Goal: Task Accomplishment & Management: Complete application form

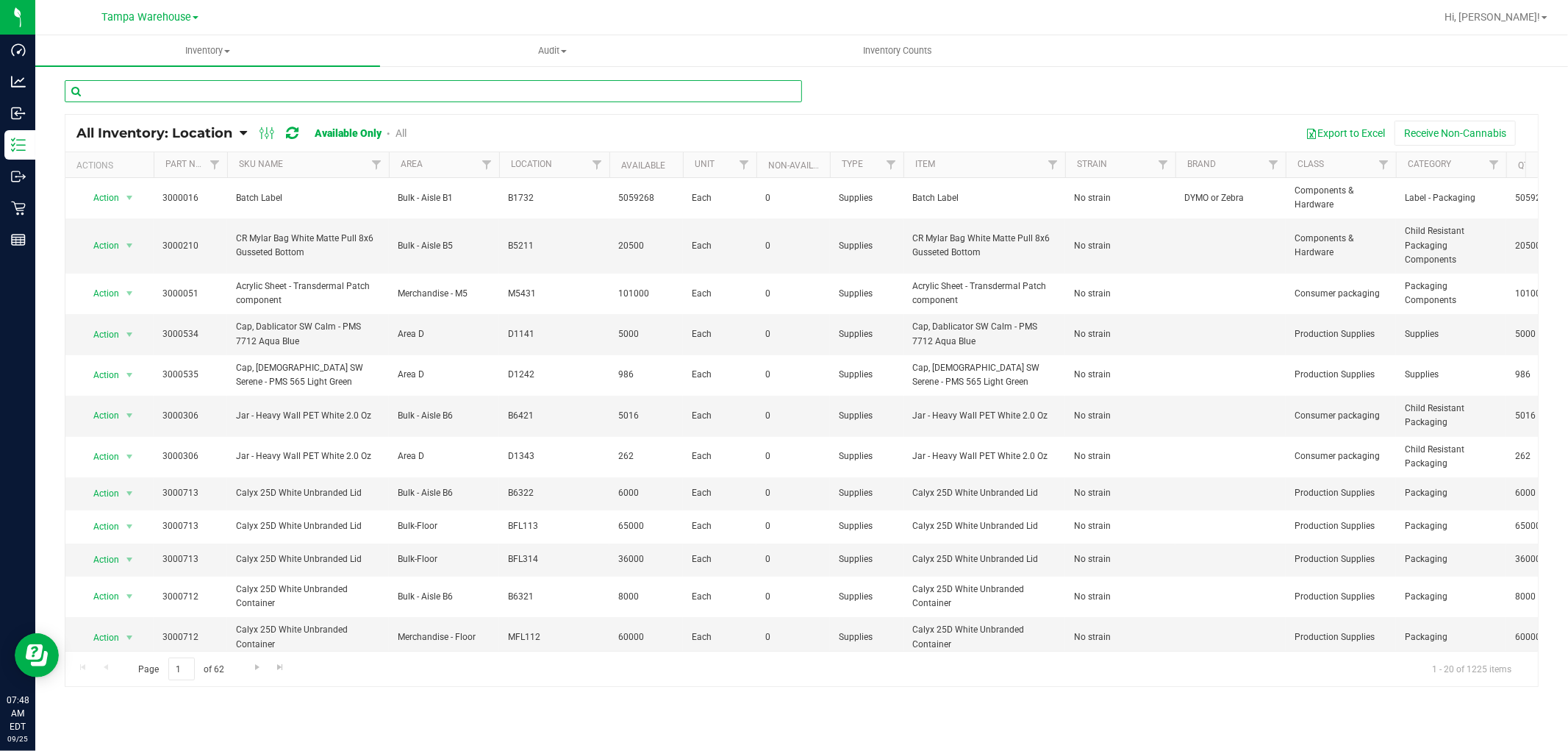
click at [209, 97] on input "text" at bounding box center [434, 91] width 738 height 22
paste input "3004342"
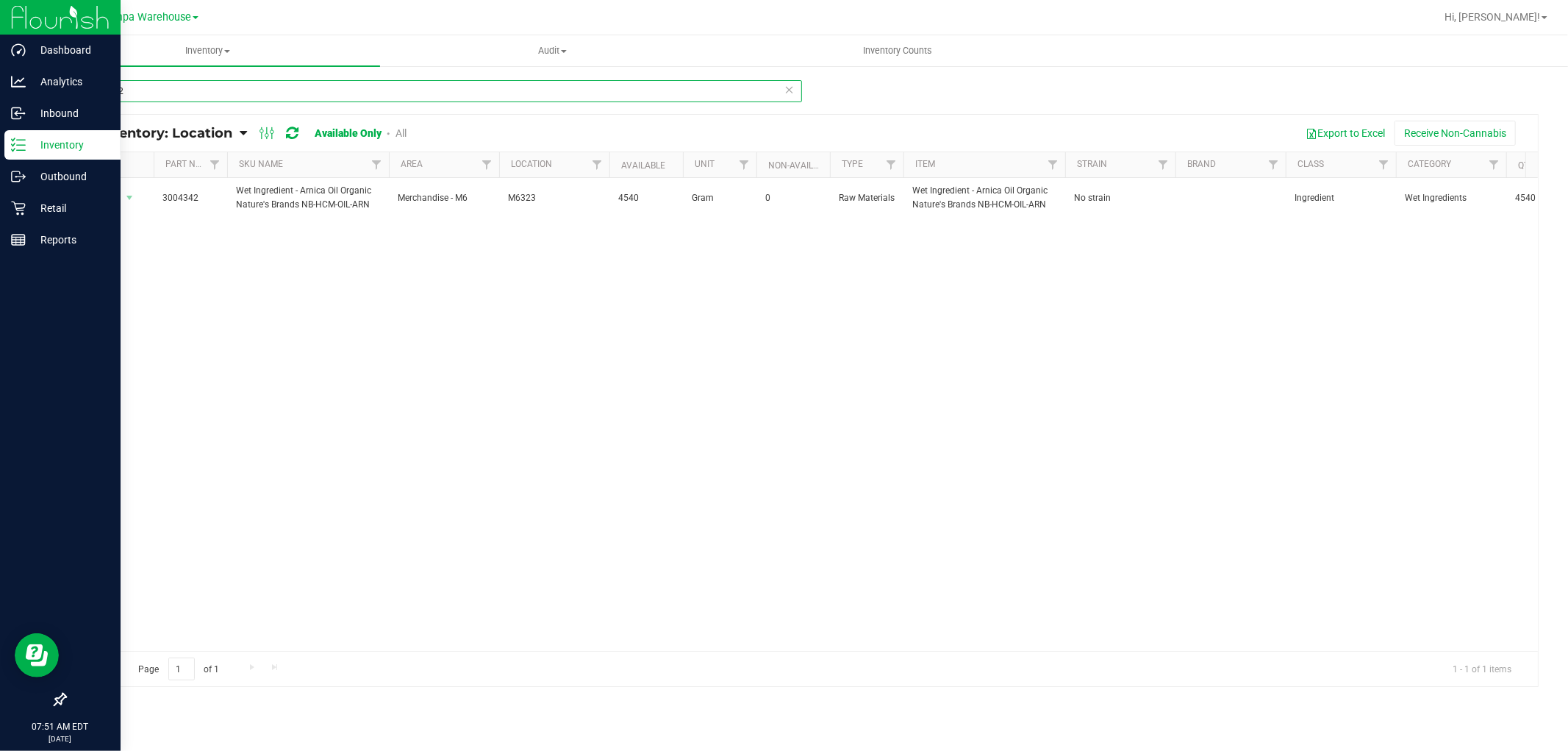
type input "3004342"
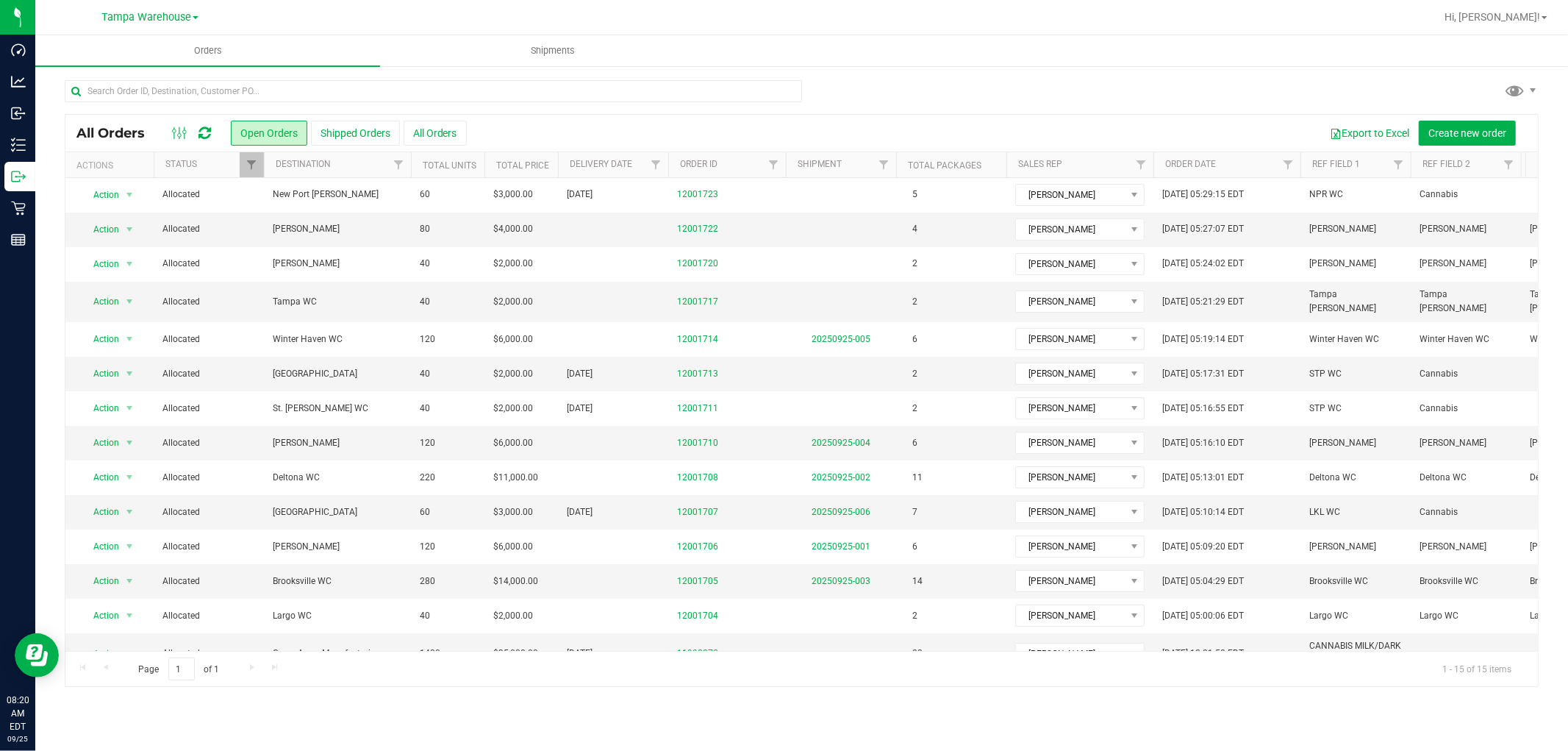
scroll to position [71, 0]
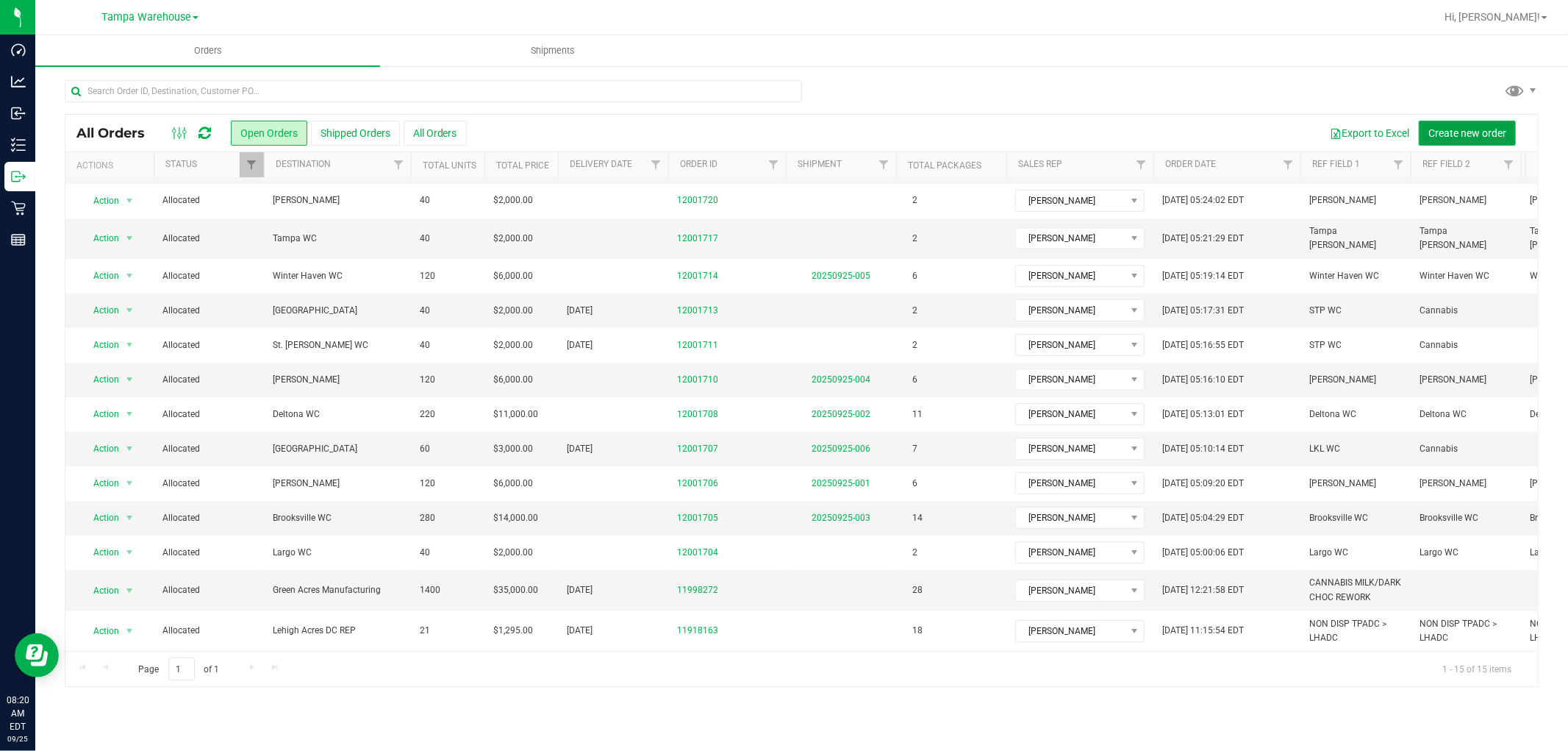
click at [1483, 134] on span "Create new order" at bounding box center [1466, 133] width 78 height 11
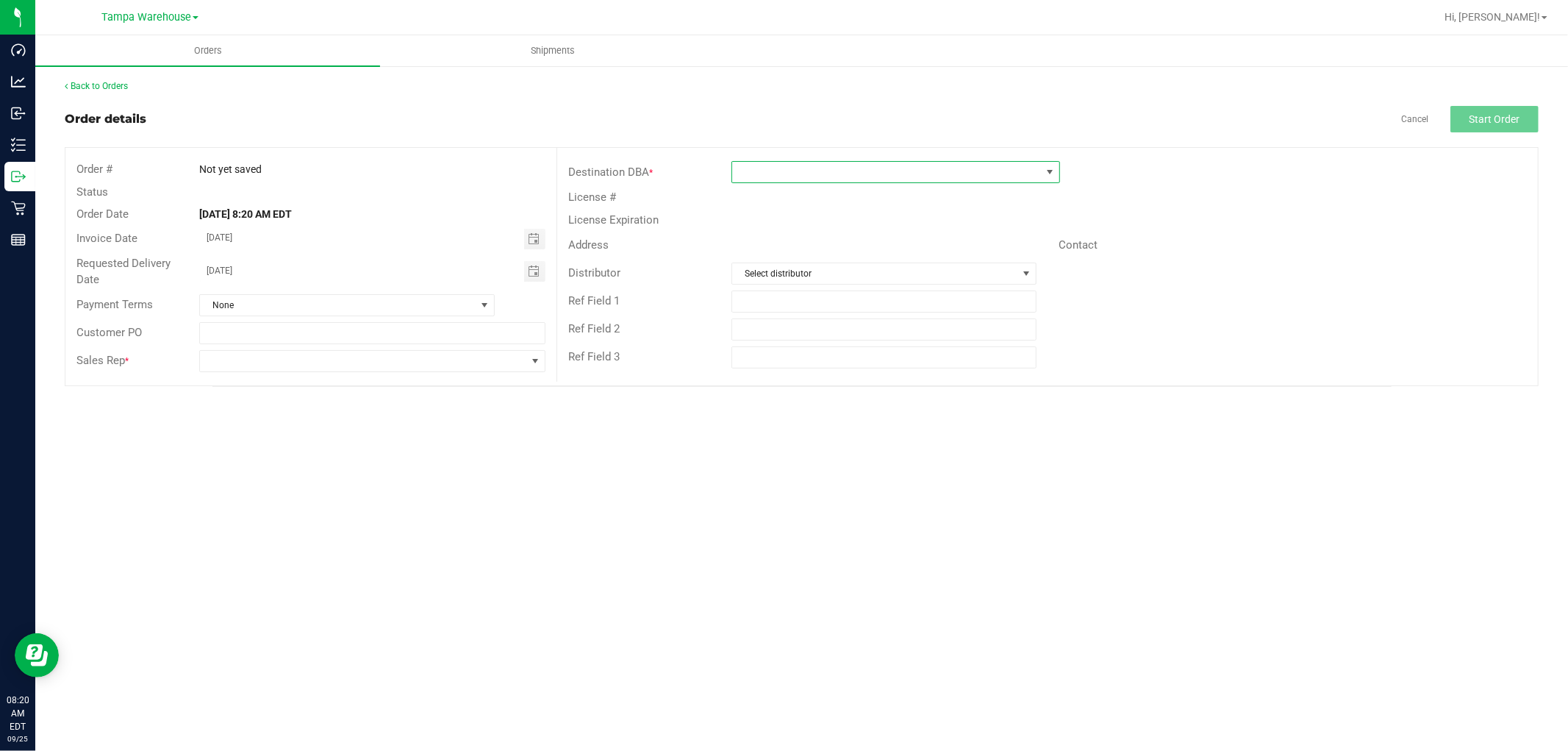
click at [935, 171] on span at bounding box center [886, 171] width 308 height 20
type input "boN"
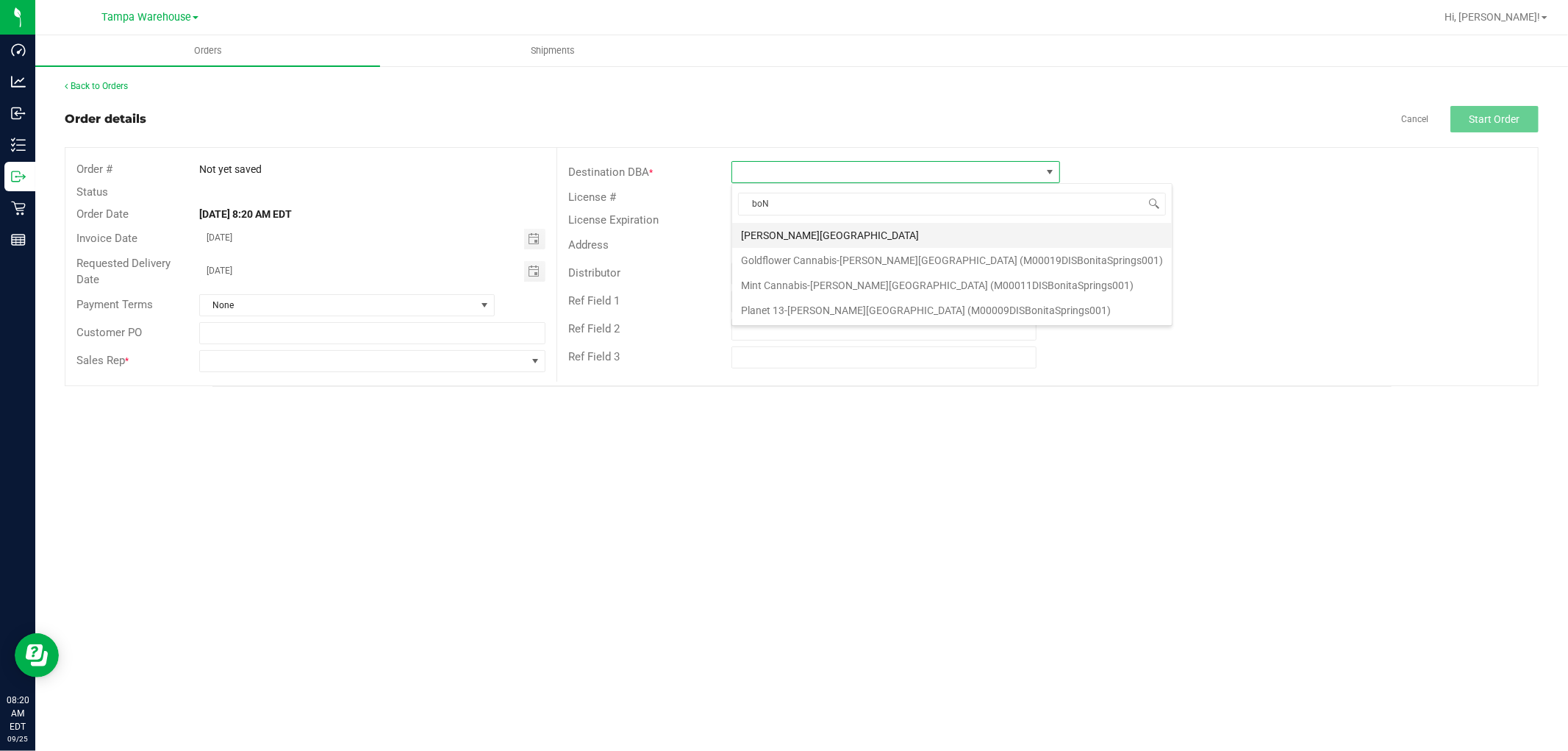
click at [818, 233] on li "Bonita Springs WC" at bounding box center [951, 236] width 440 height 25
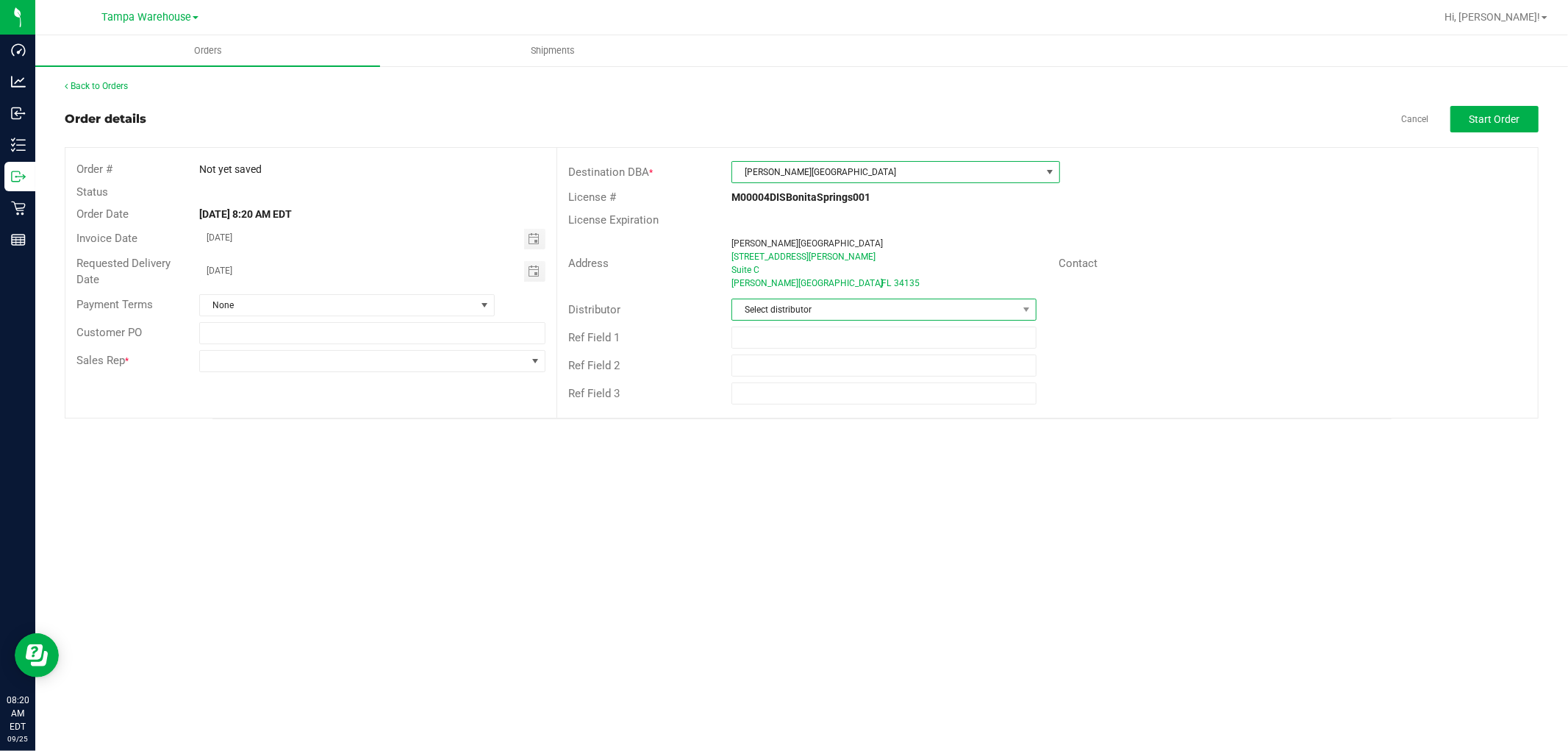
click at [820, 302] on span "Select distributor" at bounding box center [875, 308] width 285 height 20
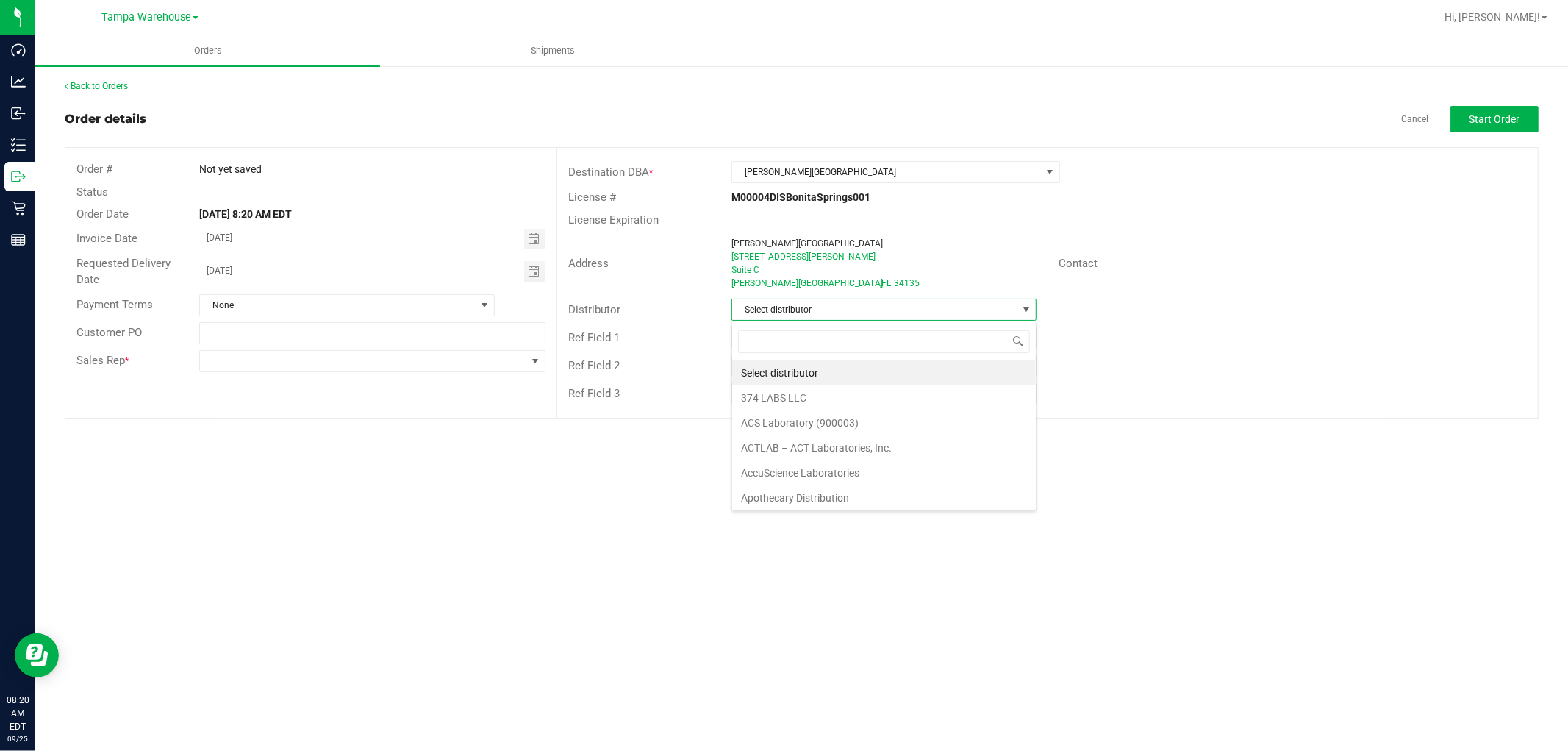
scroll to position [22, 306]
type input "TAM"
click at [789, 398] on li "Tampa Warehouse" at bounding box center [883, 398] width 304 height 25
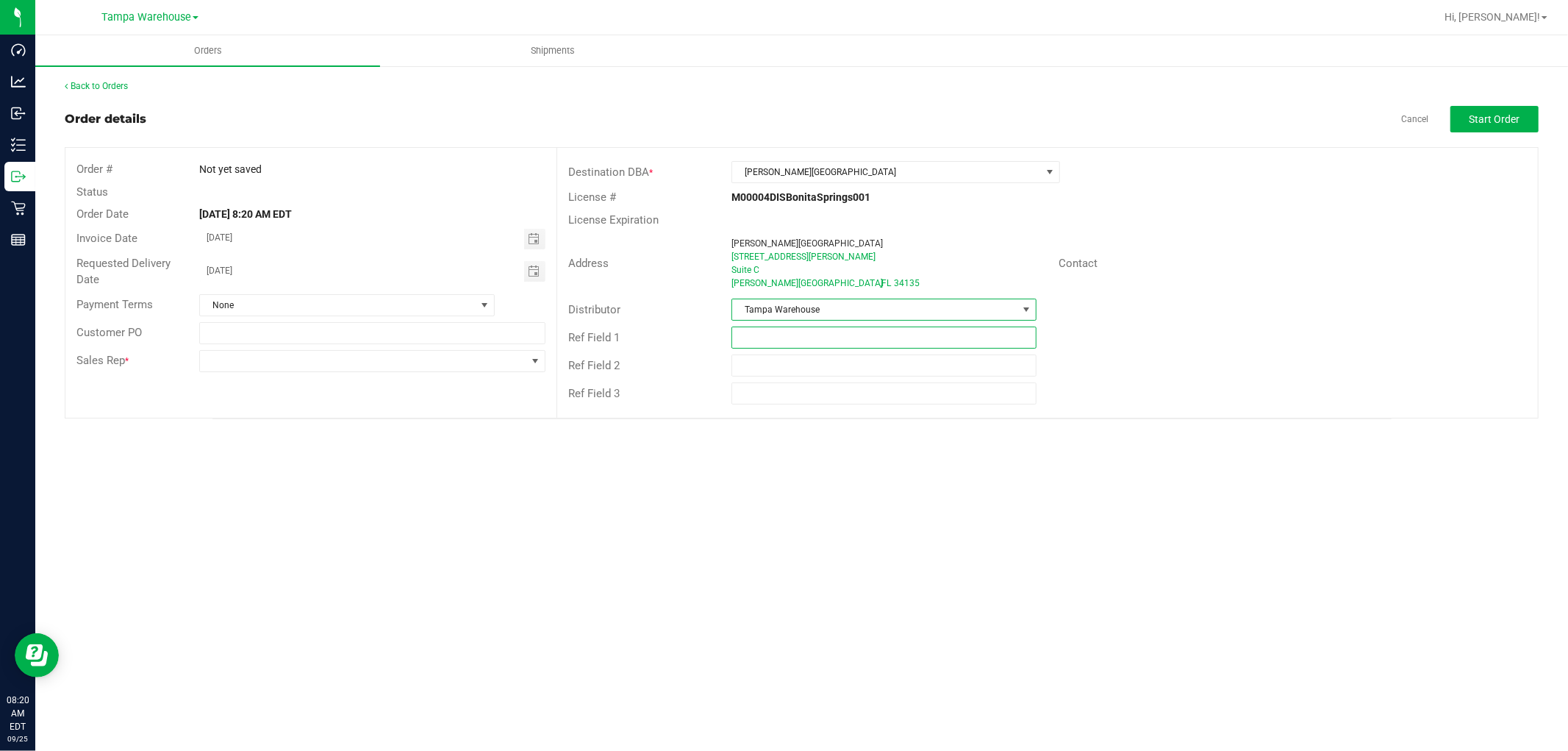
click at [794, 336] on input "text" at bounding box center [884, 337] width 306 height 22
click at [825, 334] on input "text" at bounding box center [884, 337] width 306 height 22
drag, startPoint x: 839, startPoint y: 338, endPoint x: 725, endPoint y: 340, distance: 114.0
click at [725, 340] on div "HARDWARE 09.25.25" at bounding box center [884, 337] width 328 height 22
type input "HARDWARE 09.25.25"
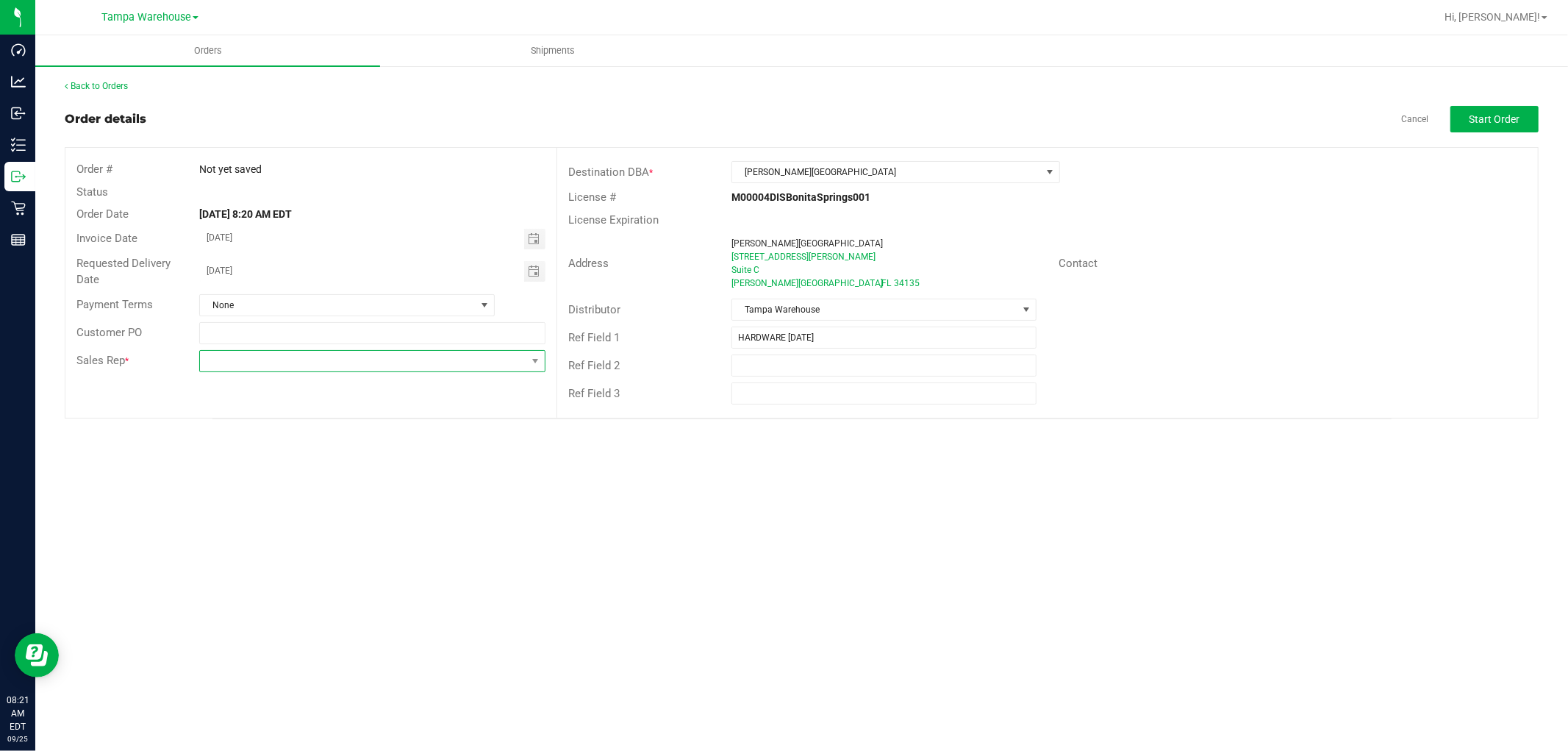
click at [415, 368] on span at bounding box center [363, 360] width 327 height 20
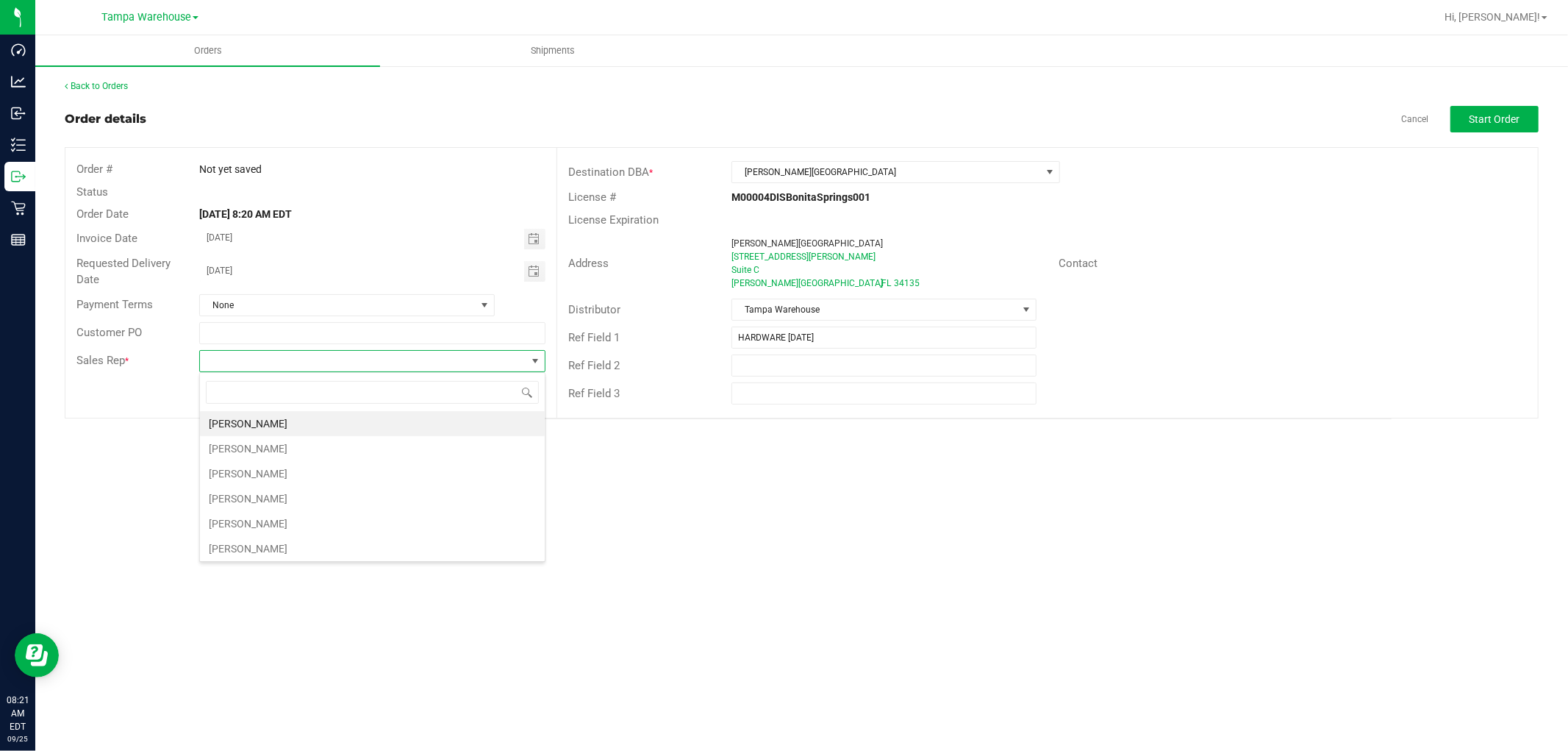
scroll to position [22, 346]
type input "ISAIA"
click at [290, 421] on li "Isaiah Mercado" at bounding box center [373, 423] width 345 height 25
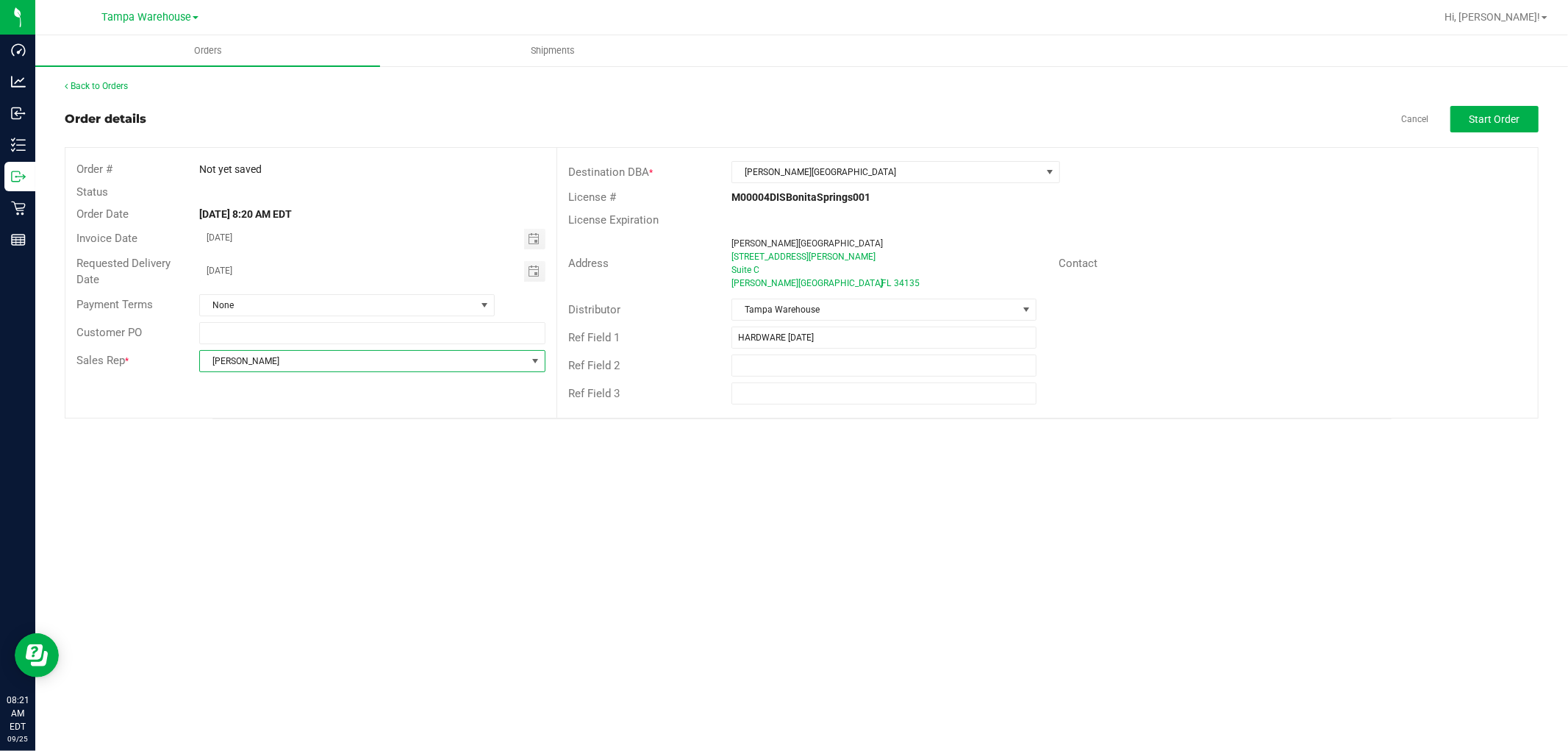
click at [673, 523] on div "Orders Shipments Back to Orders Order details Cancel Start Order Order # Not ye…" at bounding box center [802, 393] width 1533 height 716
click at [1493, 124] on span "Start Order" at bounding box center [1494, 119] width 51 height 11
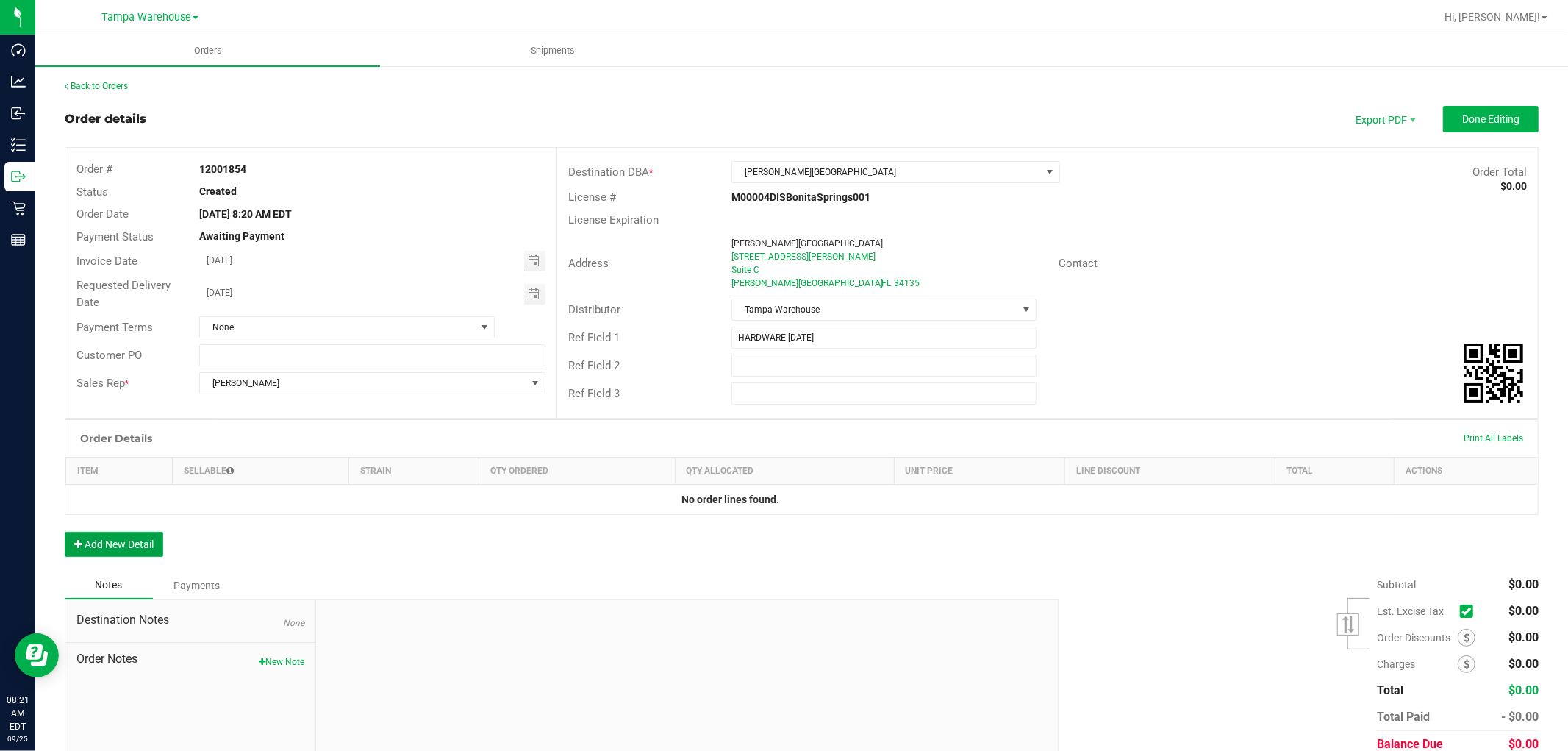
click at [148, 550] on button "Add New Detail" at bounding box center [114, 544] width 99 height 25
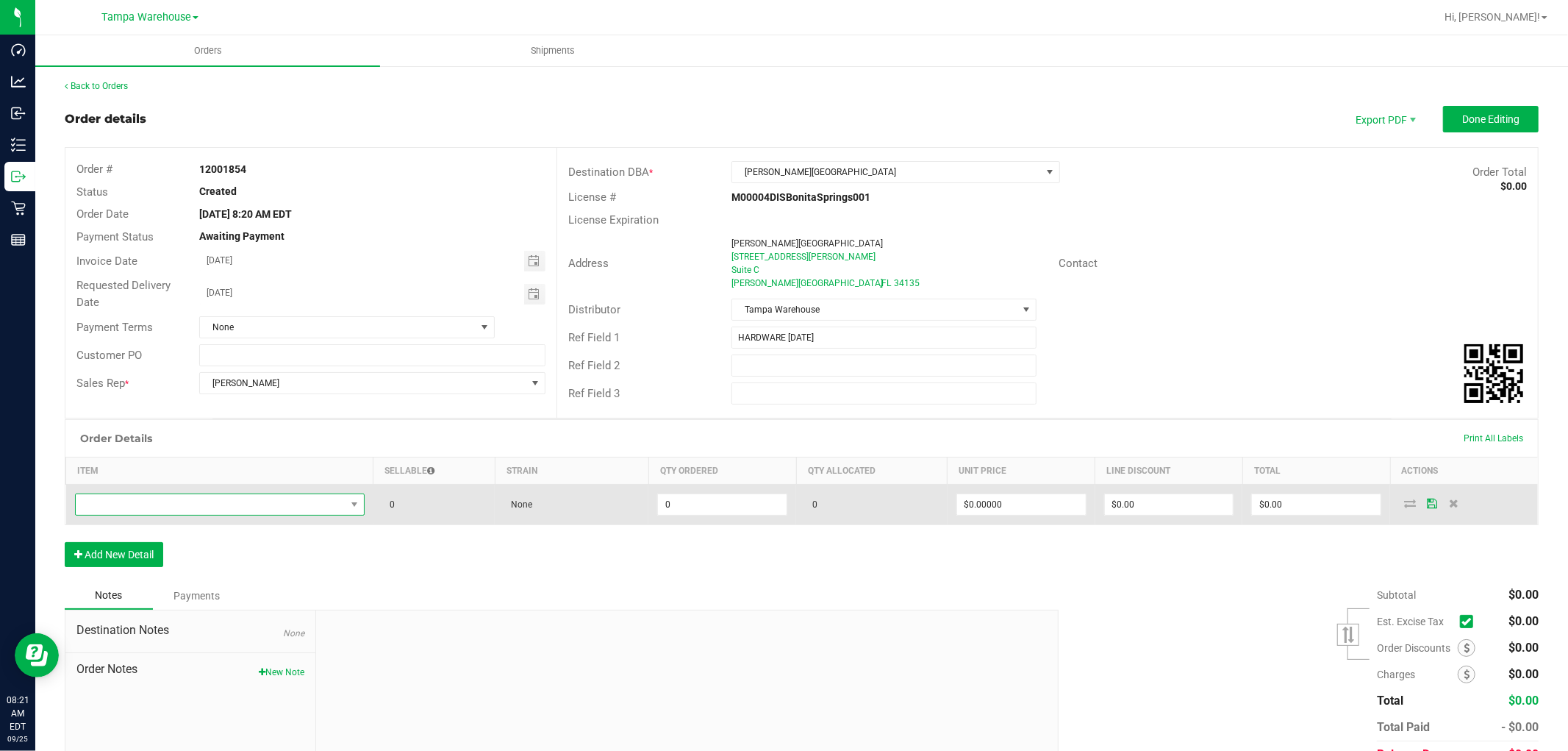
click at [177, 500] on span "NO DATA FOUND" at bounding box center [211, 504] width 270 height 20
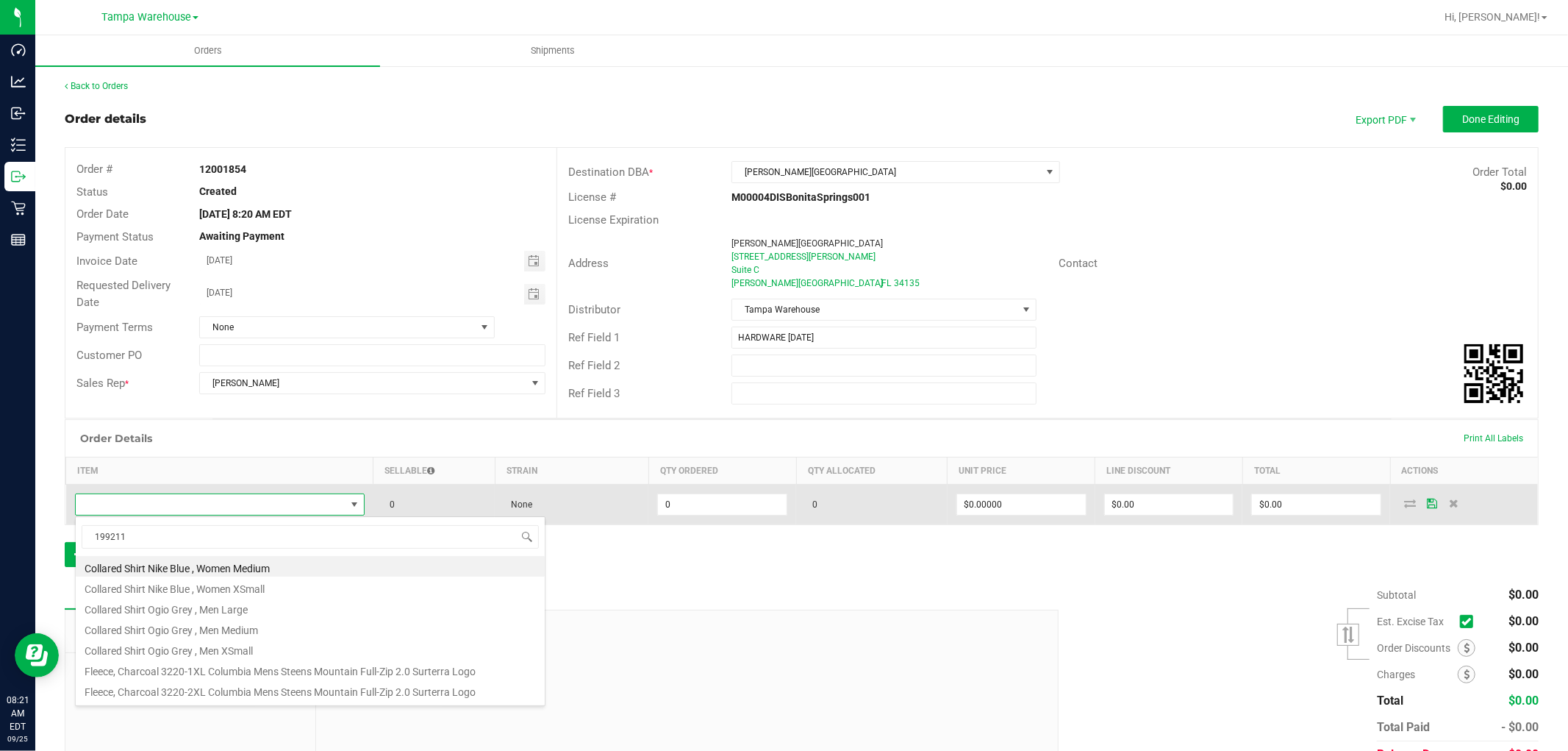
type input "1992115"
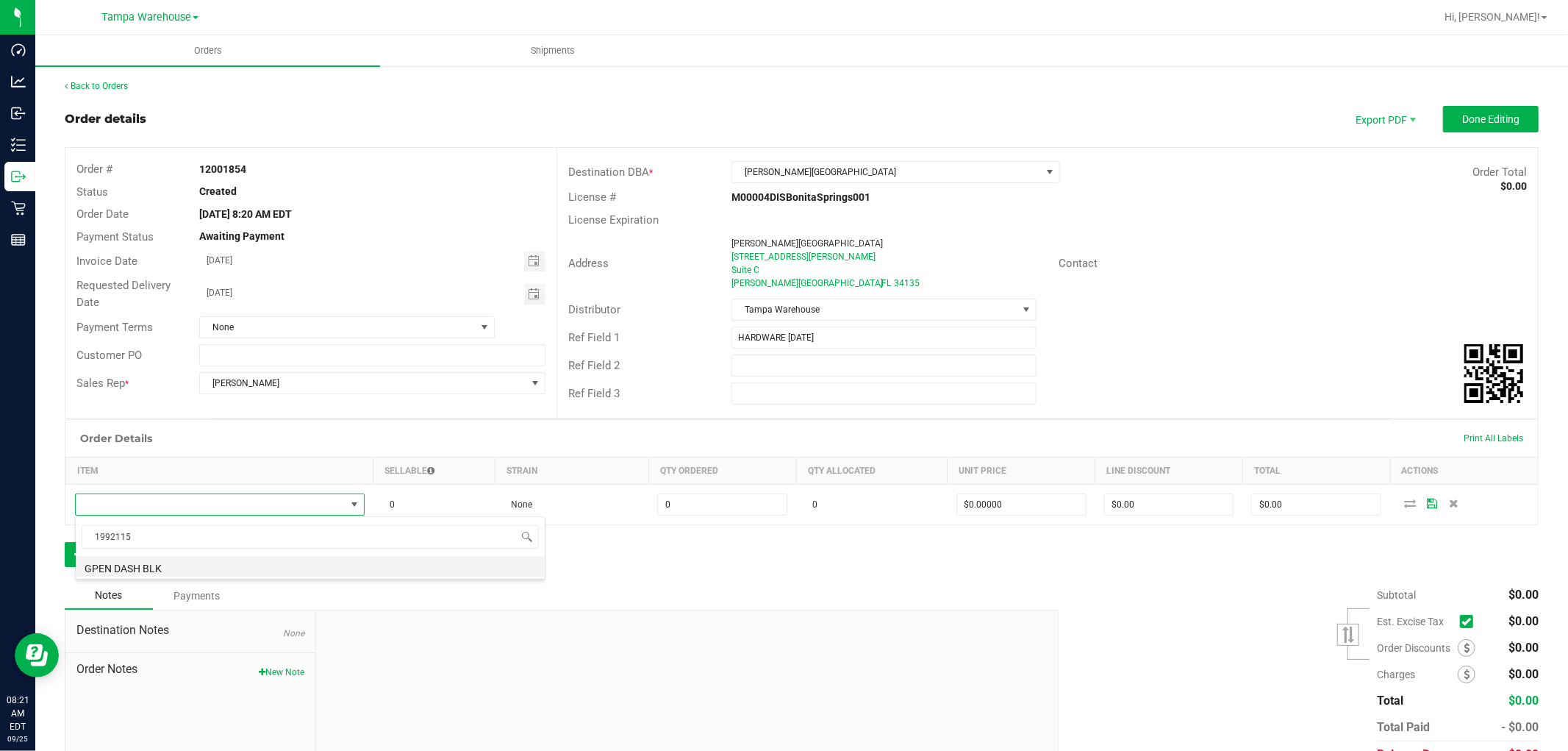
click at [201, 564] on li "GPEN DASH BLK" at bounding box center [310, 565] width 469 height 20
type input "0 ea"
type input "$69.95000"
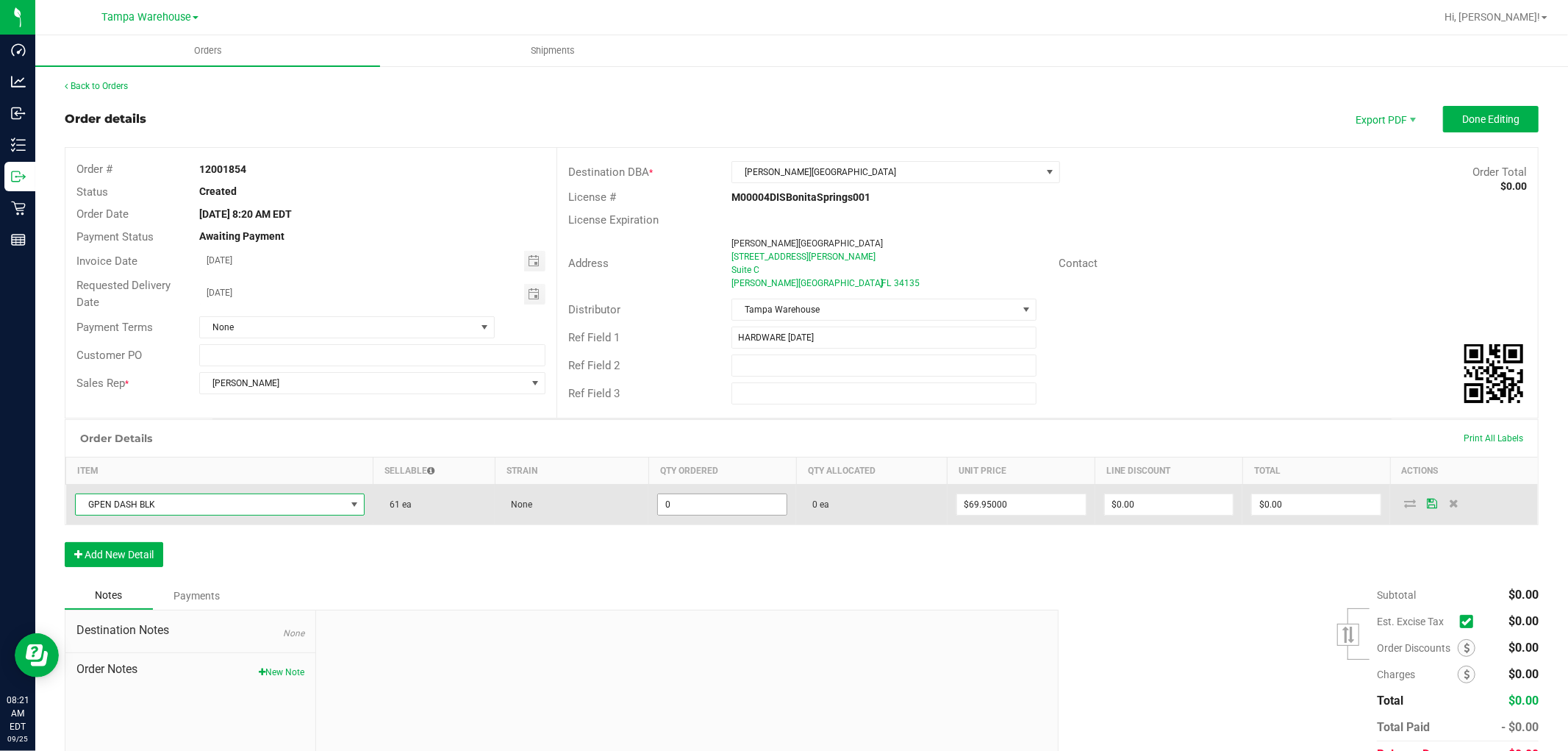
click at [688, 504] on input "0" at bounding box center [722, 504] width 128 height 20
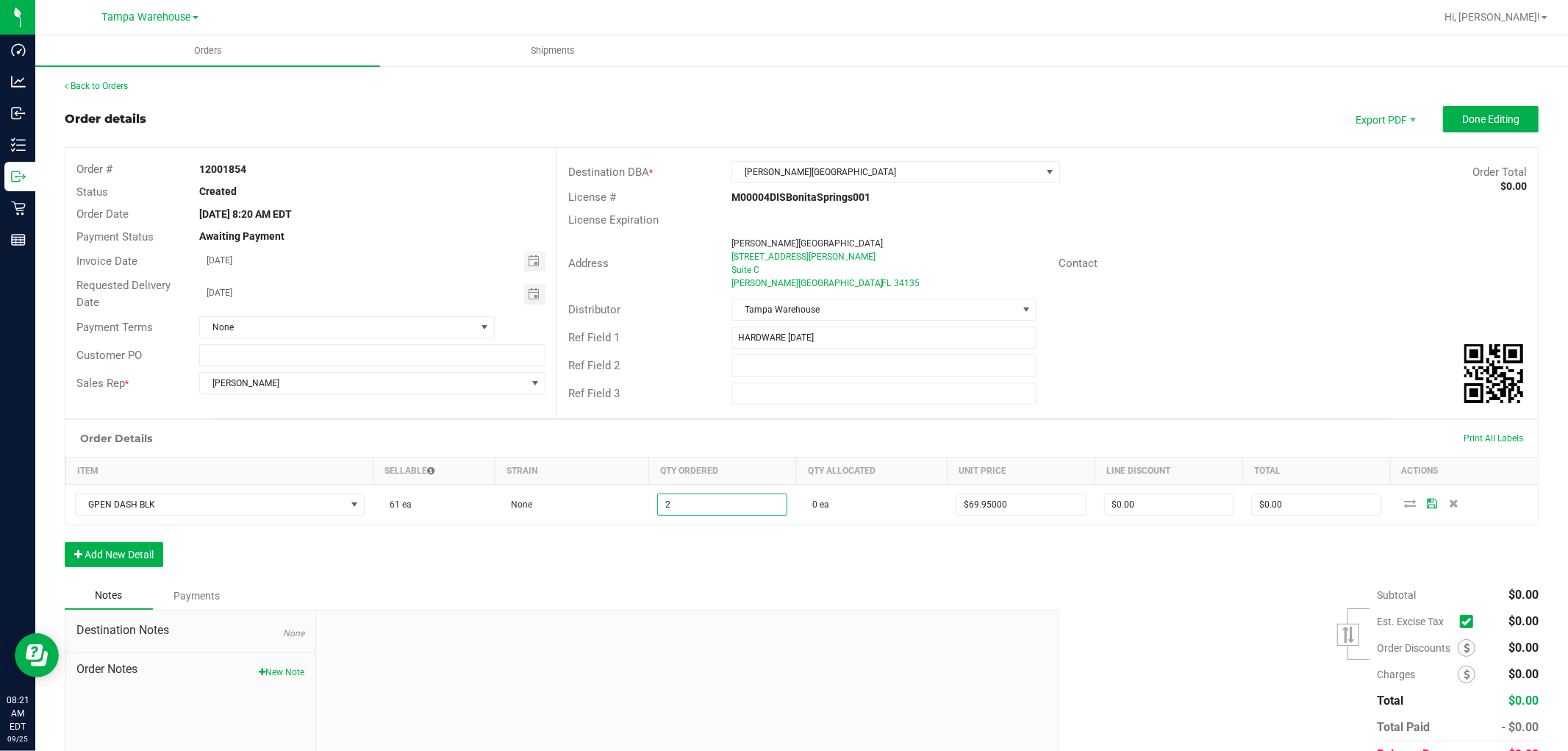
type input "2 ea"
type input "$139.90"
click at [707, 555] on div "Order Details Print All Labels Item Sellable Strain Qty Ordered Qty Allocated U…" at bounding box center [802, 501] width 1474 height 163
click at [138, 556] on button "Add New Detail" at bounding box center [114, 555] width 99 height 25
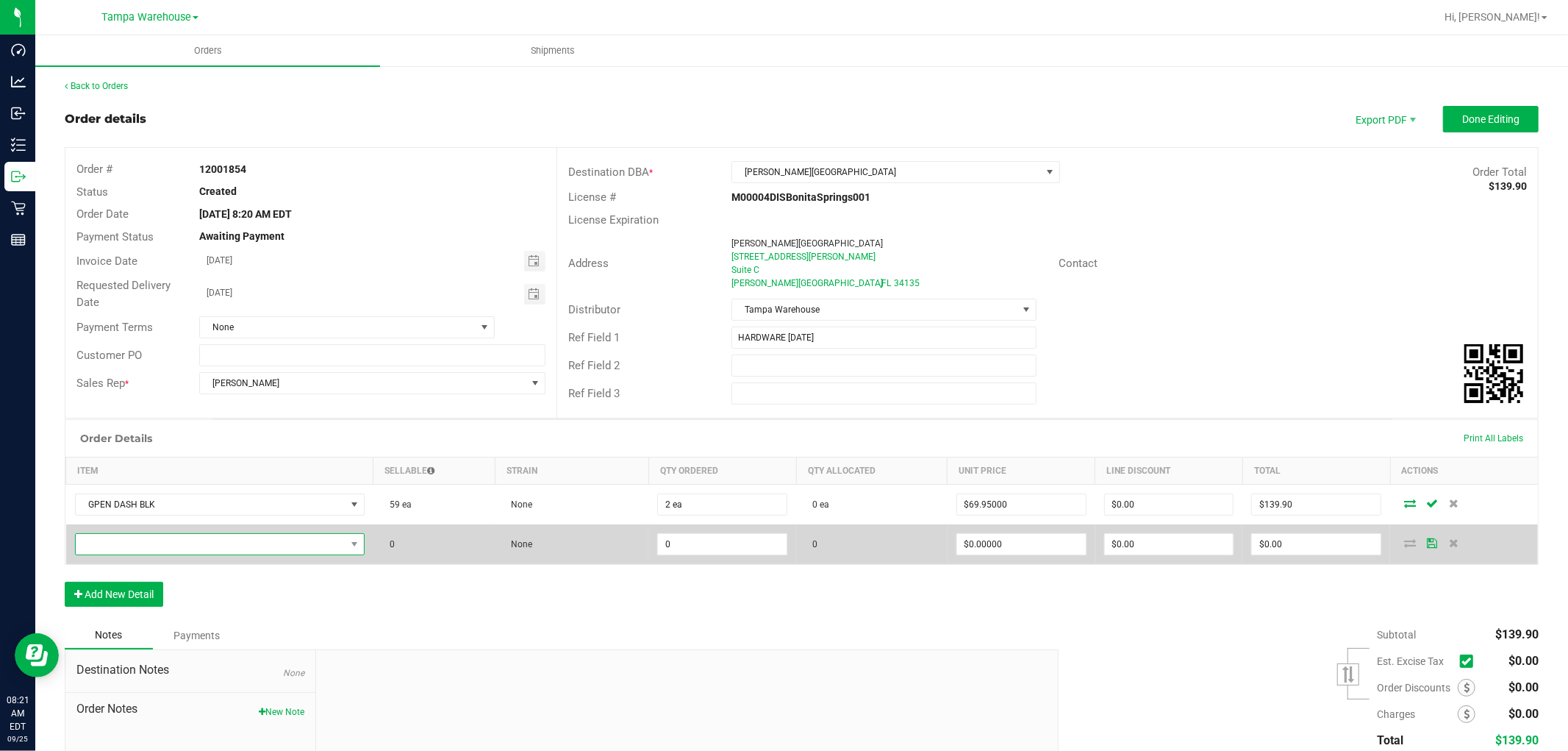
click at [159, 542] on span "NO DATA FOUND" at bounding box center [211, 543] width 270 height 20
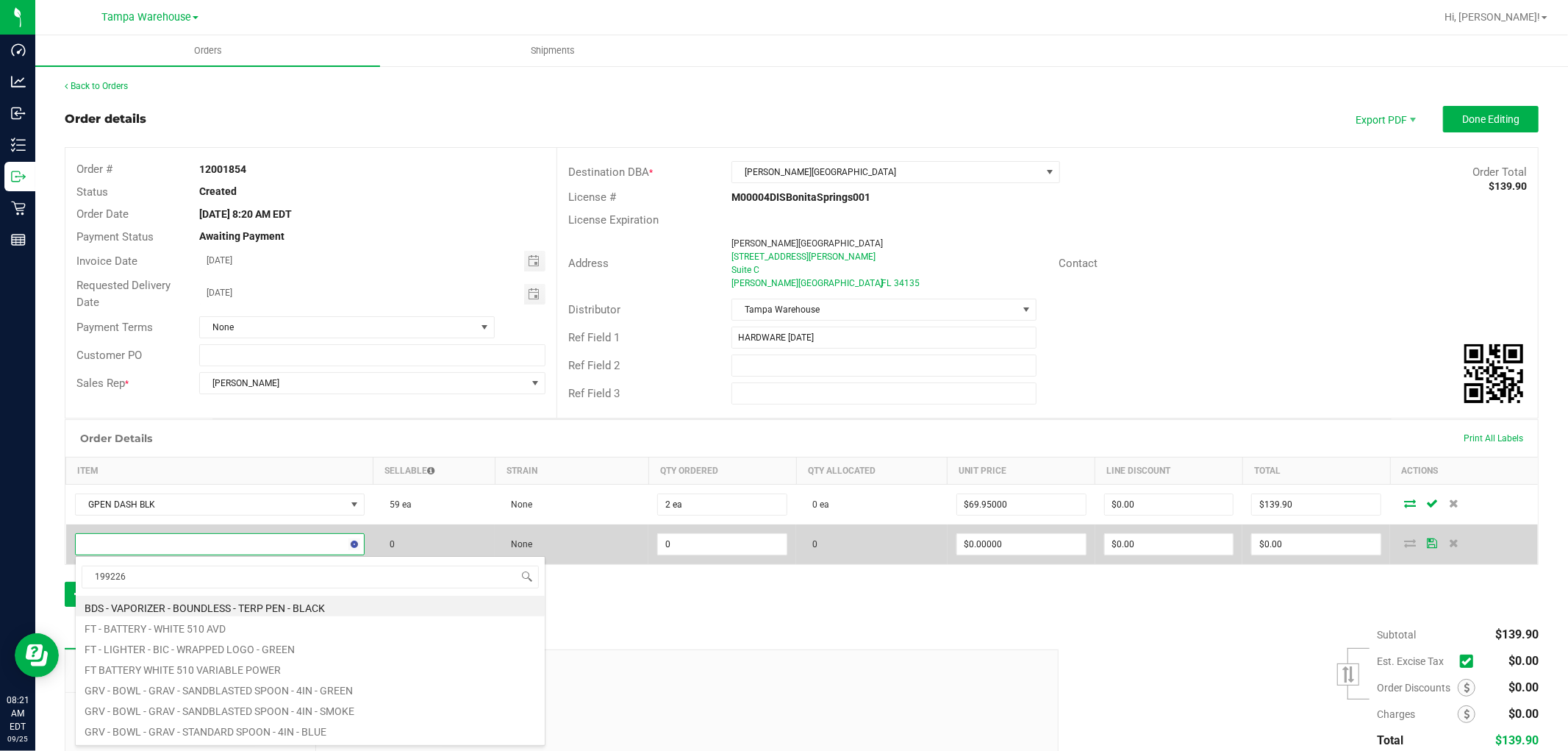
type input "1992263"
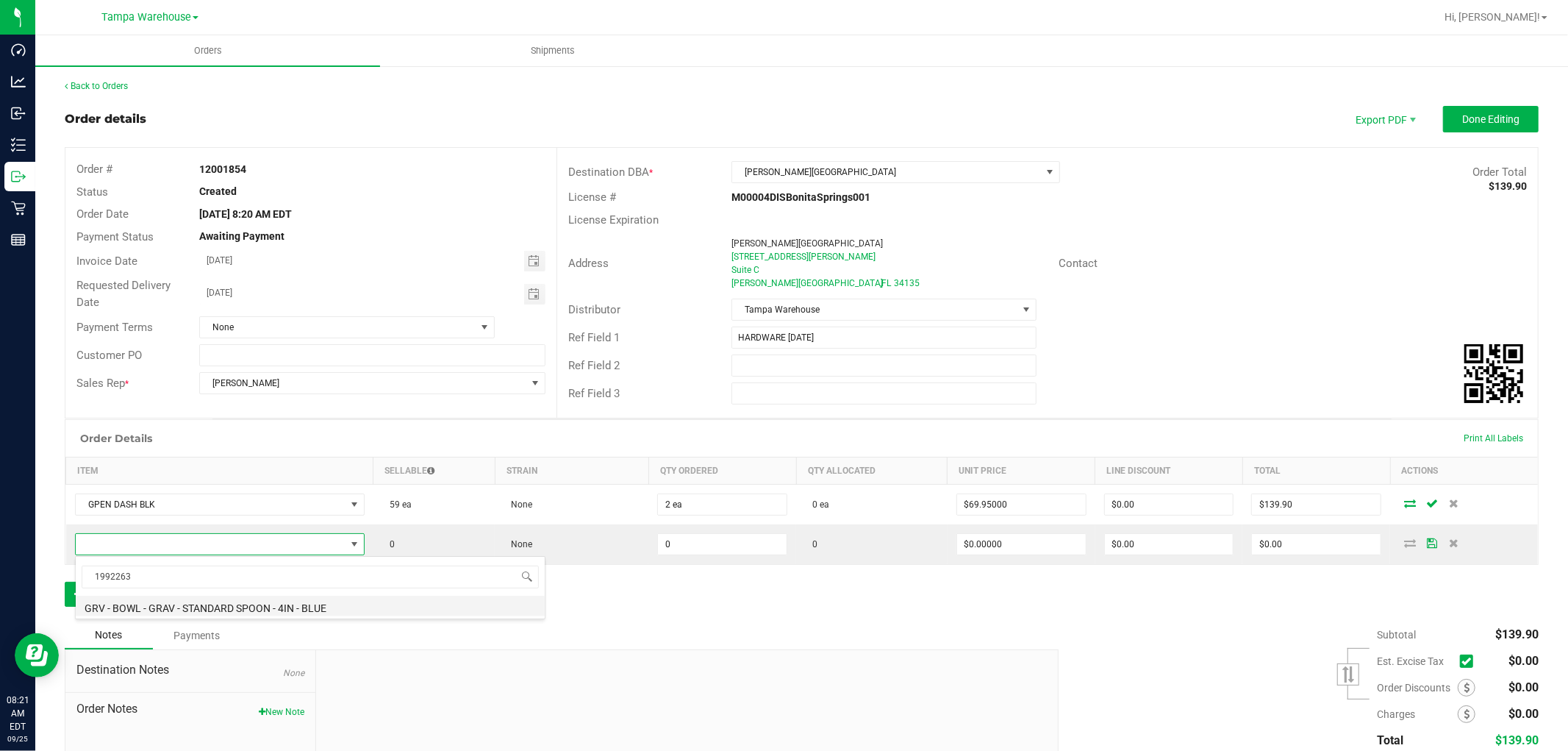
click at [320, 608] on li "GRV - BOWL - GRAV - STANDARD SPOON - 4IN - BLUE" at bounding box center [310, 605] width 469 height 20
type input "0 ea"
type input "$18.00000"
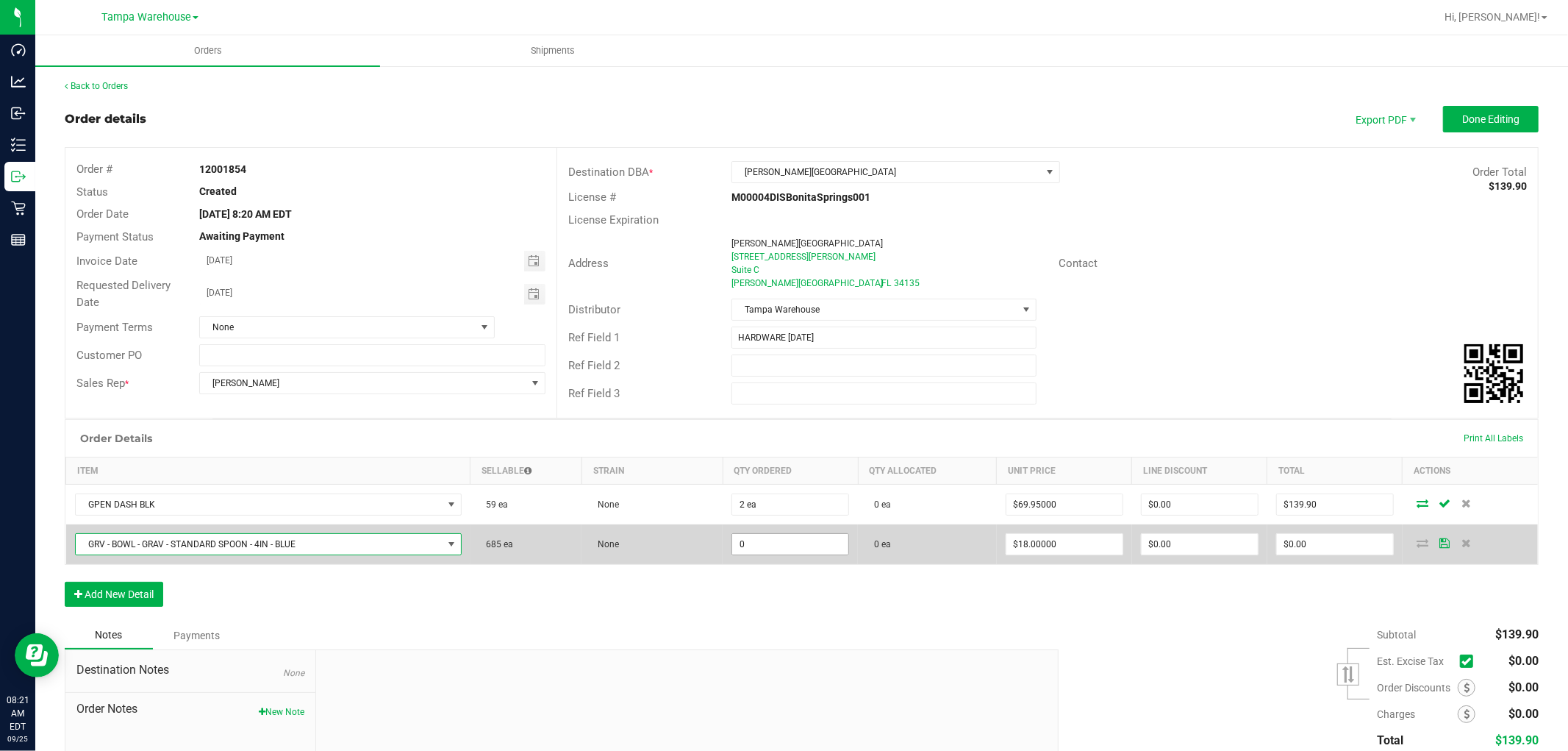
click at [761, 546] on input "0" at bounding box center [789, 543] width 116 height 20
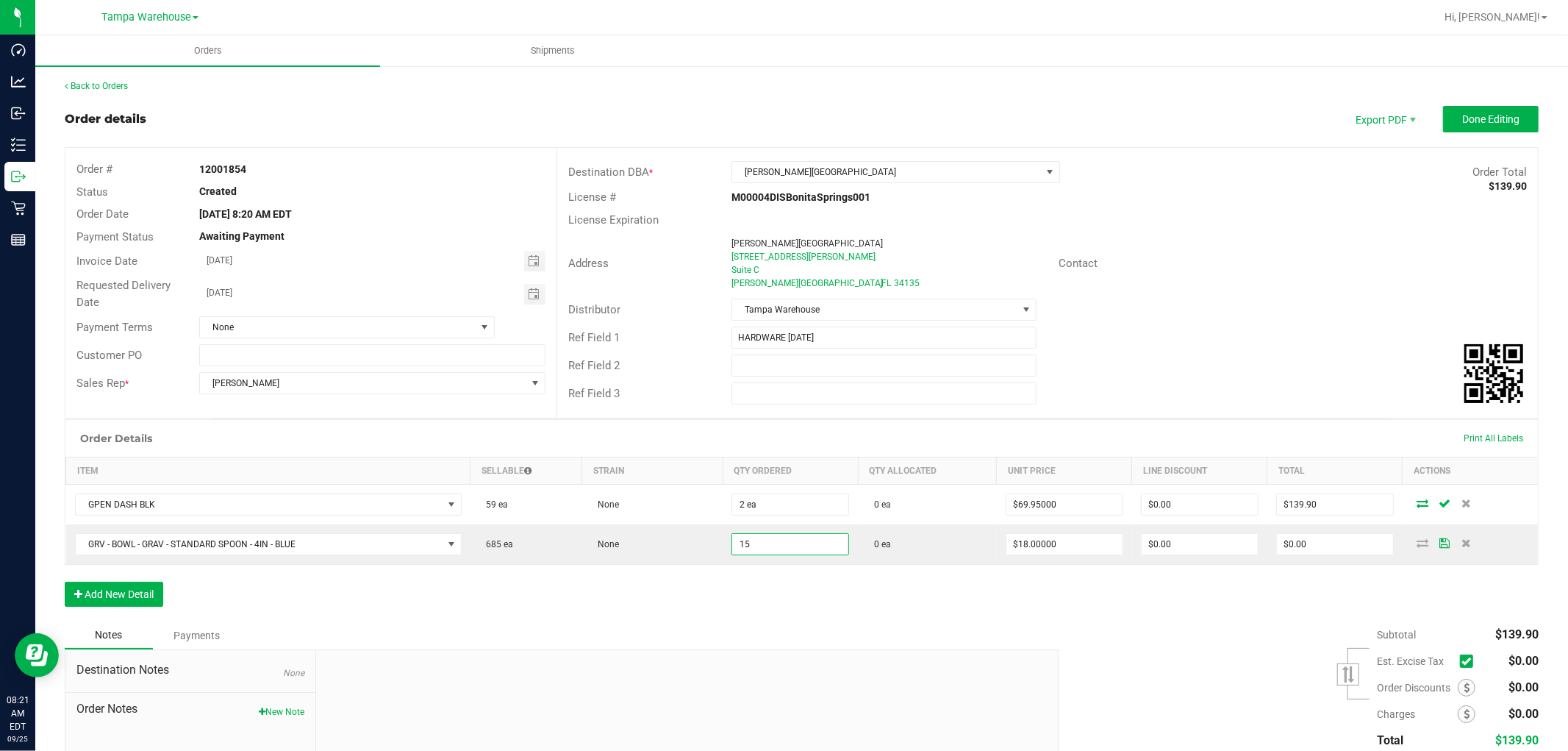
type input "15 ea"
type input "$270.00"
click at [755, 600] on div "Order Details Print All Labels Item Sellable Strain Qty Ordered Qty Allocated U…" at bounding box center [802, 520] width 1474 height 202
click at [140, 596] on button "Add New Detail" at bounding box center [114, 594] width 99 height 25
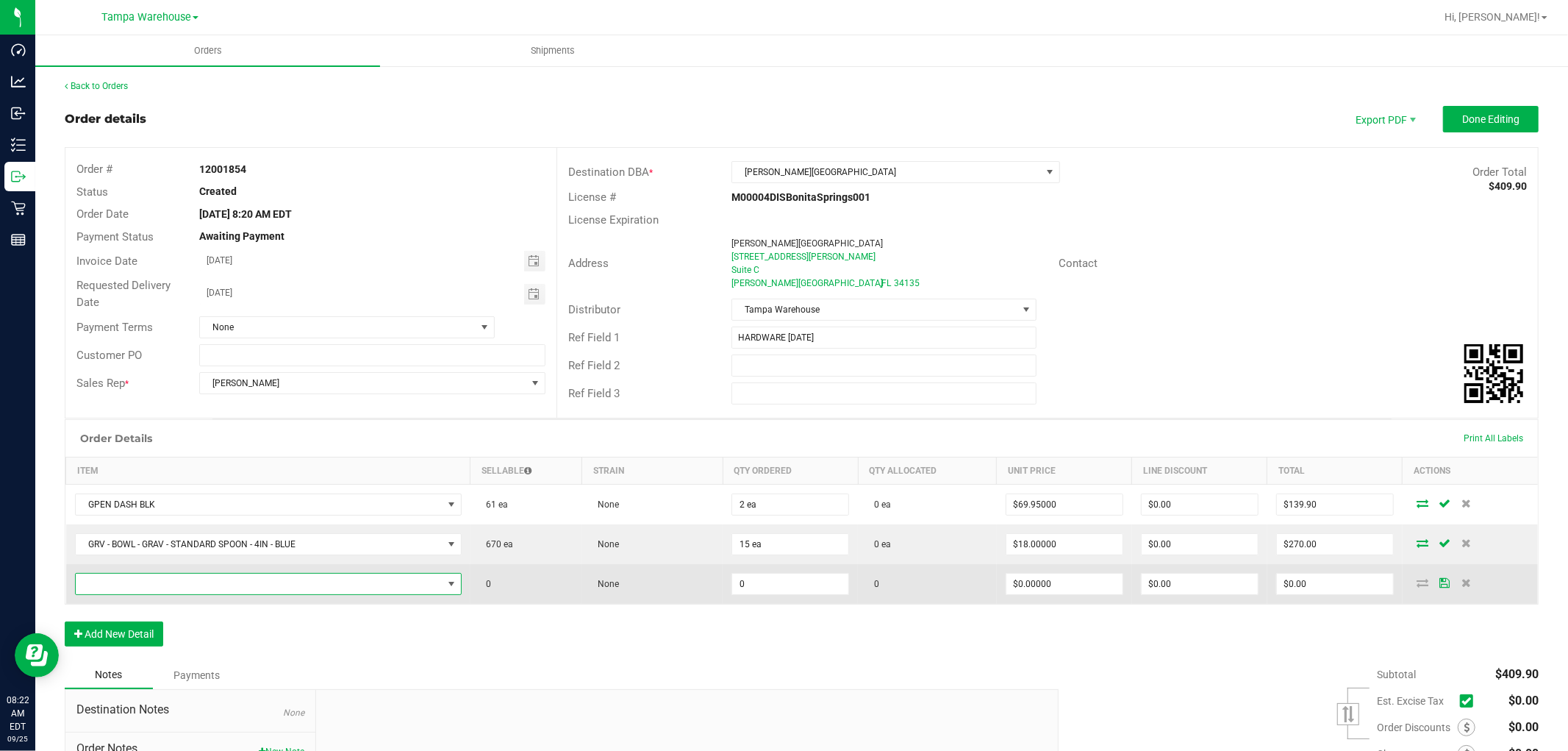
click at [166, 587] on span "NO DATA FOUND" at bounding box center [259, 583] width 367 height 20
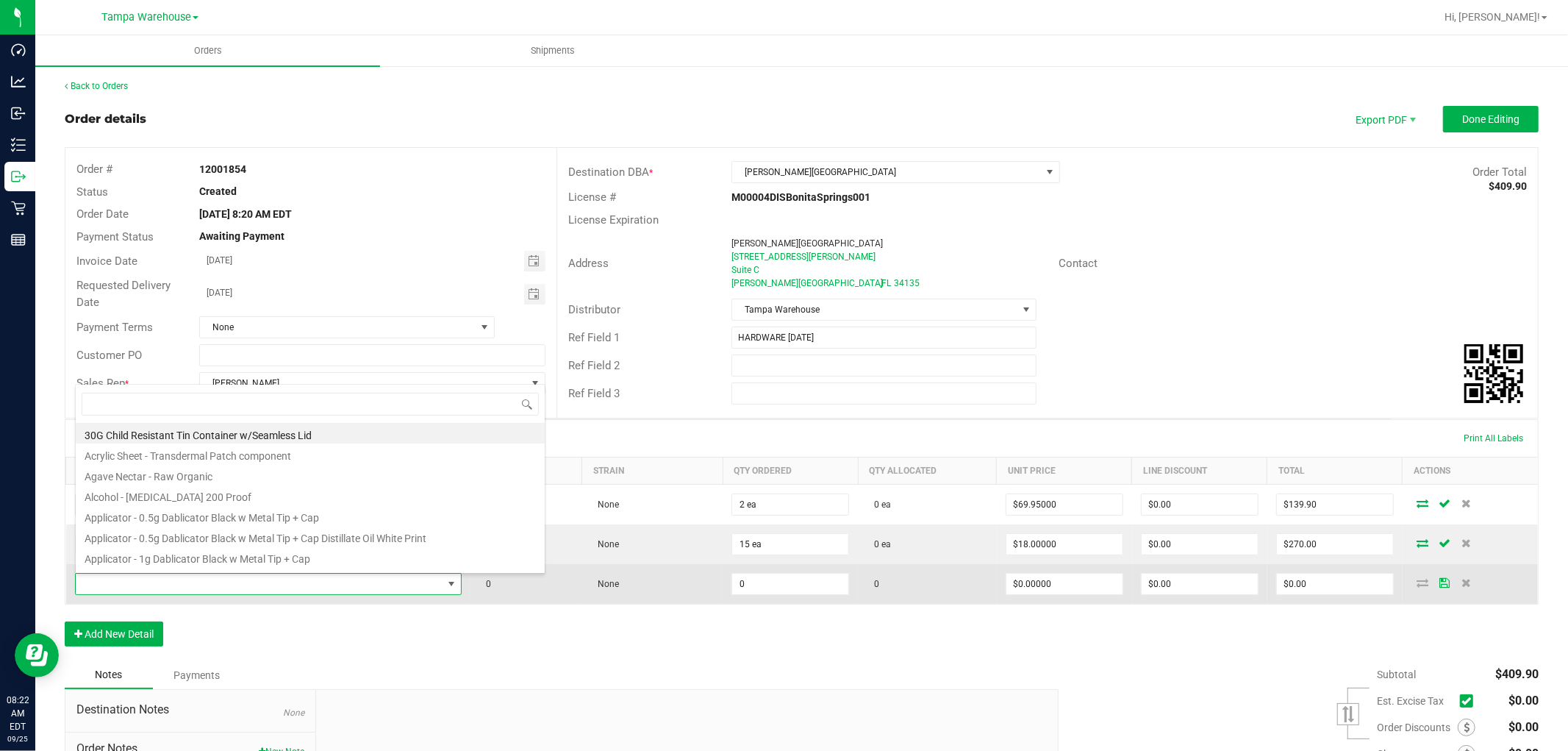
scroll to position [22, 380]
type input "1992384"
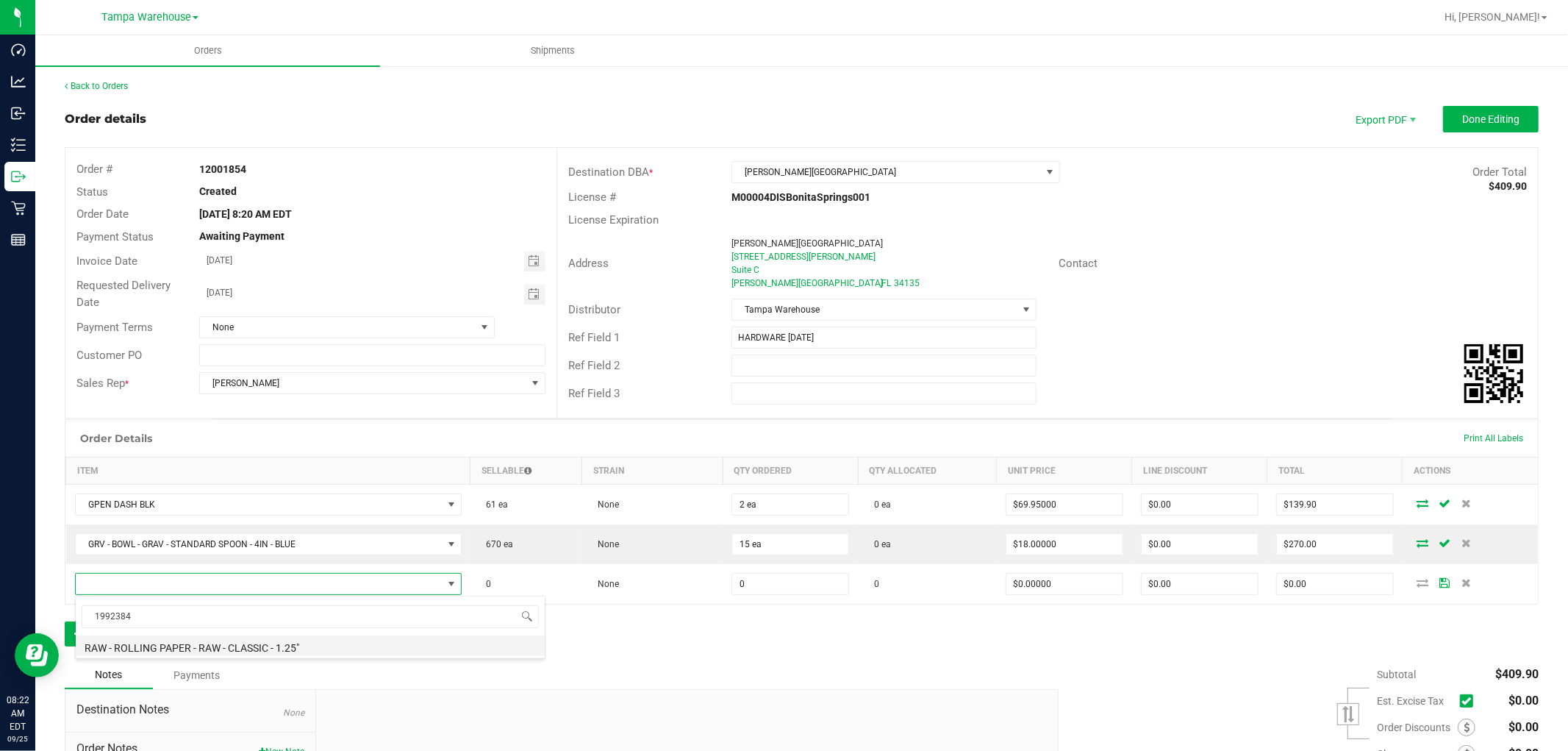
click at [294, 655] on li "RAW - ROLLING PAPER - RAW - CLASSIC - 1.25"" at bounding box center [310, 645] width 469 height 20
type input "0 ea"
type input "$2.00000"
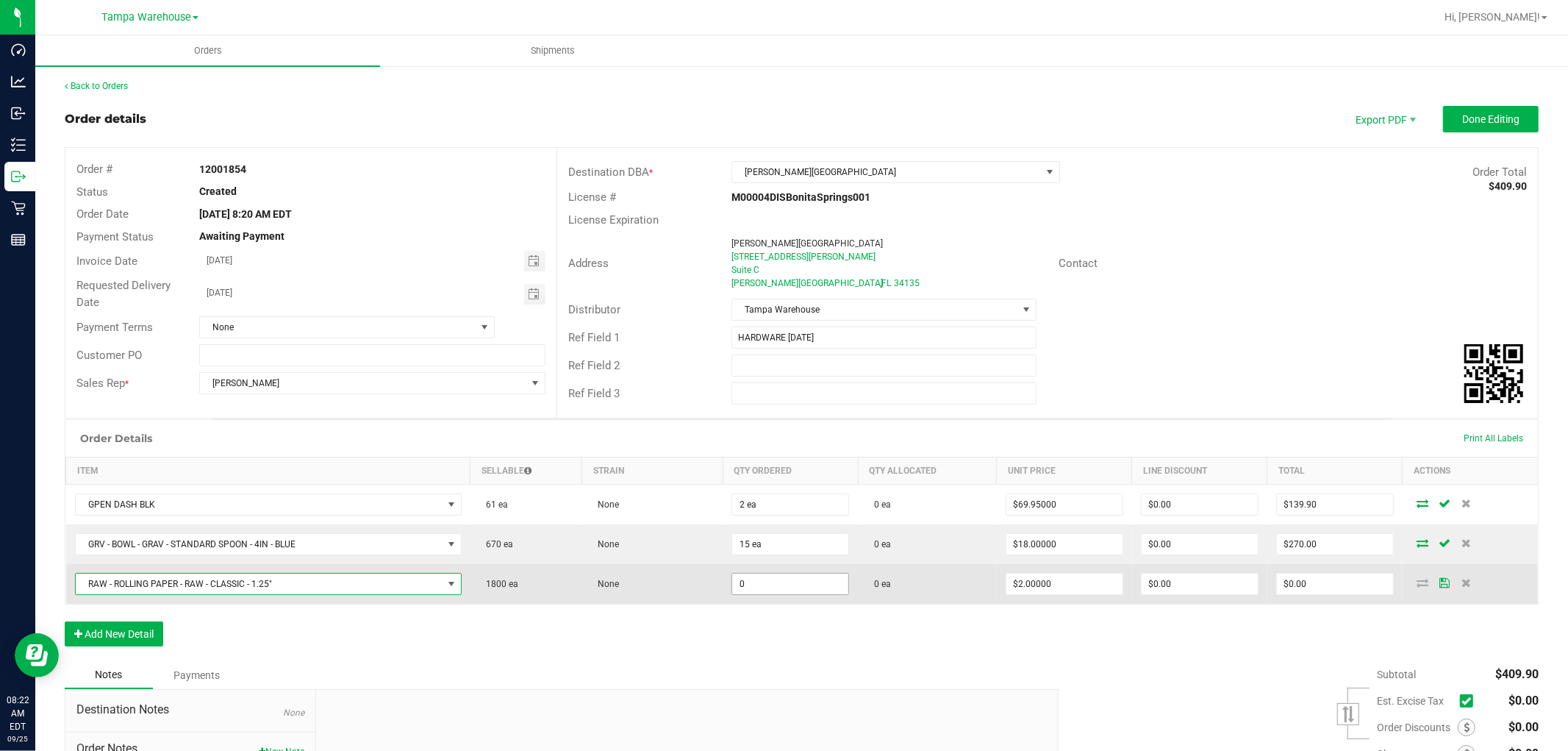
click at [751, 588] on input "0" at bounding box center [789, 583] width 116 height 20
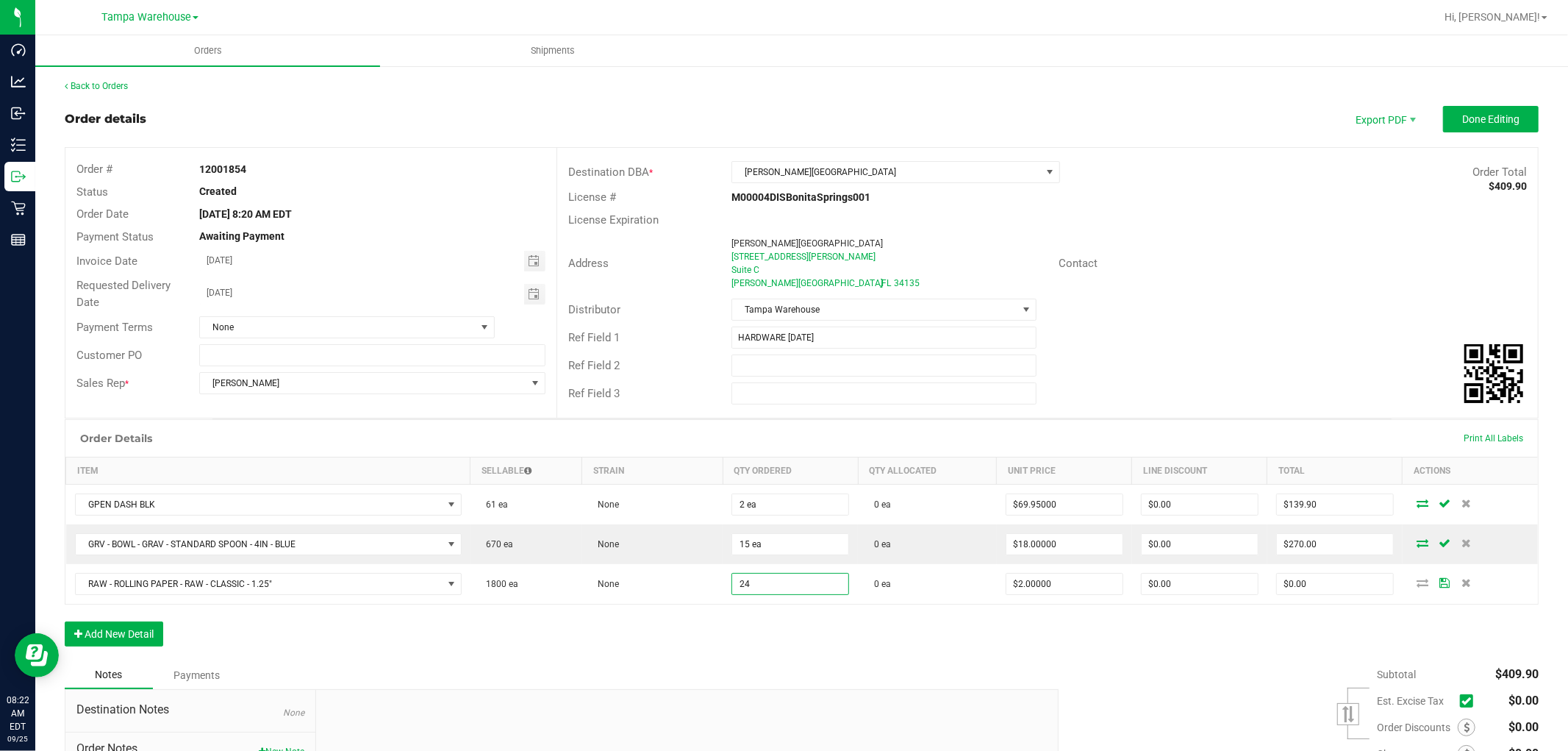
type input "24 ea"
type input "$48.00"
click at [794, 622] on div "Order Details Print All Labels Item Sellable Strain Qty Ordered Qty Allocated U…" at bounding box center [802, 540] width 1474 height 242
click at [930, 612] on div "Order Details Print All Labels Item Sellable Strain Qty Ordered Qty Allocated U…" at bounding box center [802, 540] width 1474 height 242
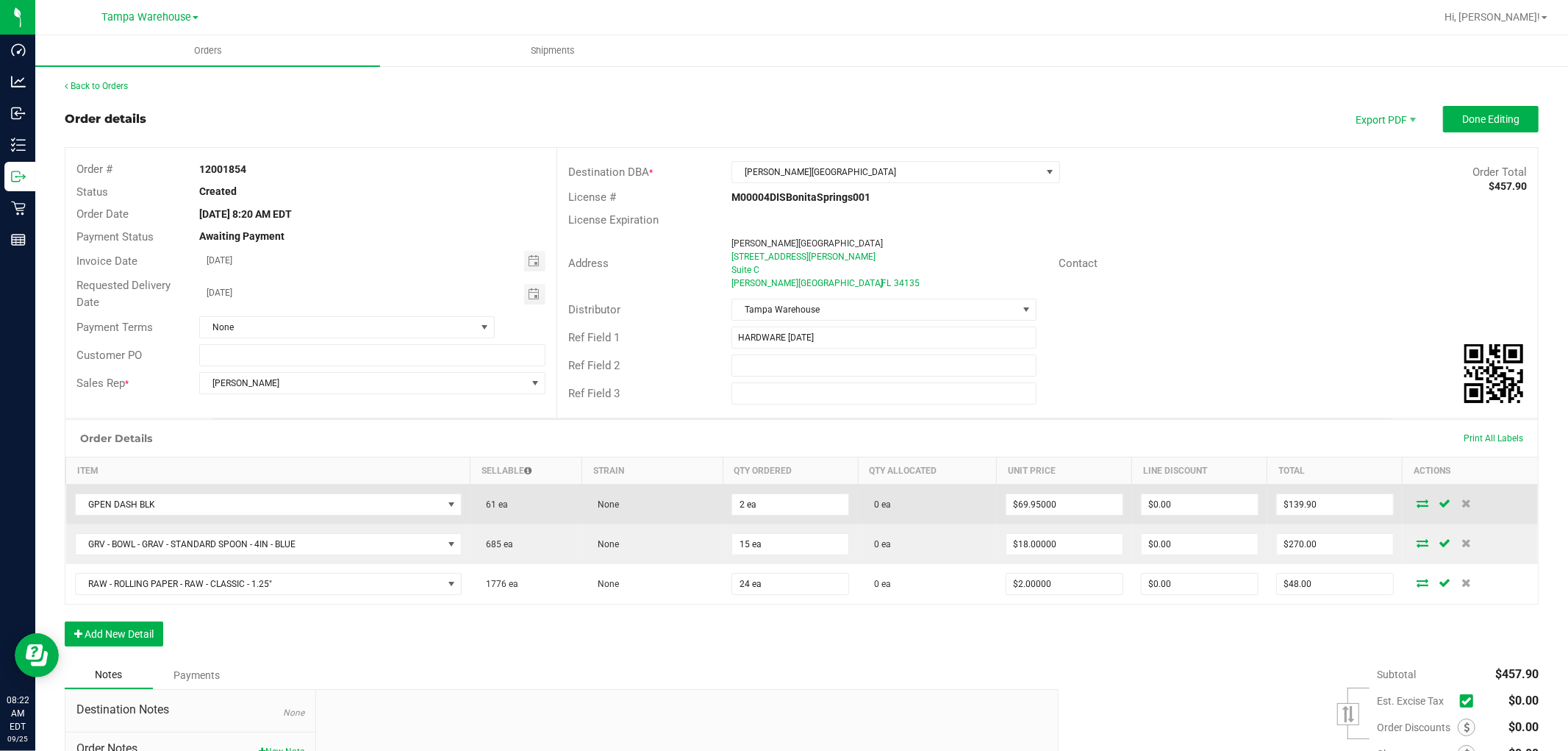
click at [1417, 505] on icon at bounding box center [1422, 502] width 11 height 9
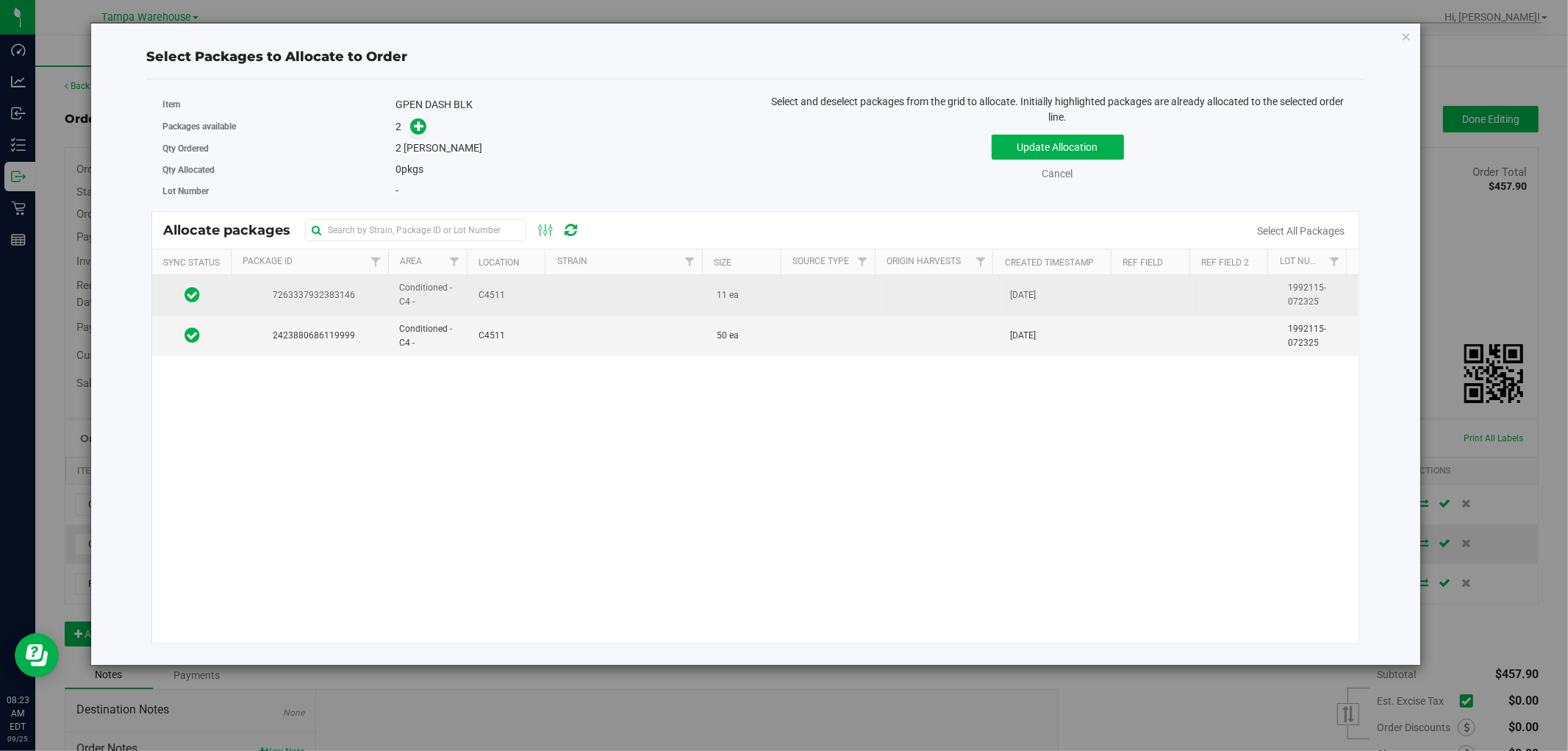
click at [592, 292] on td at bounding box center [628, 295] width 159 height 40
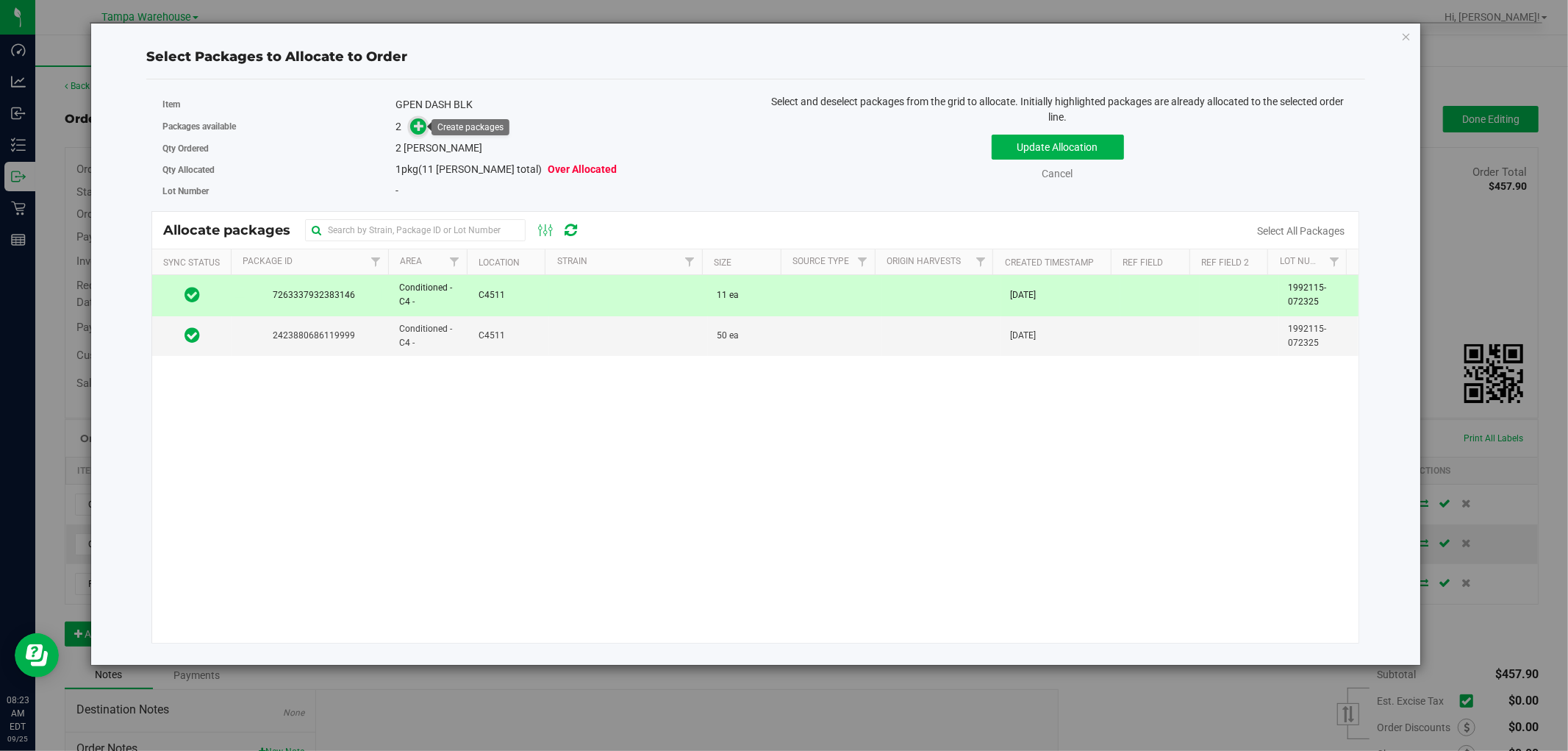
click at [416, 128] on icon at bounding box center [419, 125] width 11 height 11
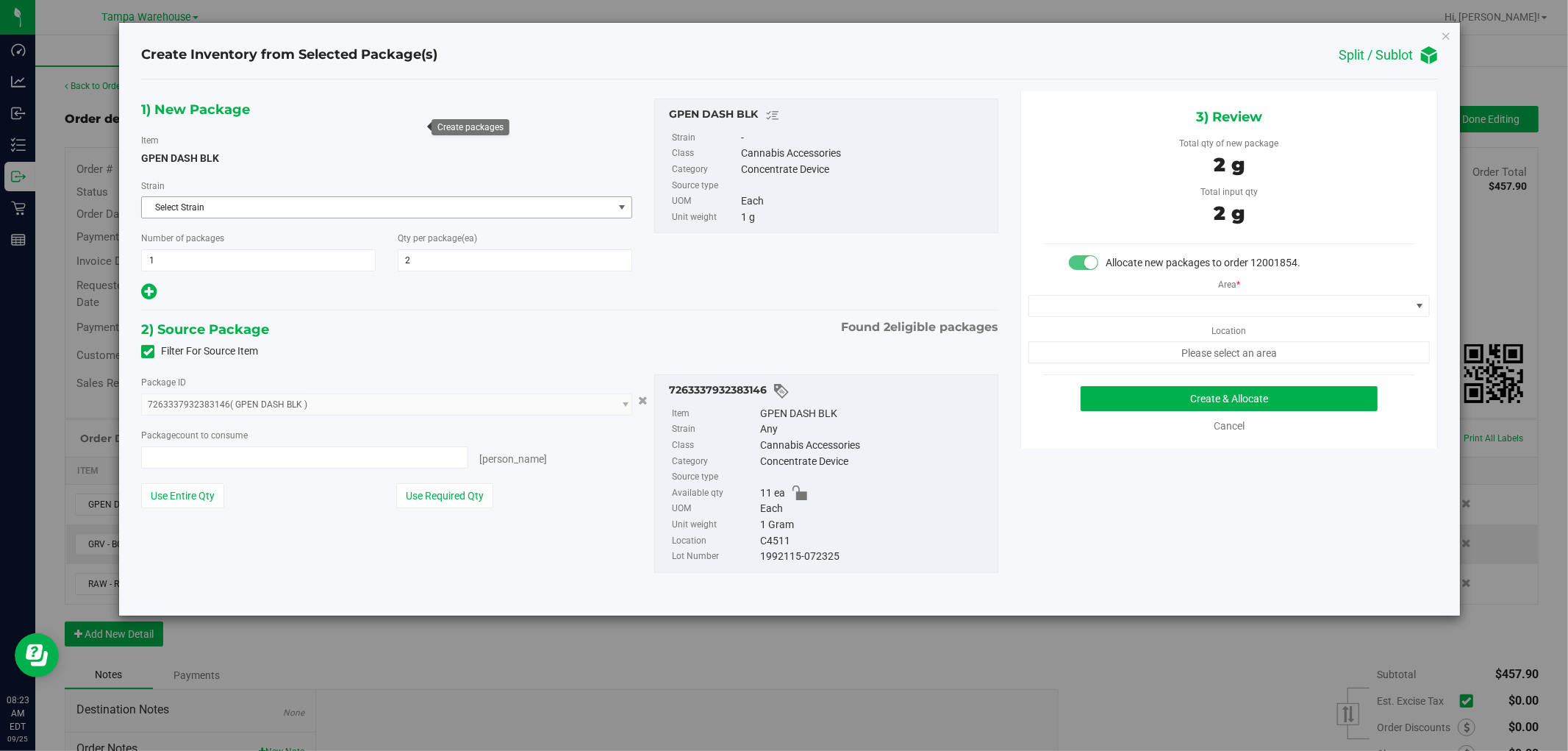
type input "2 ea"
click at [1298, 307] on span at bounding box center [1220, 306] width 381 height 20
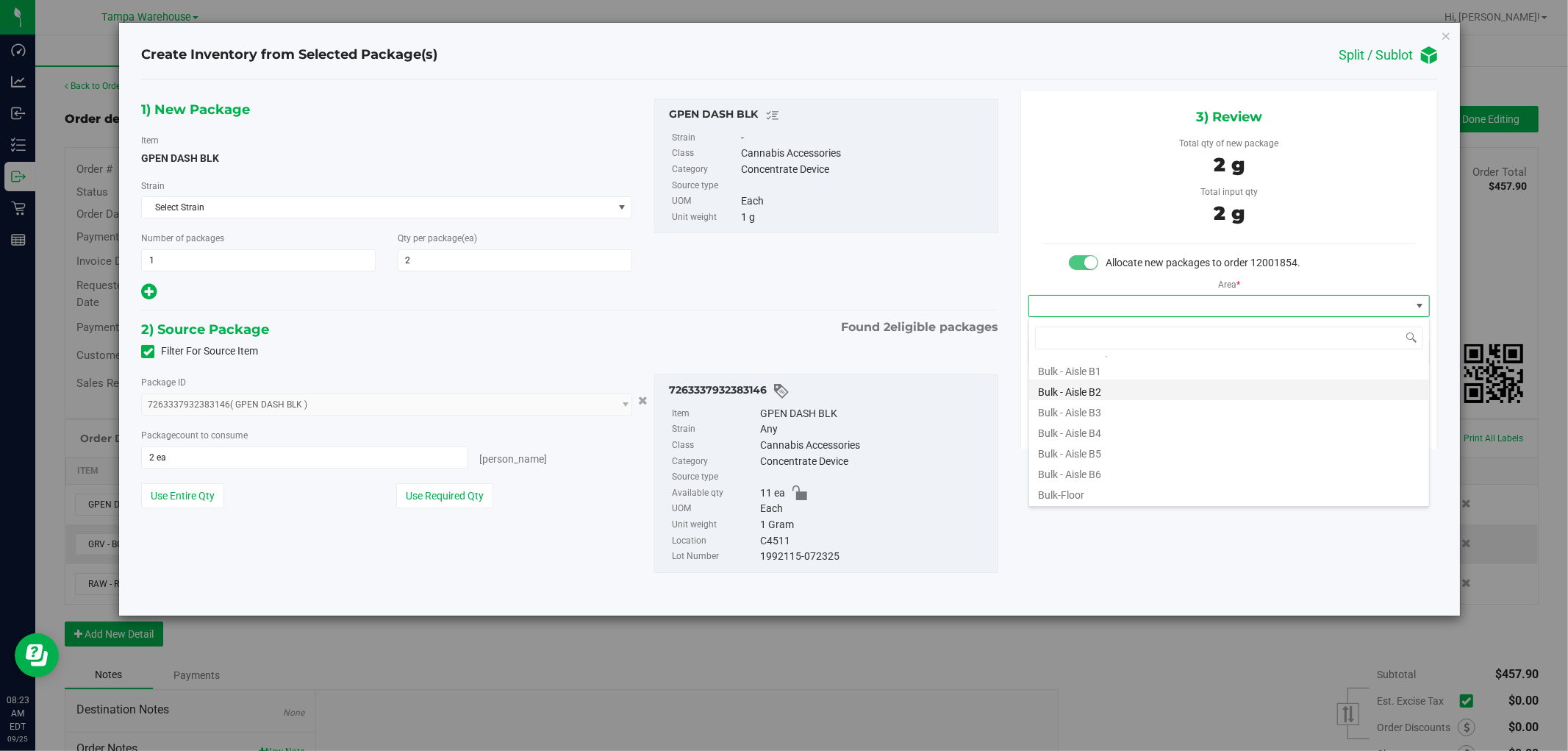
scroll to position [163, 0]
click at [1108, 432] on li "Conditioned - C4 -" at bounding box center [1230, 429] width 400 height 20
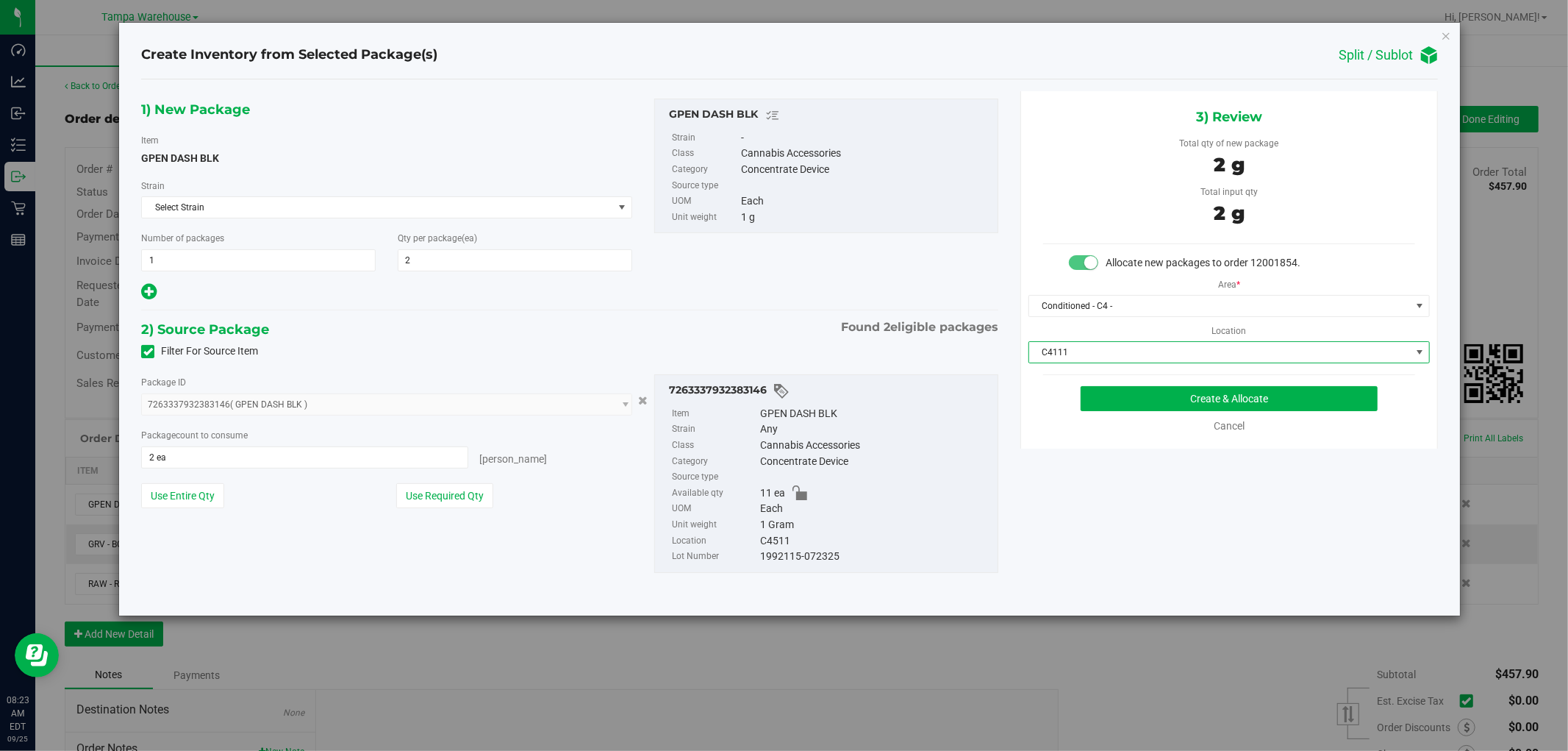
click at [1206, 350] on span "C4111" at bounding box center [1220, 352] width 381 height 20
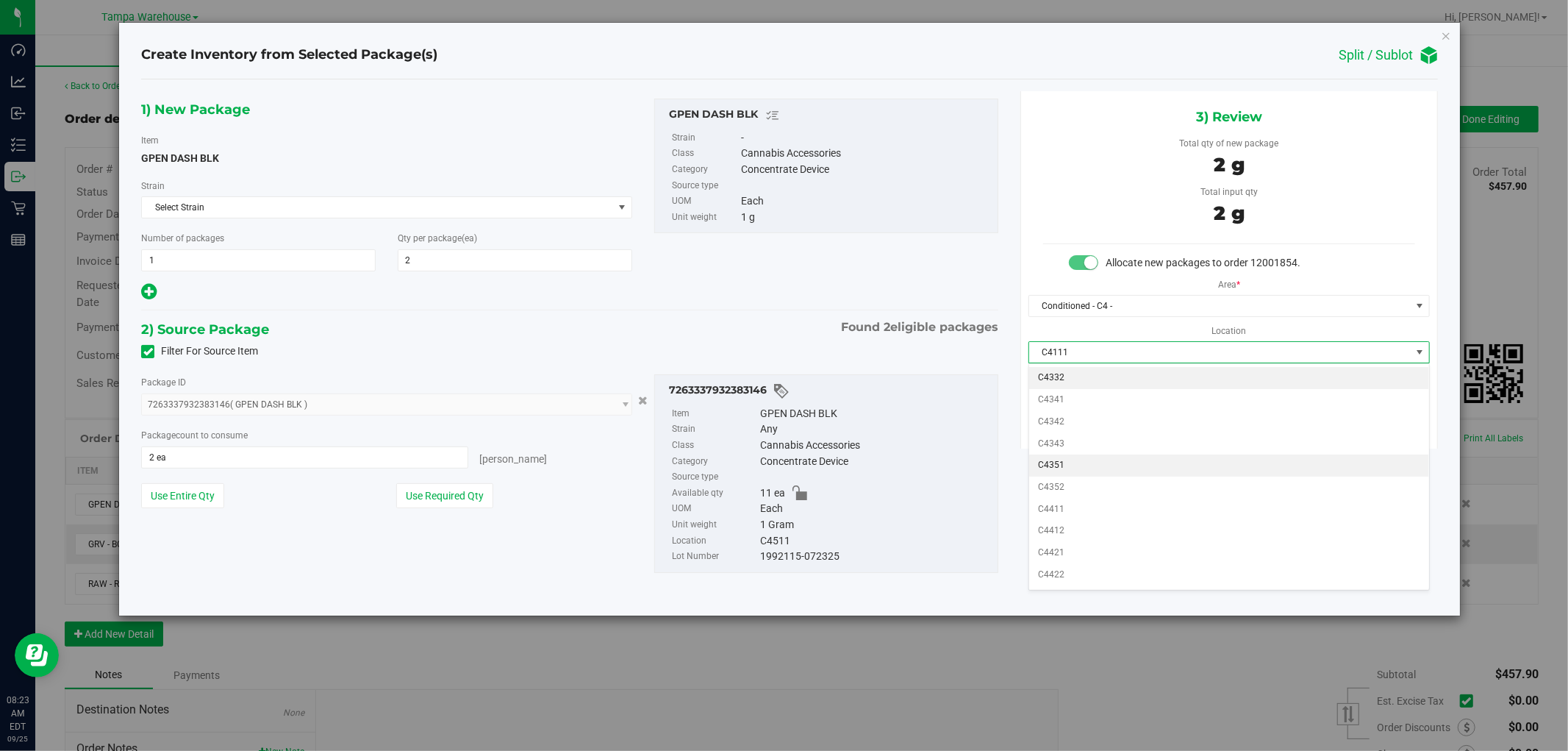
scroll to position [615, 0]
click at [1082, 553] on li "C4511" at bounding box center [1230, 555] width 400 height 22
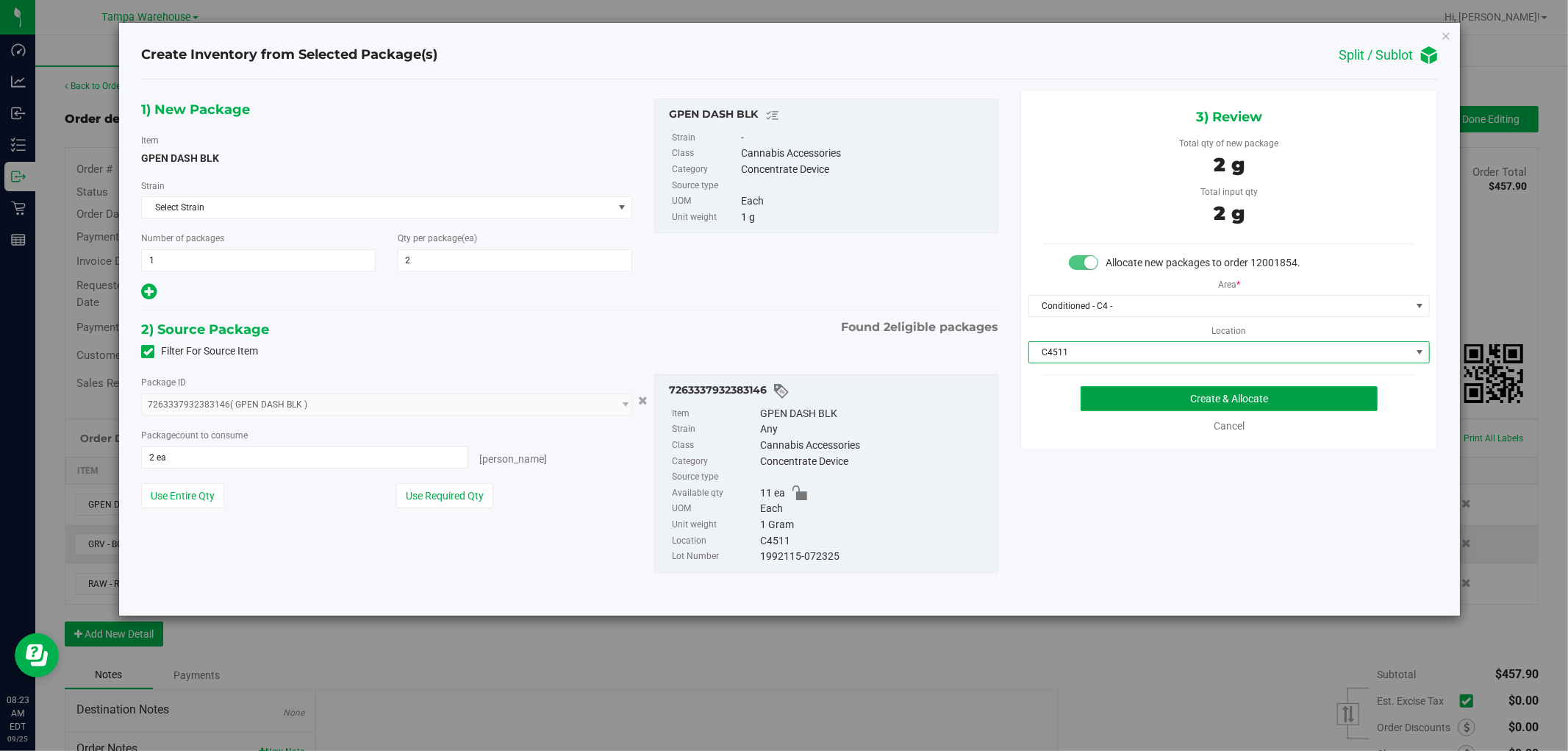
click at [1311, 394] on button "Create & Allocate" at bounding box center [1229, 398] width 298 height 25
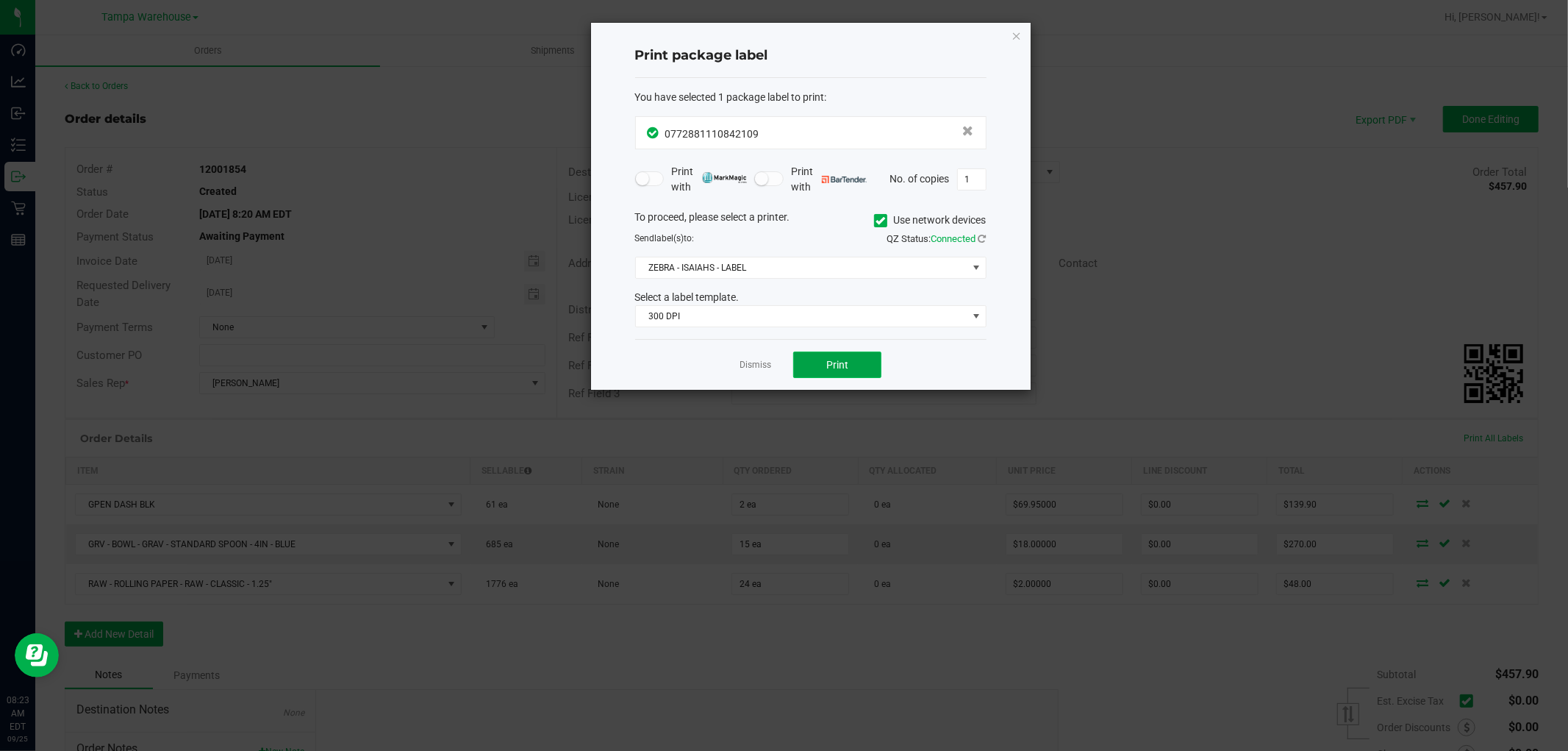
click at [848, 366] on span "Print" at bounding box center [837, 365] width 22 height 11
click at [1017, 33] on icon "button" at bounding box center [1016, 35] width 11 height 17
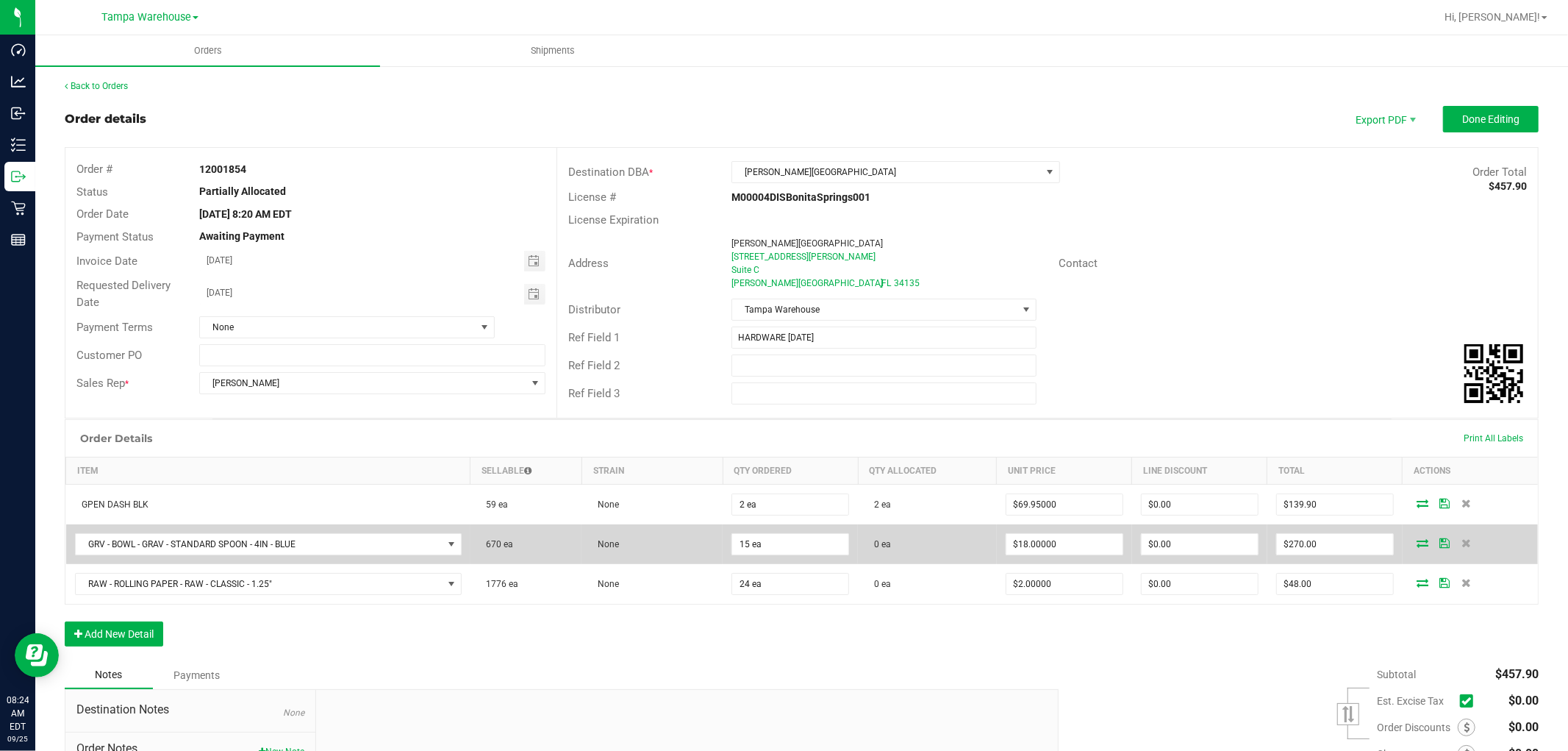
click at [1417, 546] on icon at bounding box center [1422, 542] width 11 height 9
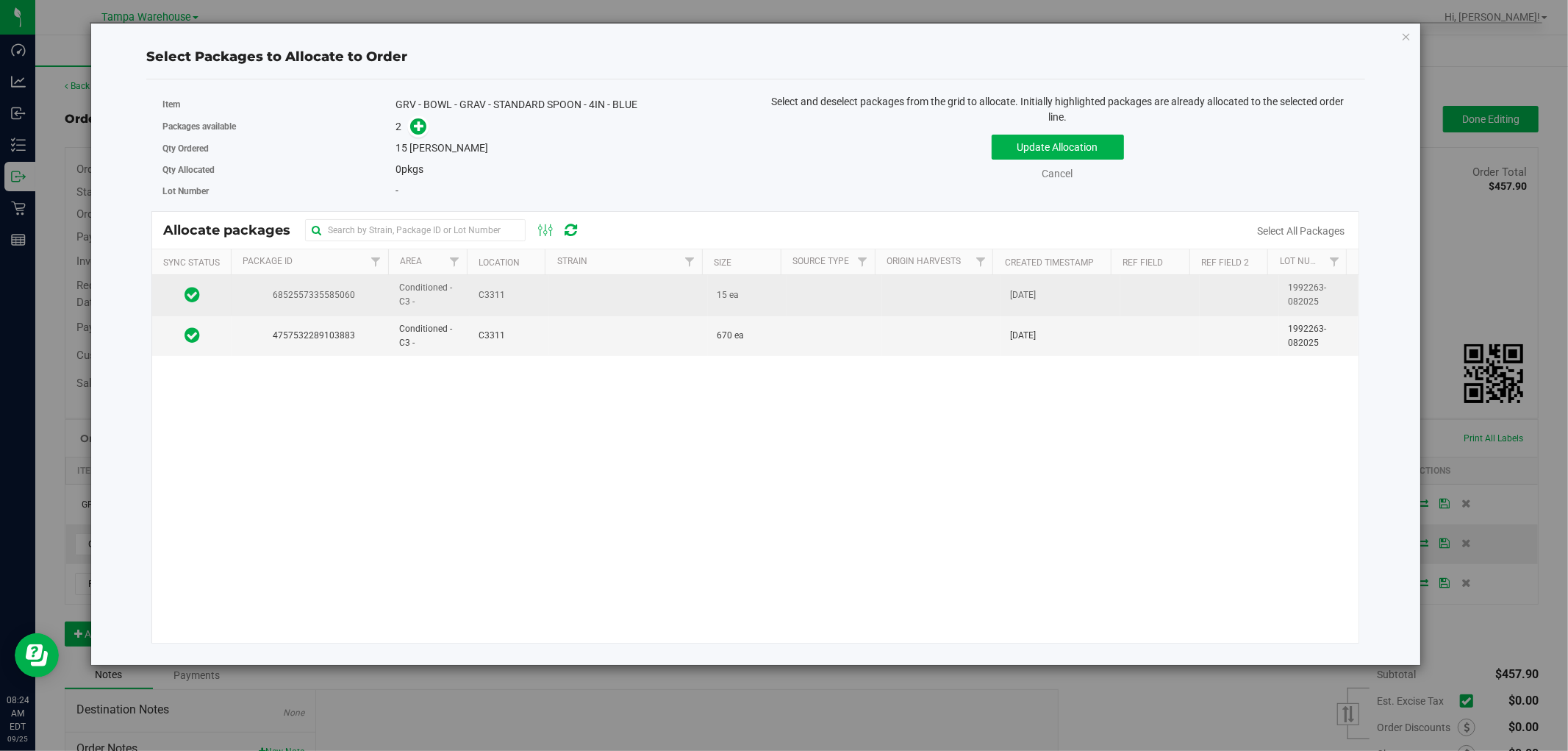
click at [635, 304] on td at bounding box center [628, 295] width 159 height 40
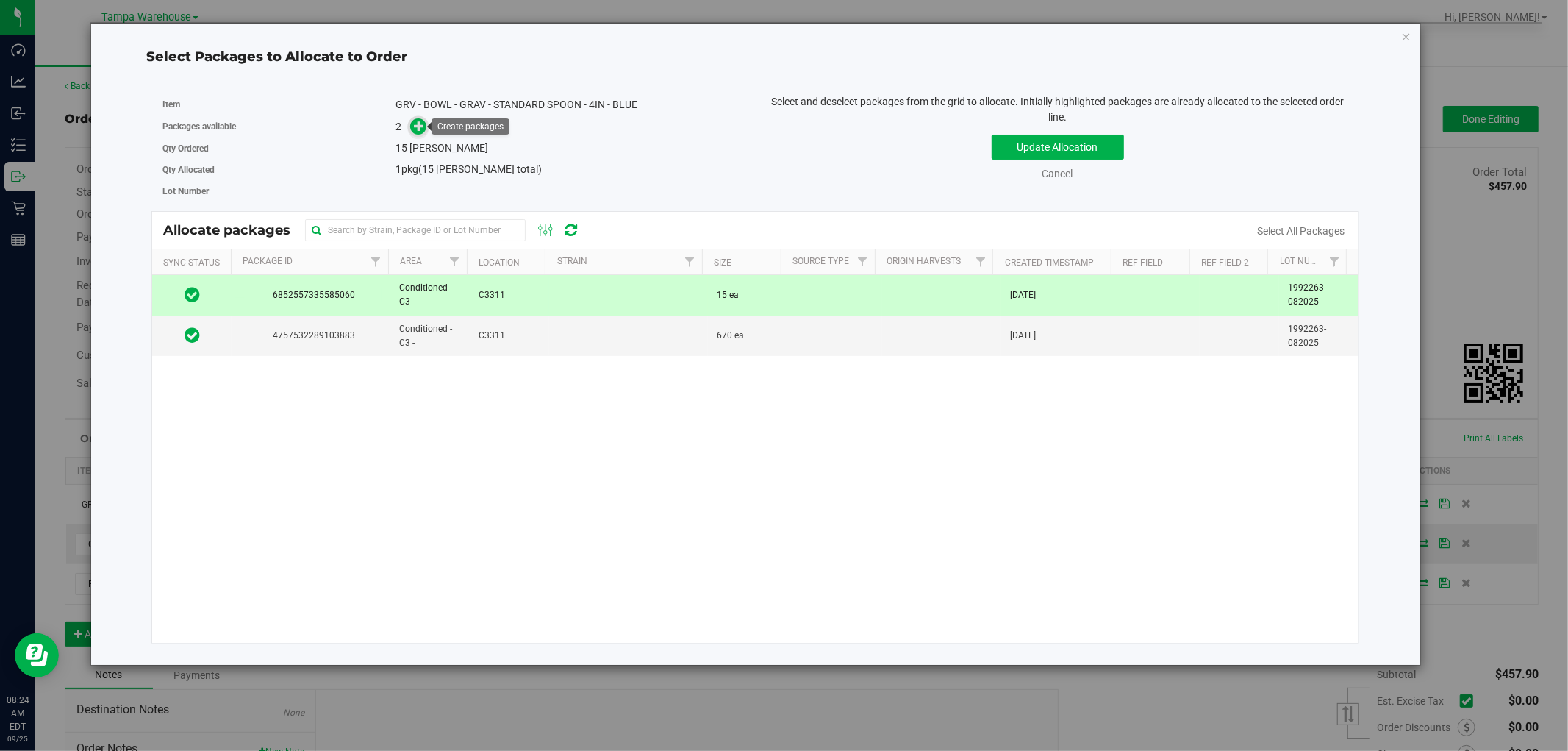
click at [422, 128] on icon at bounding box center [419, 125] width 11 height 11
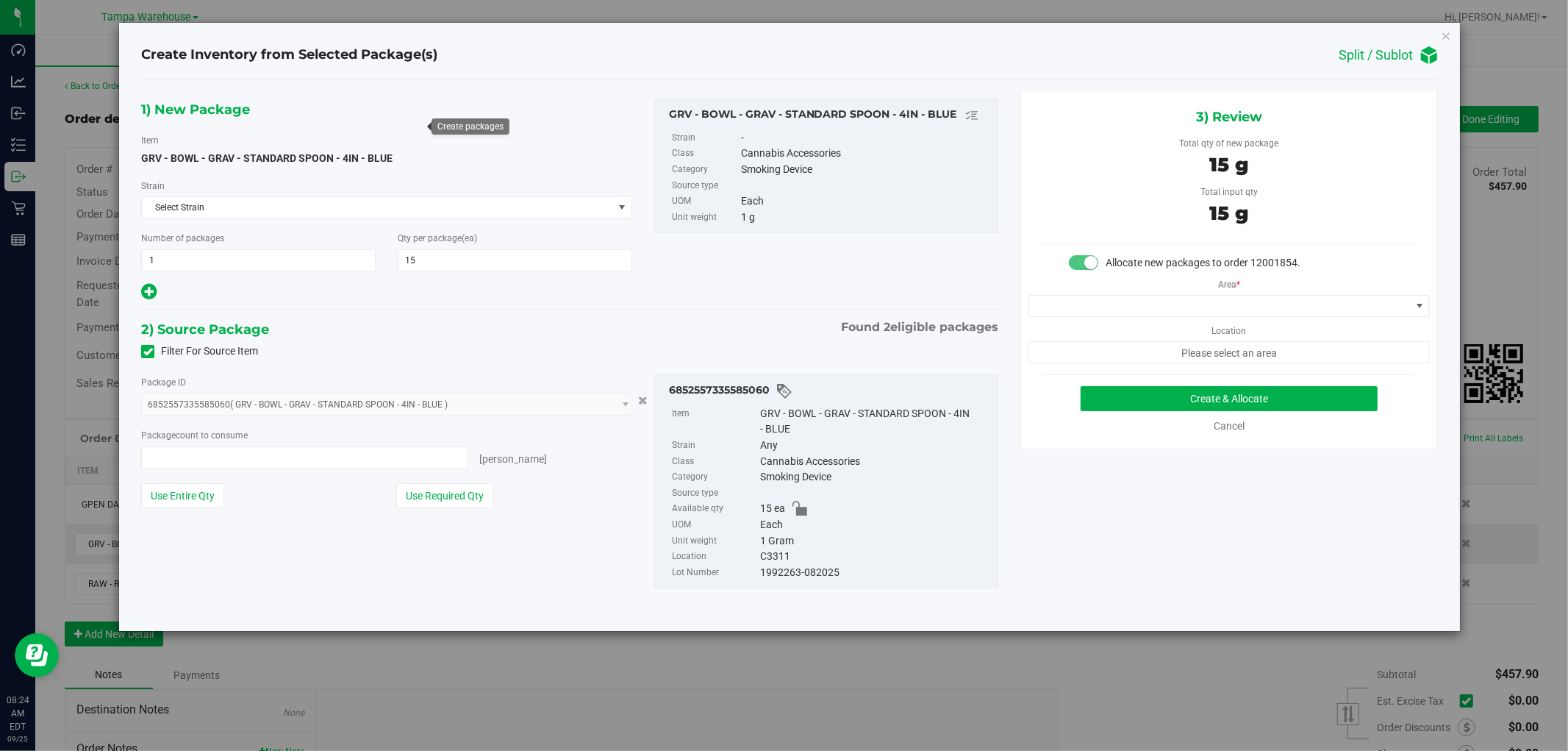
type input "15 ea"
click at [1447, 32] on icon "button" at bounding box center [1445, 35] width 11 height 17
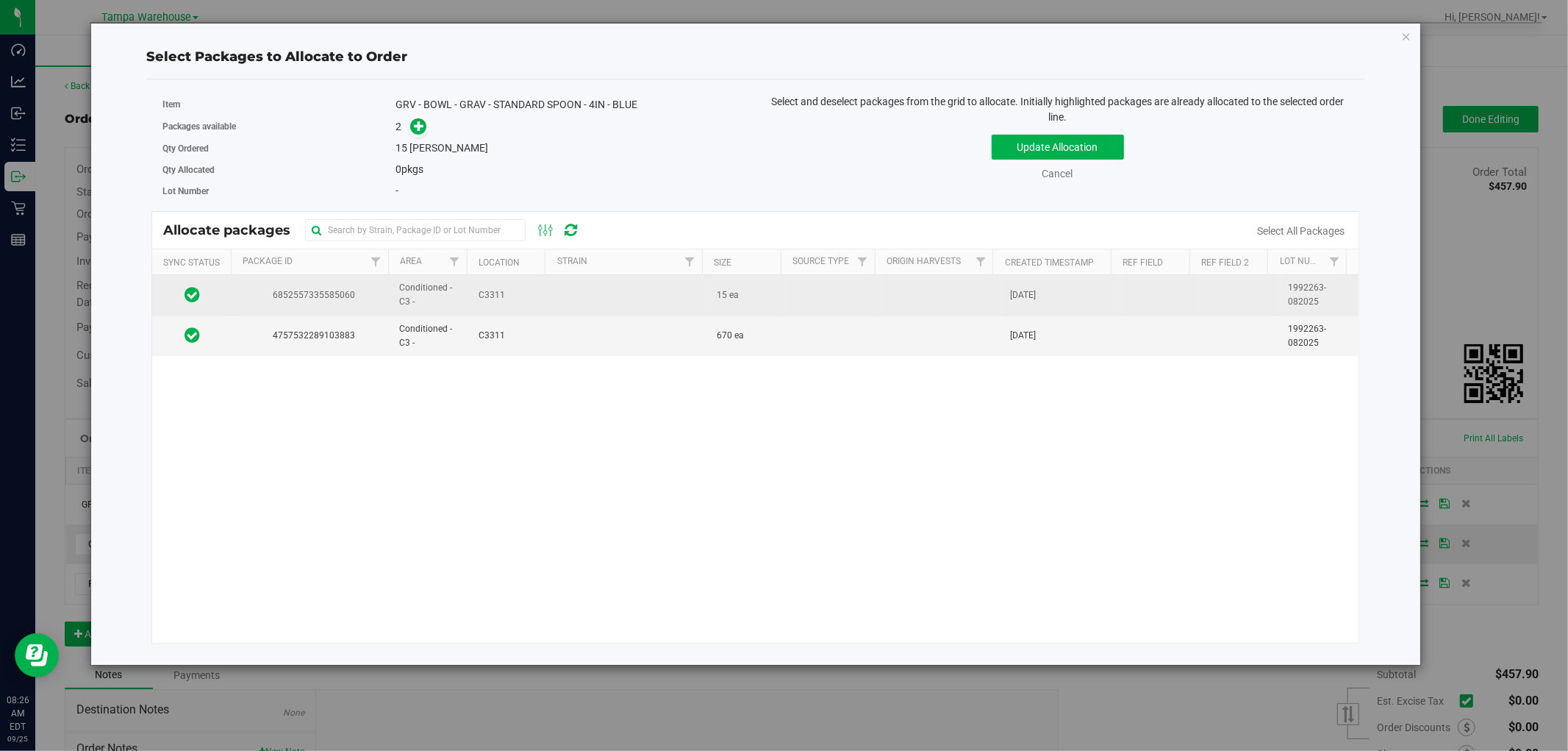
click at [598, 299] on td at bounding box center [628, 295] width 159 height 40
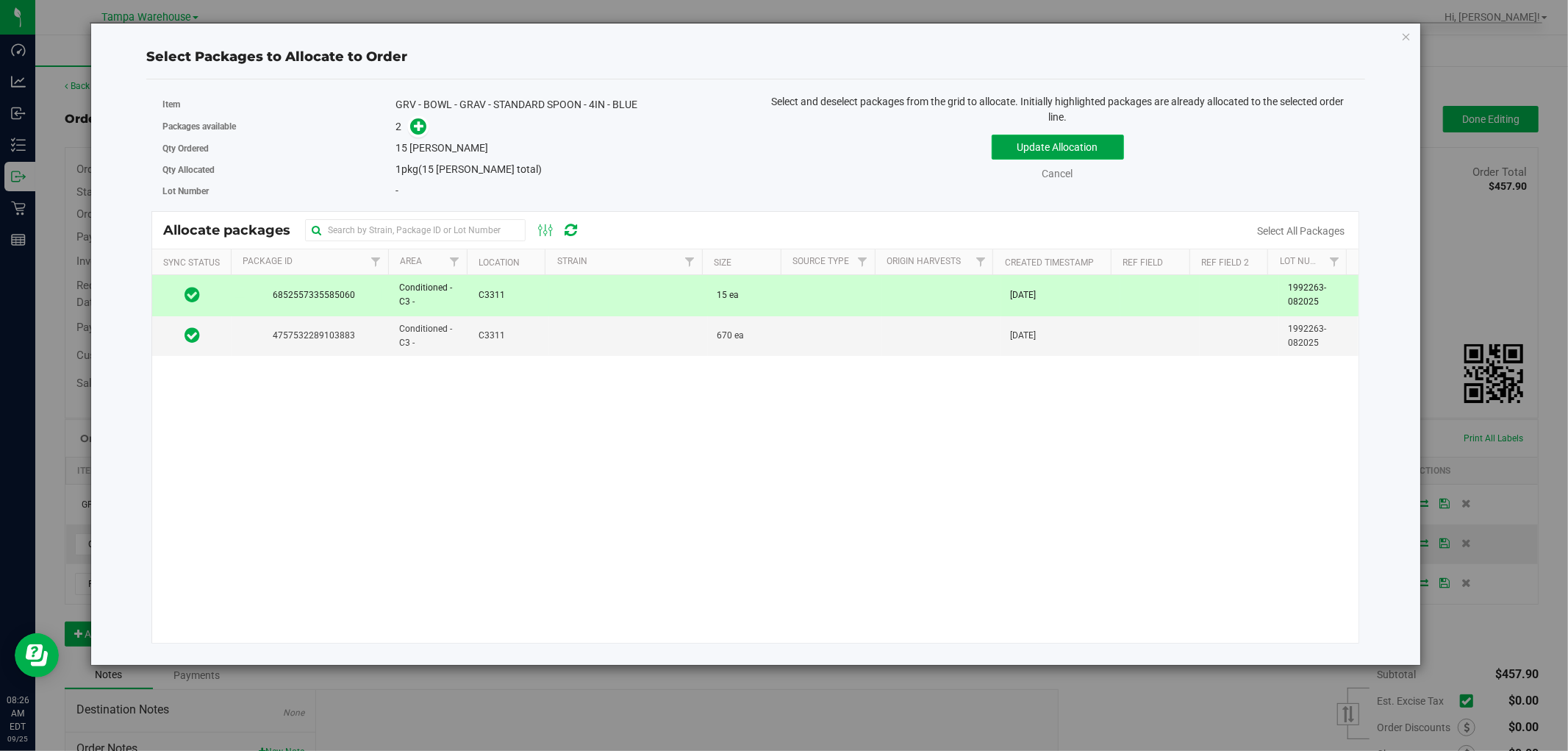
click at [1104, 142] on button "Update Allocation" at bounding box center [1057, 147] width 132 height 25
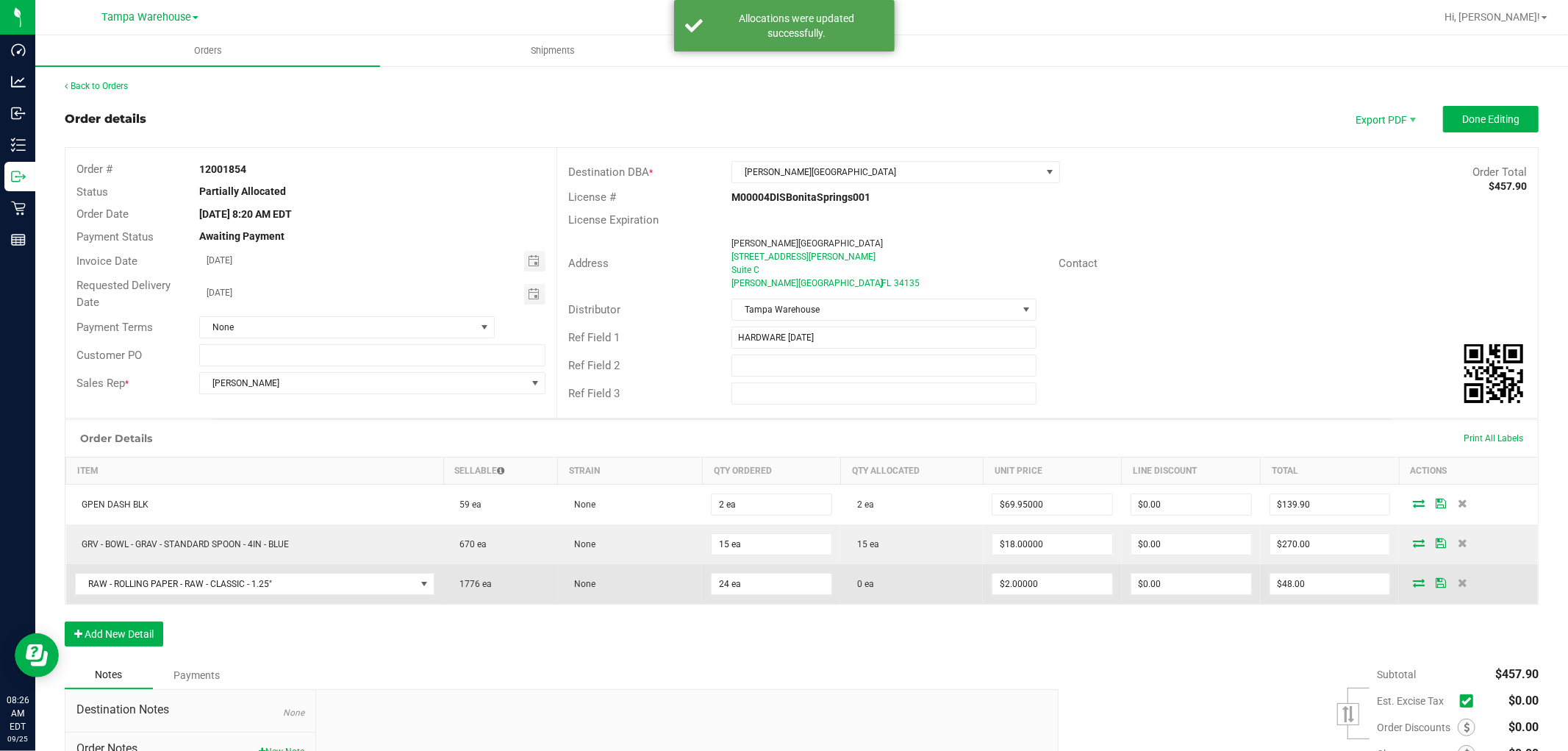
click at [1413, 580] on icon at bounding box center [1419, 581] width 11 height 9
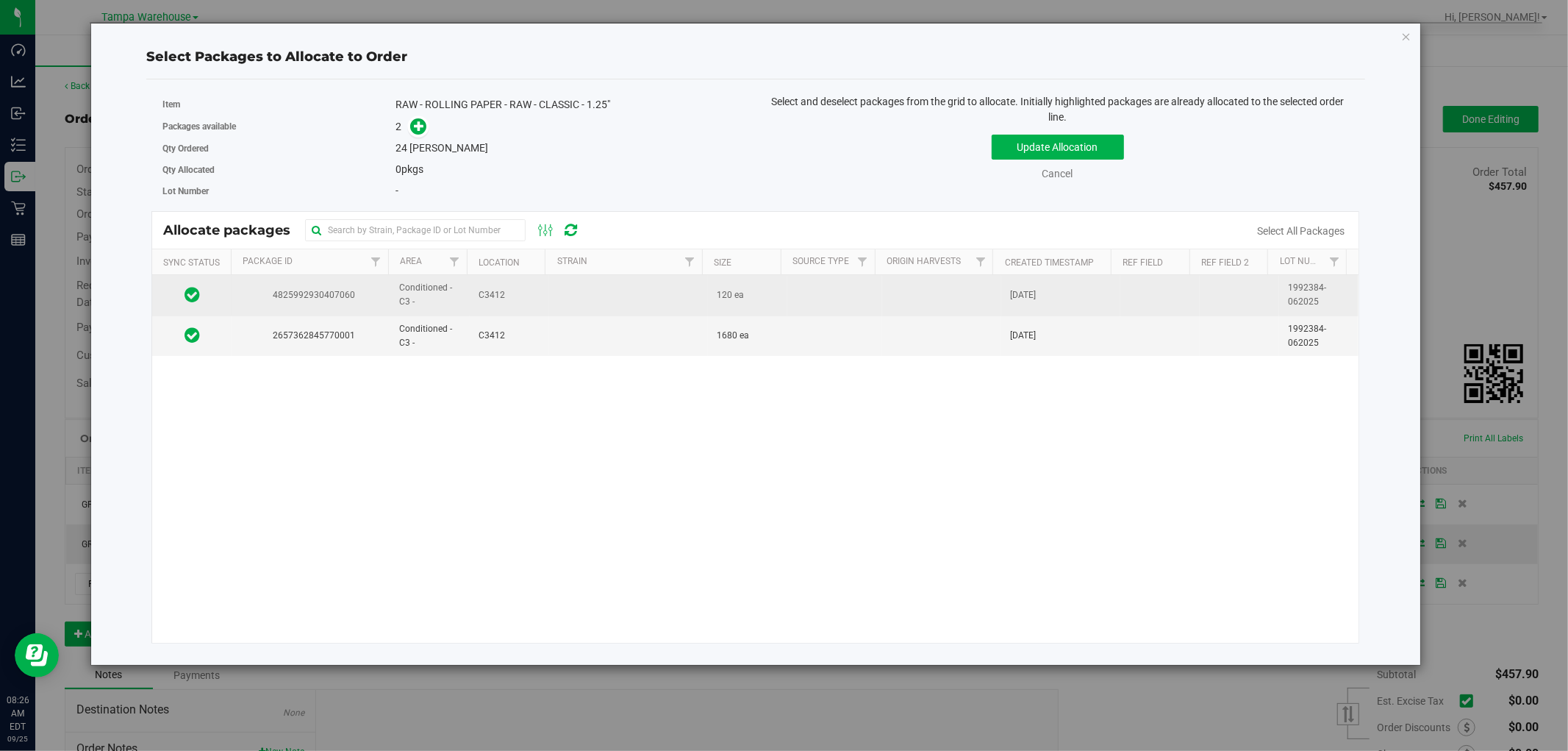
click at [603, 302] on td at bounding box center [628, 295] width 159 height 40
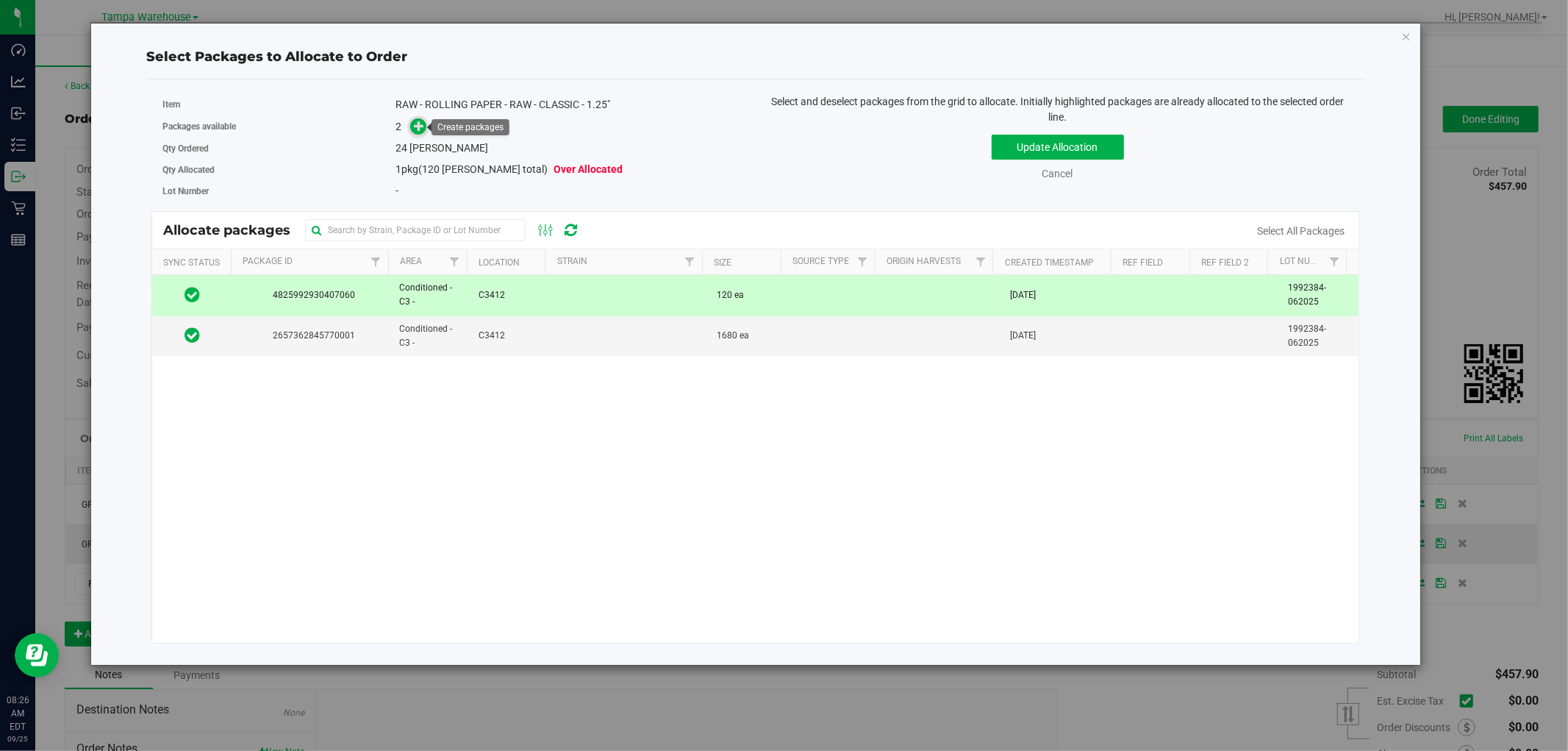
click at [418, 128] on icon at bounding box center [419, 125] width 11 height 11
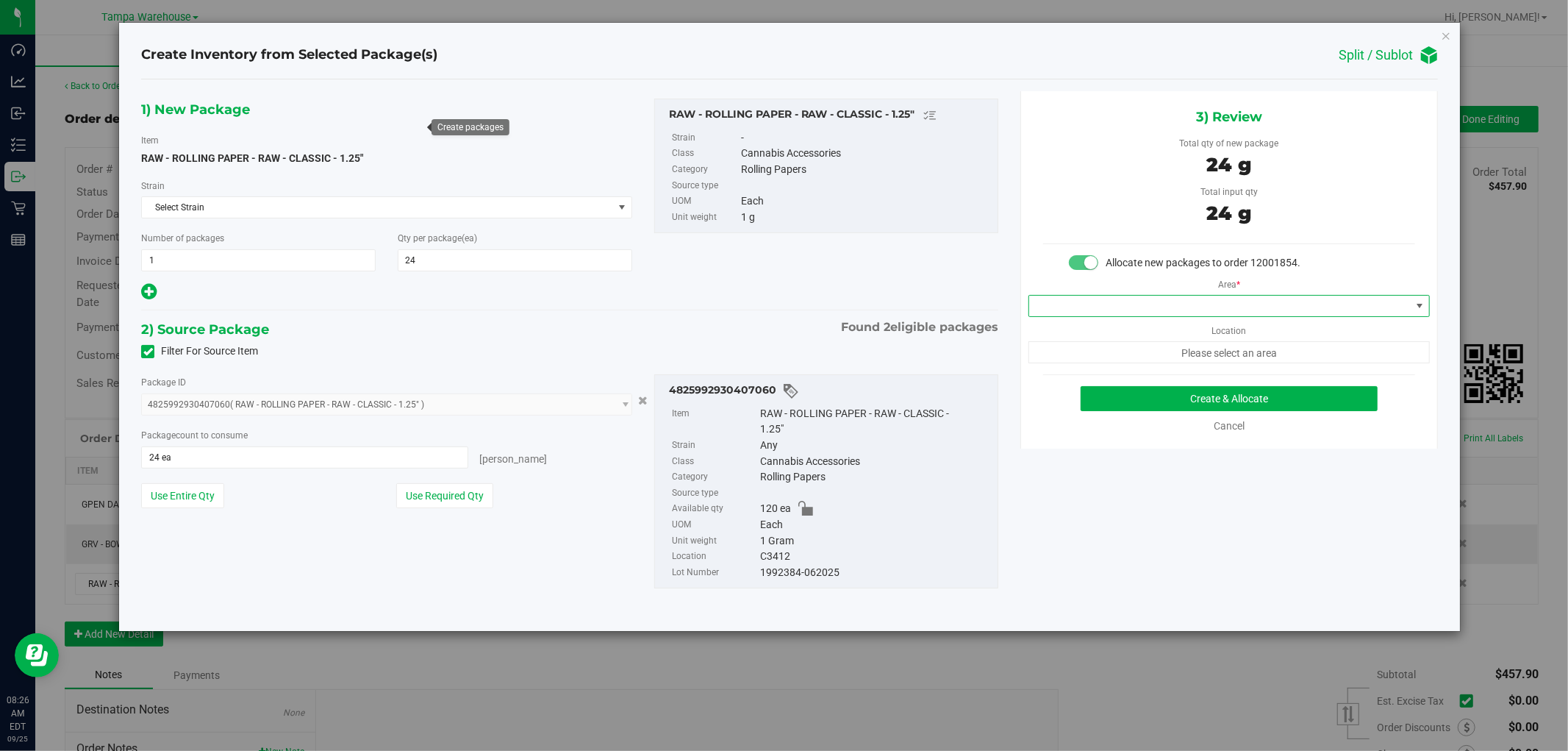
click at [1416, 306] on span at bounding box center [1420, 306] width 11 height 11
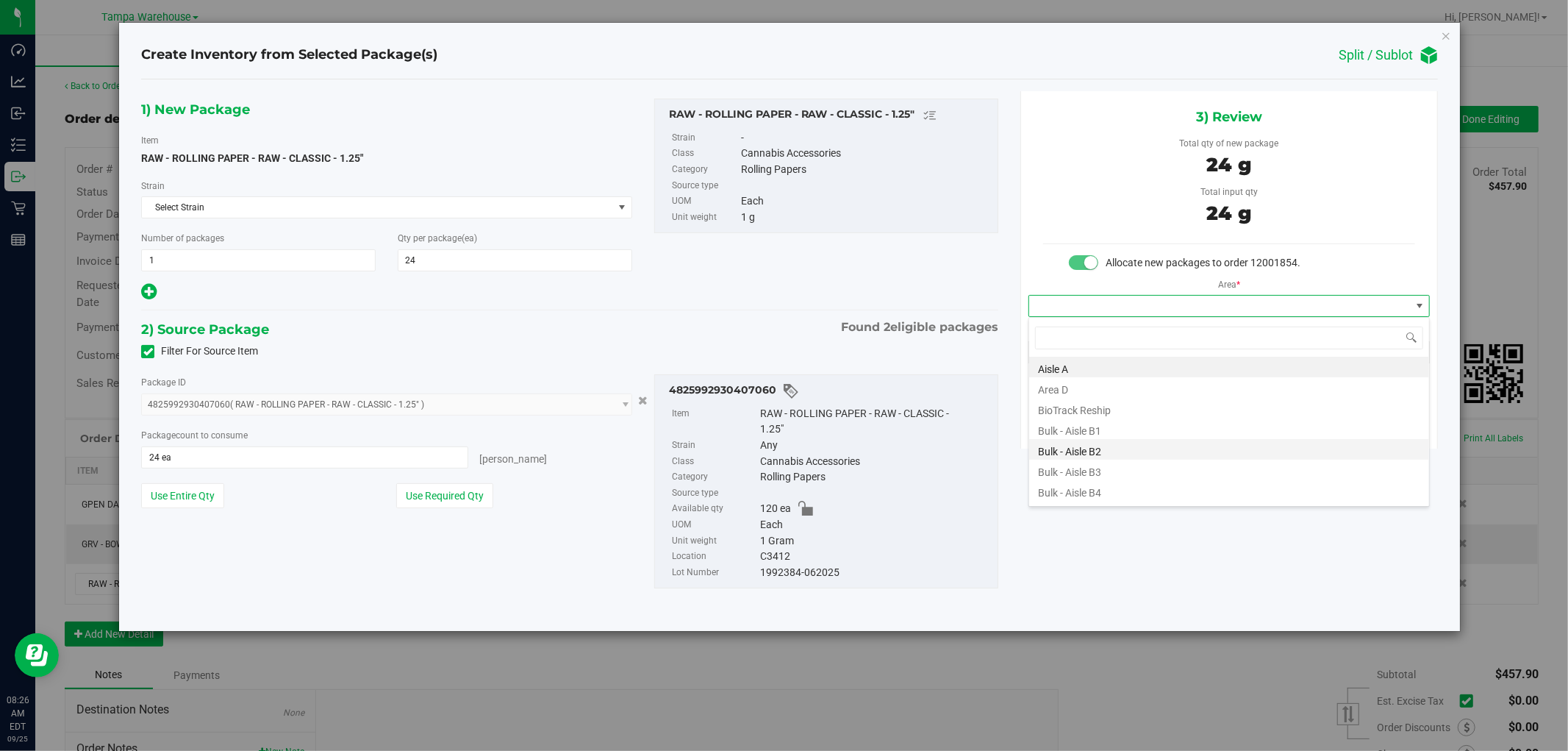
scroll to position [81, 0]
click at [1133, 491] on li "Conditioned - C3 -" at bounding box center [1230, 490] width 400 height 20
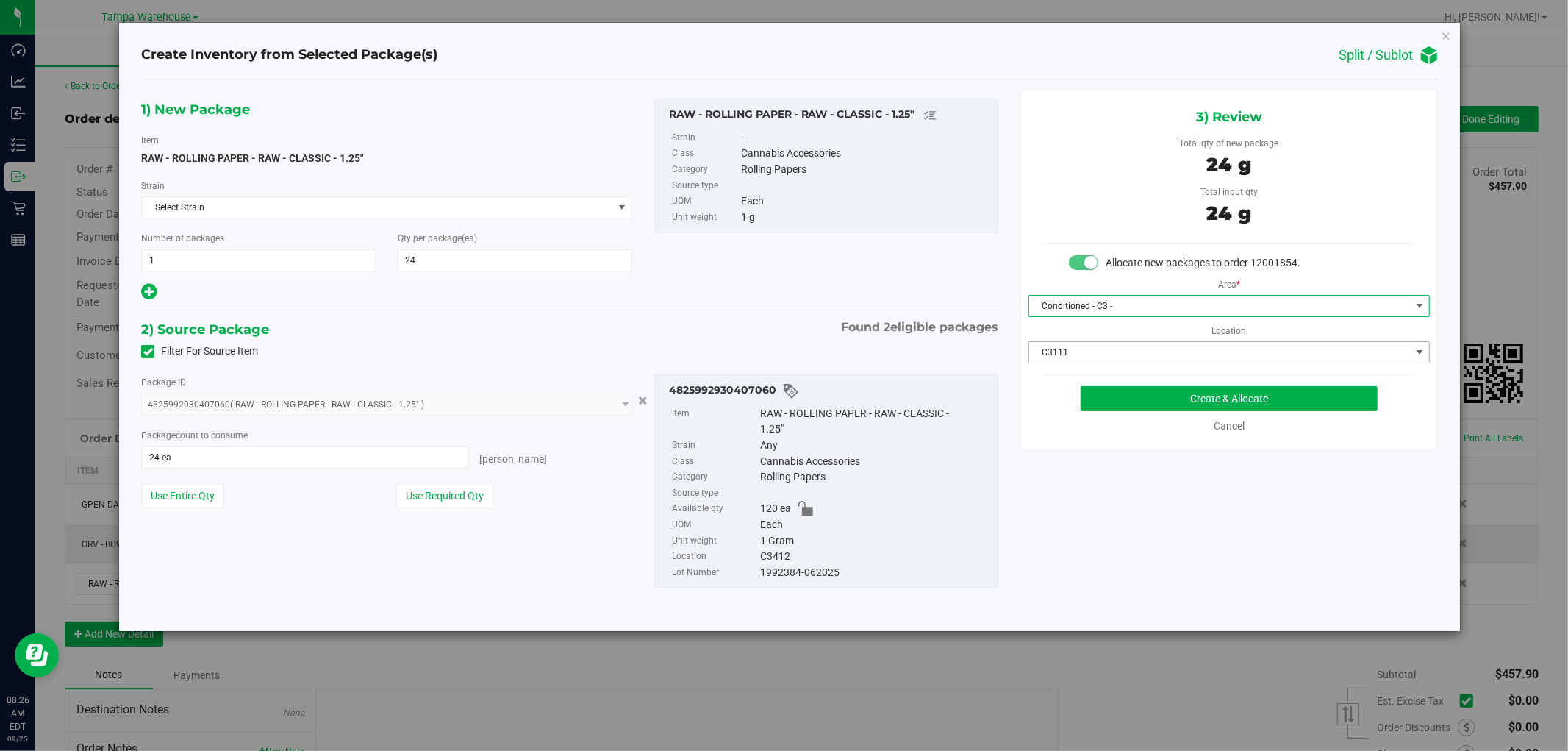
click at [1159, 355] on span "C3111" at bounding box center [1220, 352] width 381 height 20
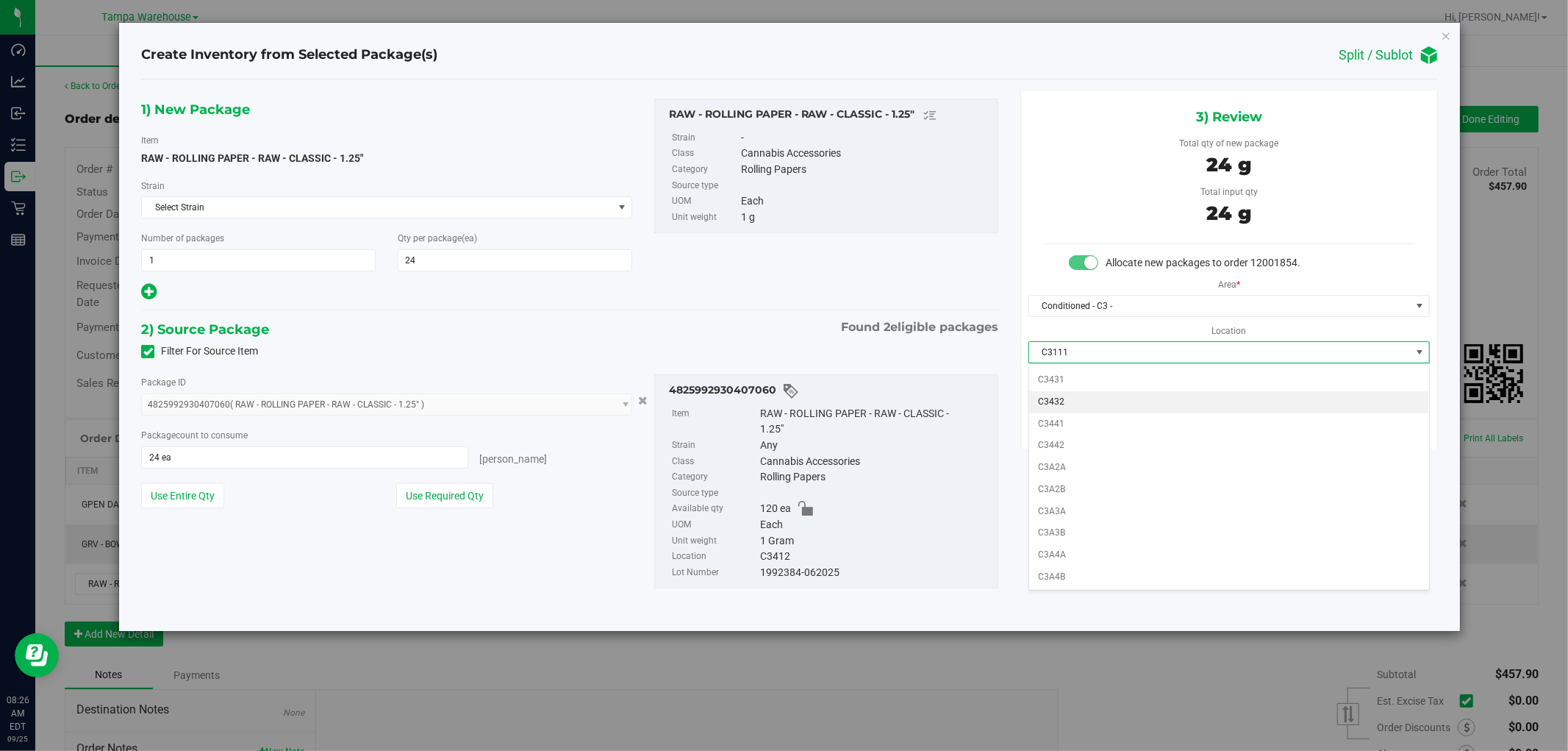
scroll to position [571, 0]
click at [1080, 399] on li "C3412" at bounding box center [1230, 396] width 400 height 22
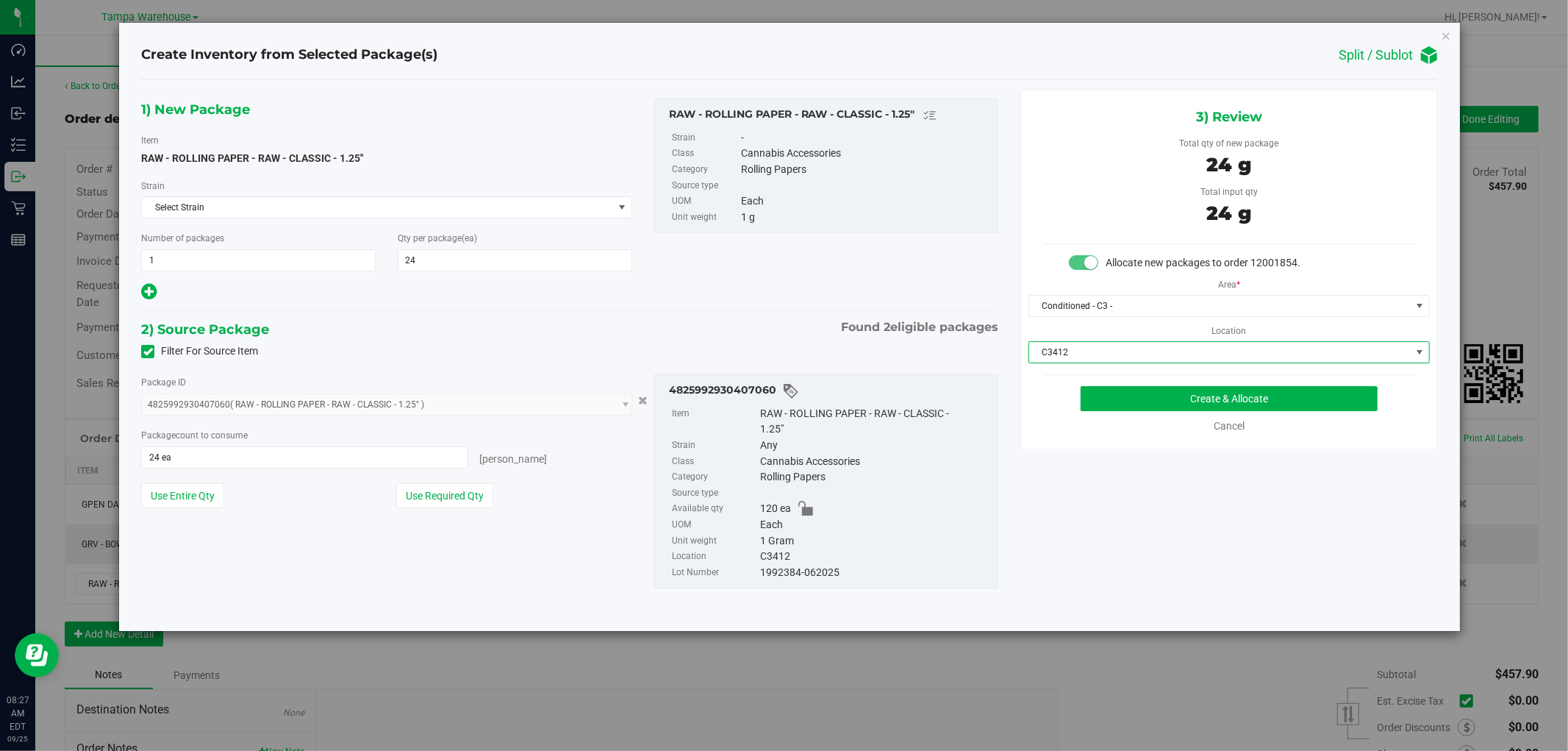
click at [1333, 501] on div "1) New Package Item RAW - ROLLING PAPER - RAW - CLASSIC - 1.25" Strain Select S…" at bounding box center [789, 355] width 1319 height 529
click at [1299, 402] on button "Create & Allocate" at bounding box center [1229, 398] width 298 height 25
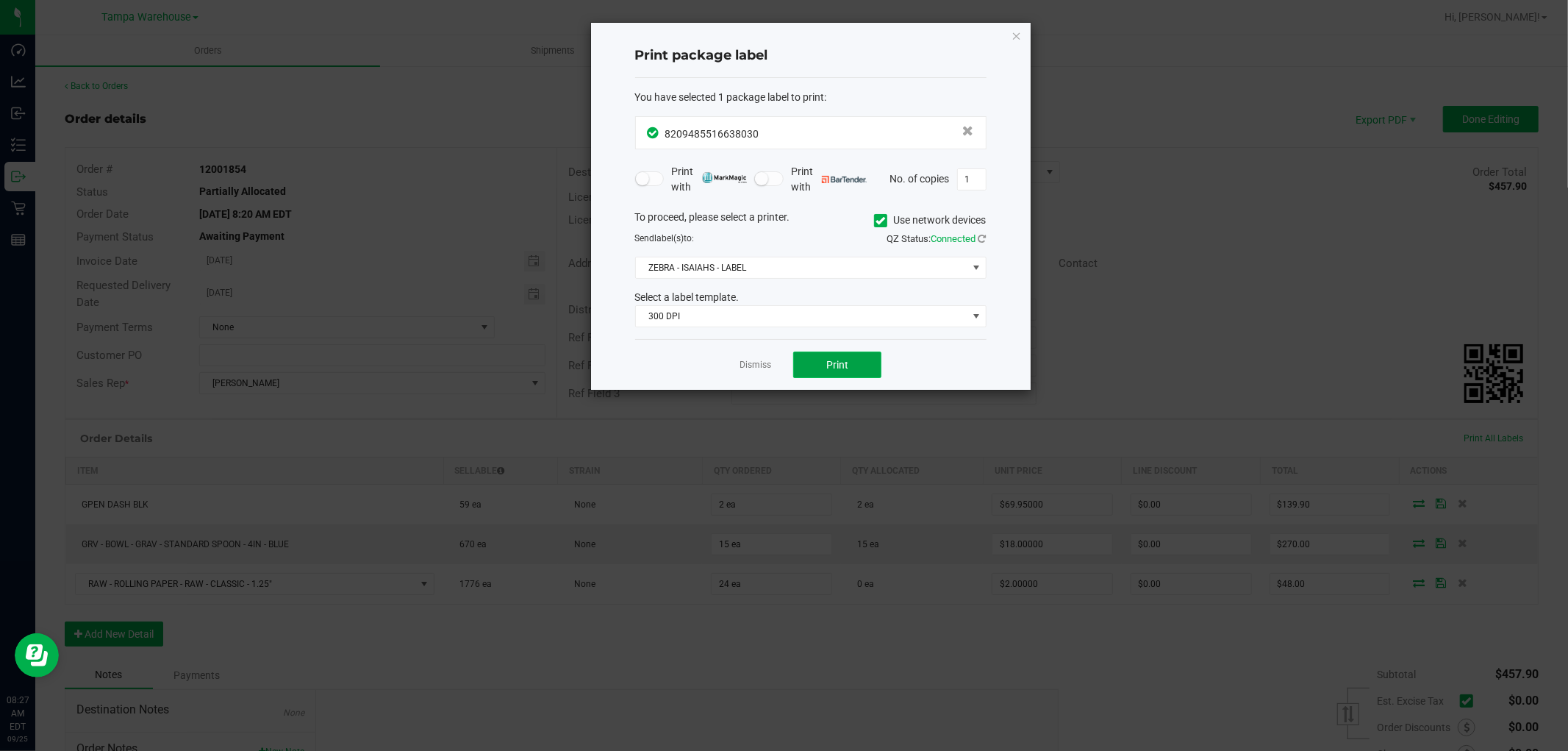
click at [874, 369] on button "Print" at bounding box center [837, 365] width 88 height 27
click at [1011, 33] on icon "button" at bounding box center [1016, 35] width 11 height 17
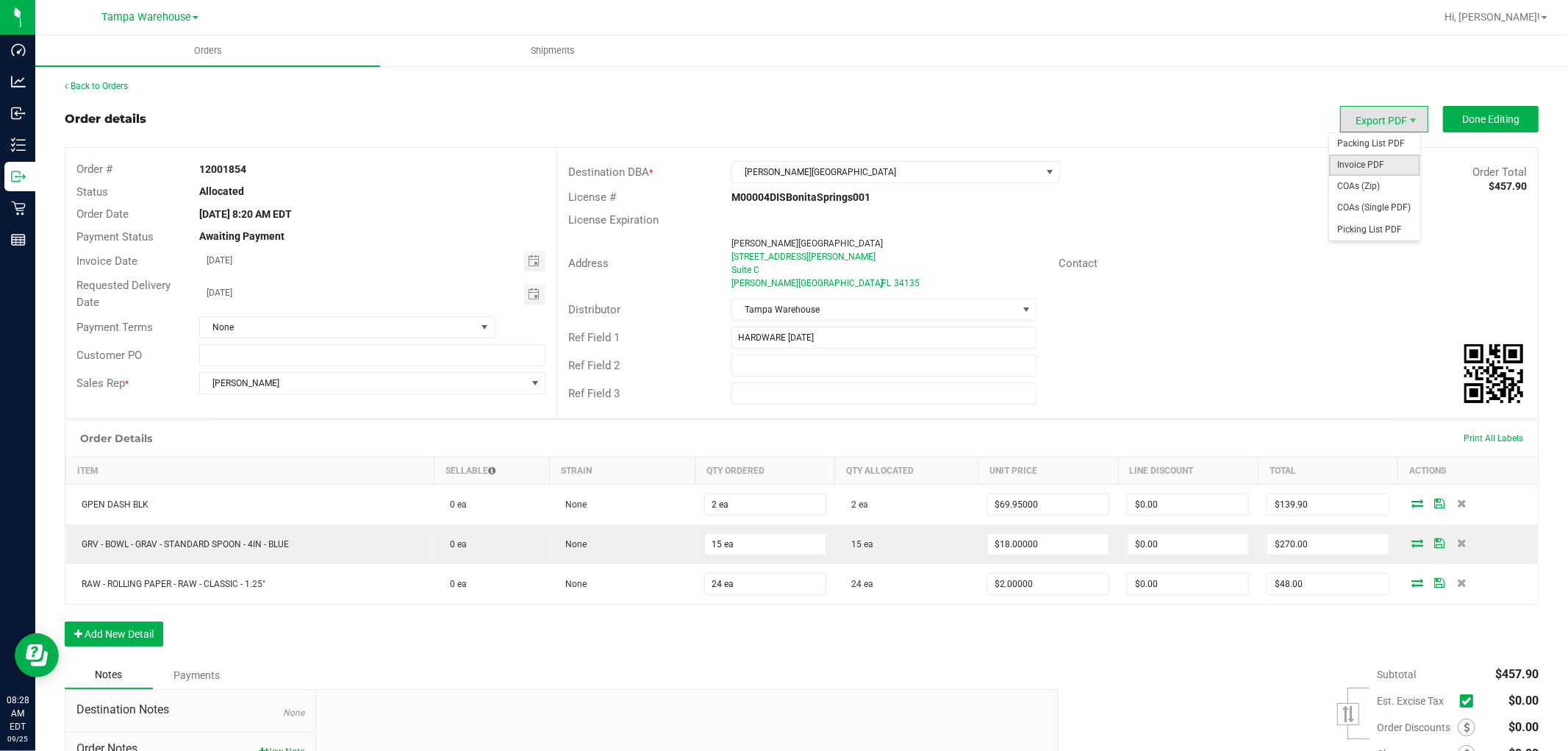
click at [1356, 170] on span "Invoice PDF" at bounding box center [1375, 165] width 91 height 21
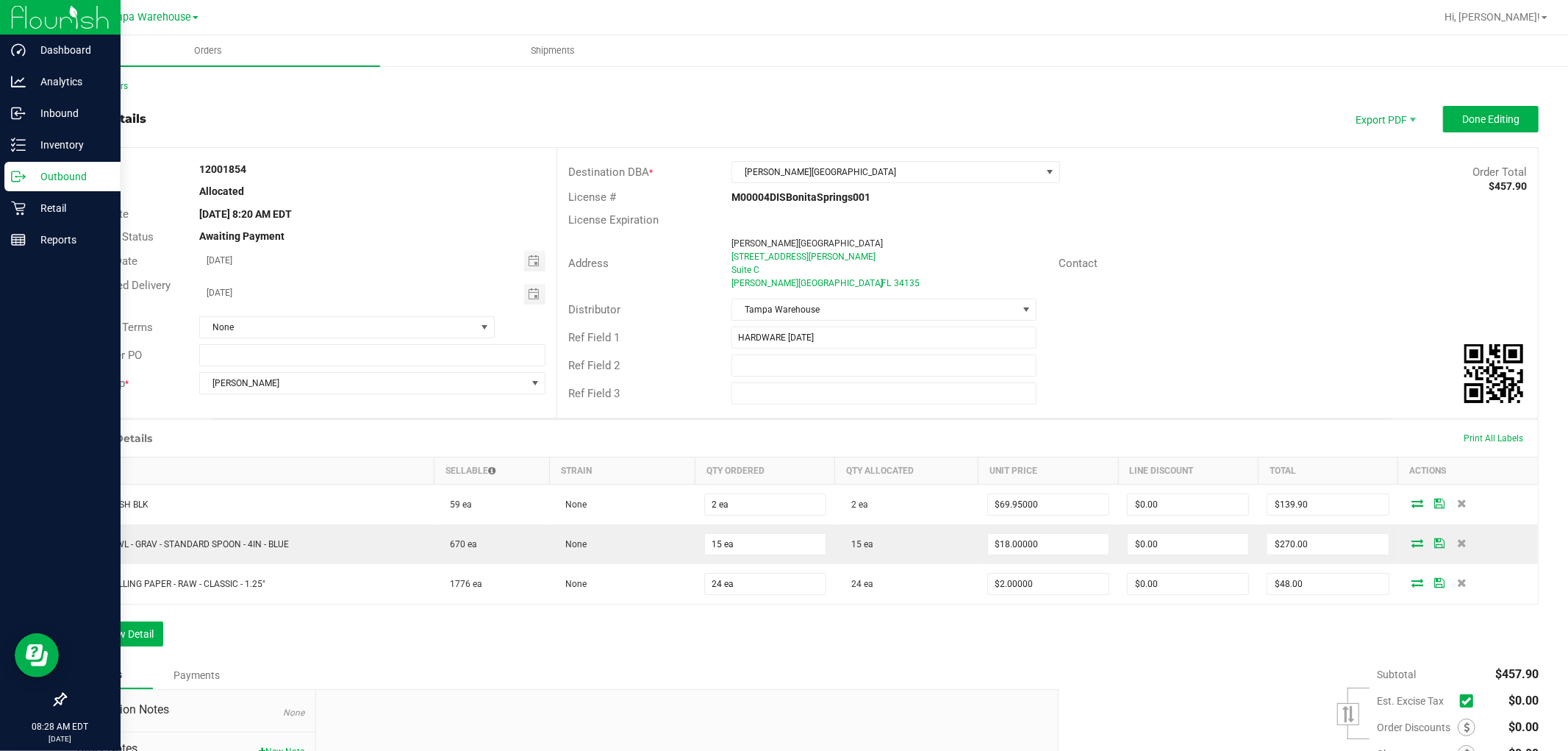
click at [82, 182] on p "Outbound" at bounding box center [70, 176] width 88 height 17
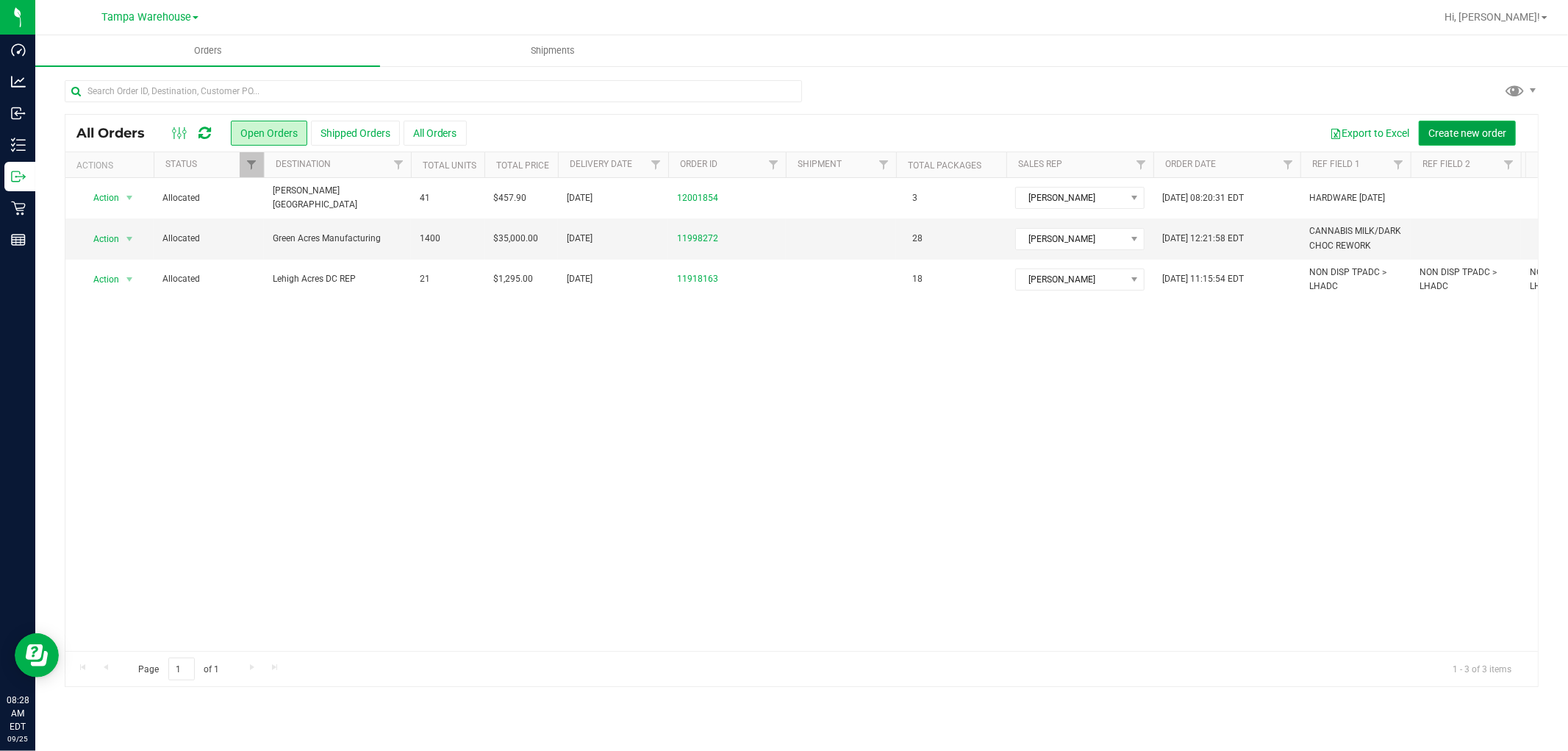
click at [1481, 132] on span "Create new order" at bounding box center [1466, 133] width 78 height 11
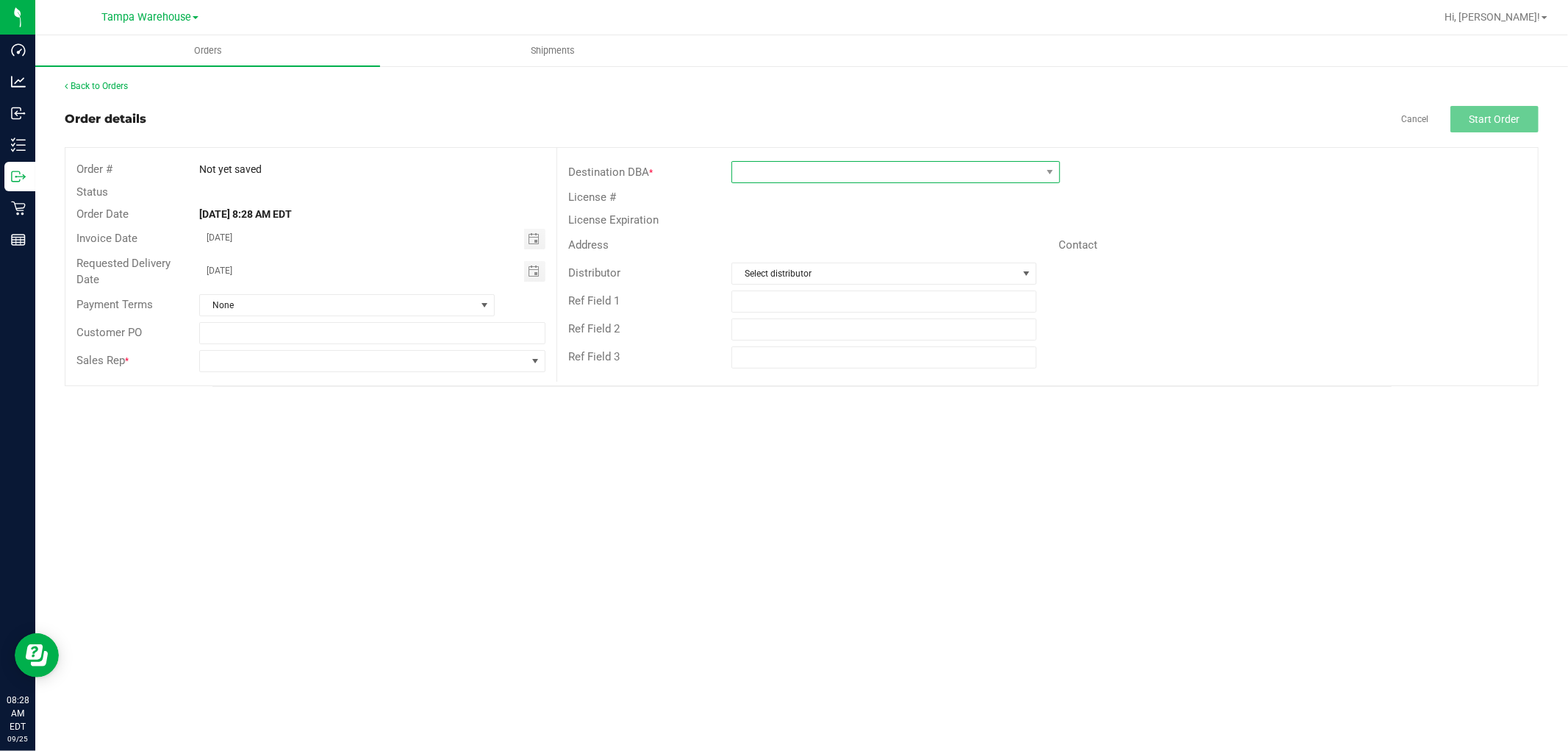
click at [854, 171] on span at bounding box center [886, 171] width 308 height 20
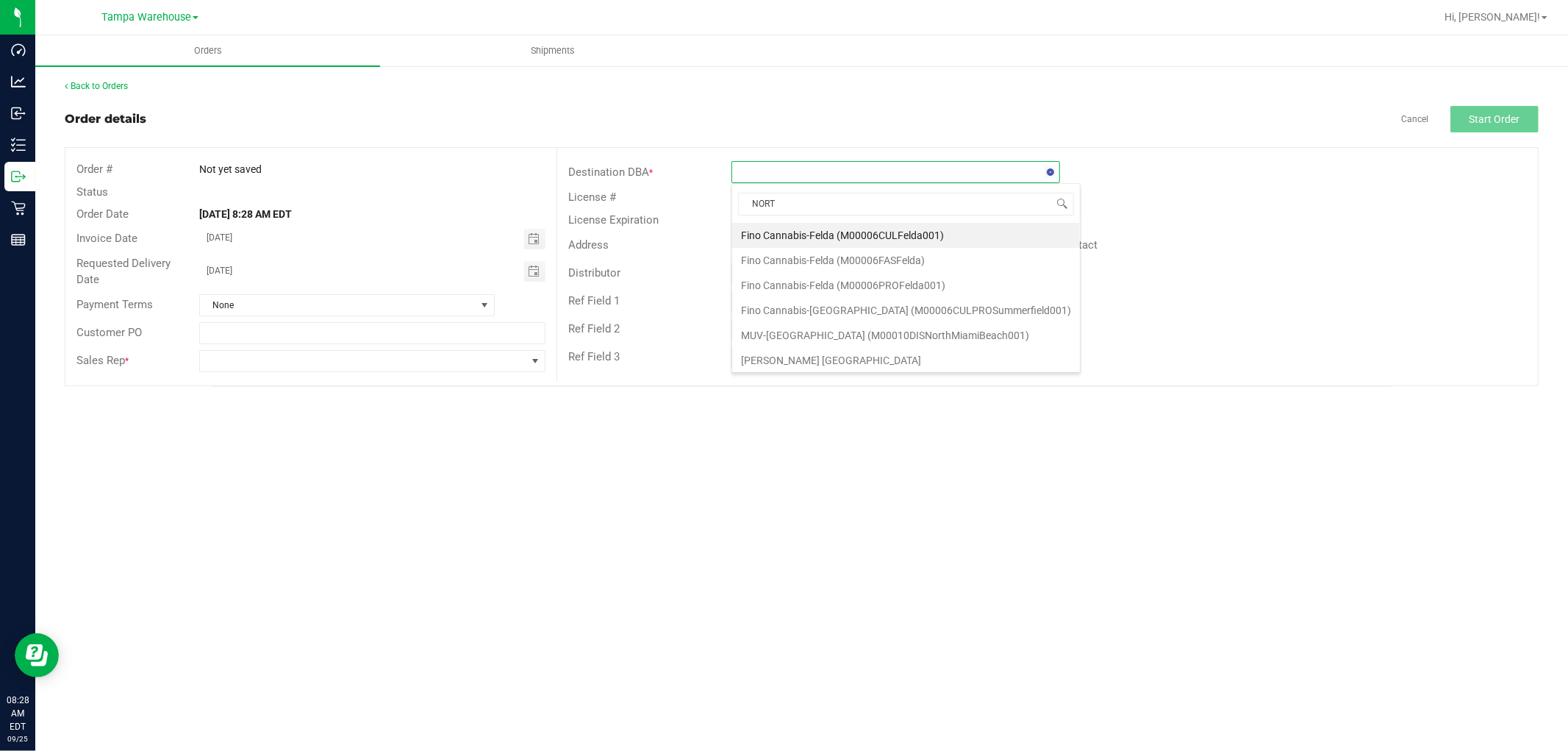
type input "NORTH"
click at [789, 308] on li "North Port WC" at bounding box center [896, 310] width 328 height 25
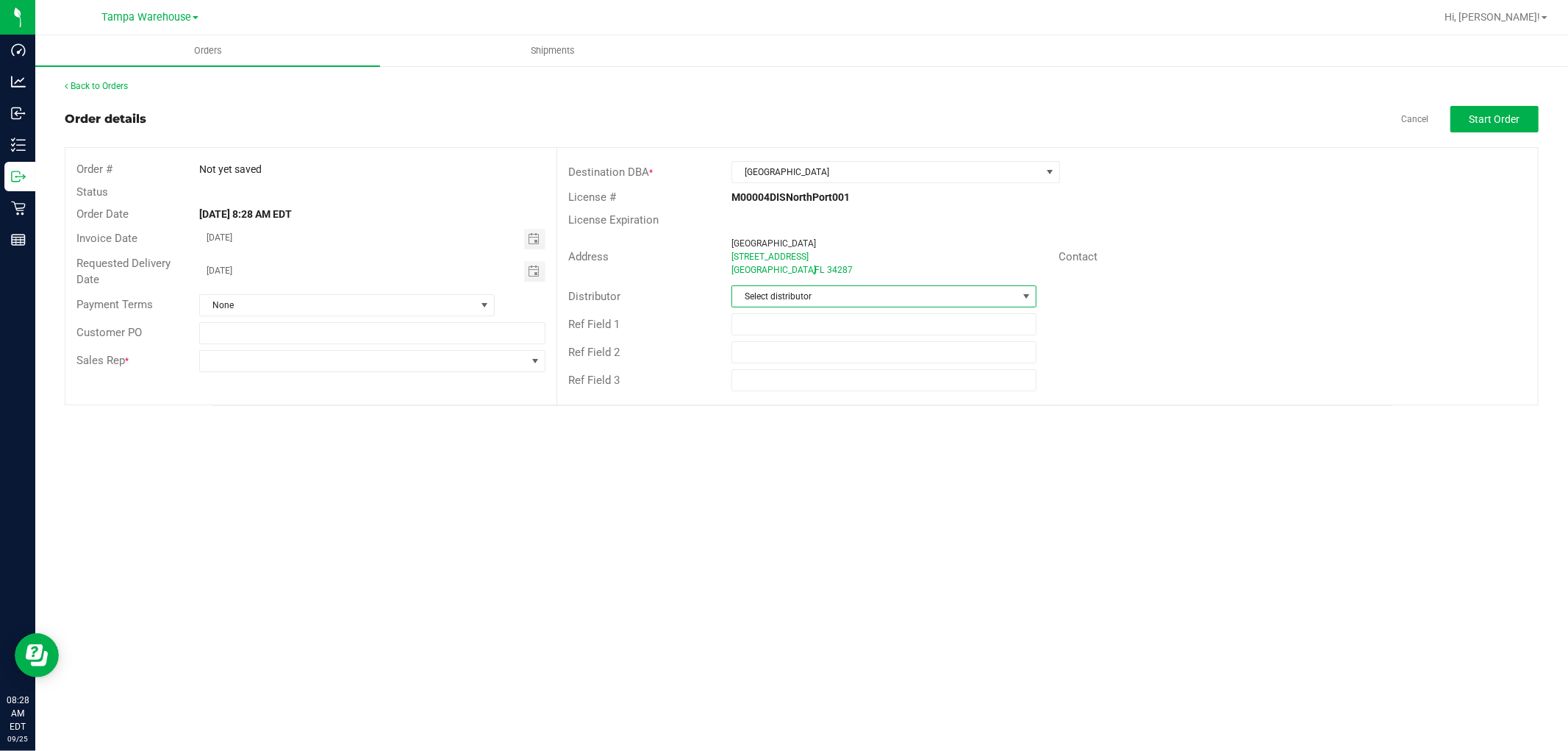
click at [872, 289] on span "Select distributor" at bounding box center [875, 296] width 285 height 20
type input "TAM"
click at [804, 386] on li "Tampa Warehouse" at bounding box center [883, 384] width 304 height 25
click at [805, 321] on input "text" at bounding box center [884, 324] width 306 height 22
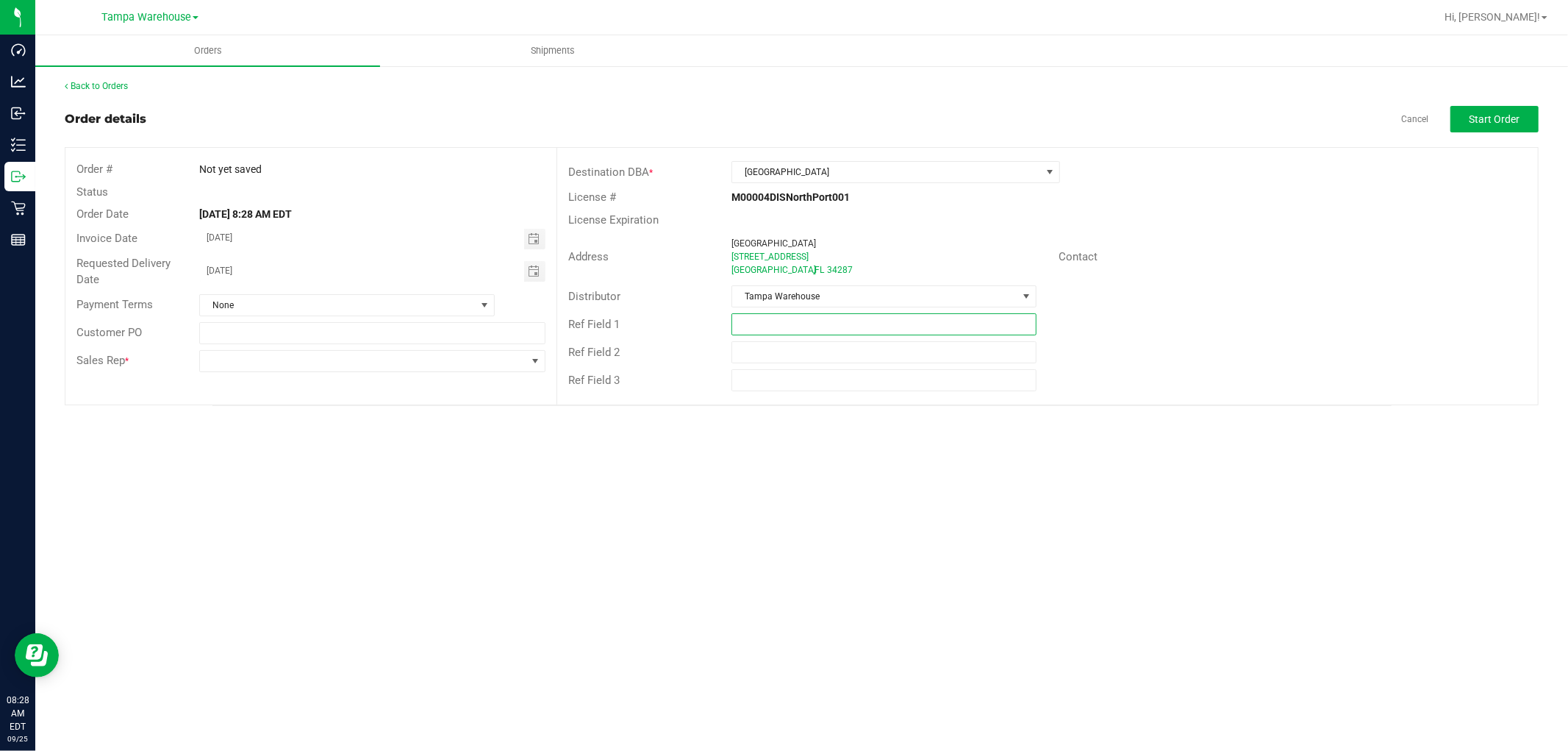
paste input "HARDWARE 09.25.25"
type input "HARDWARE 09.25.25"
click at [458, 364] on span at bounding box center [363, 360] width 327 height 20
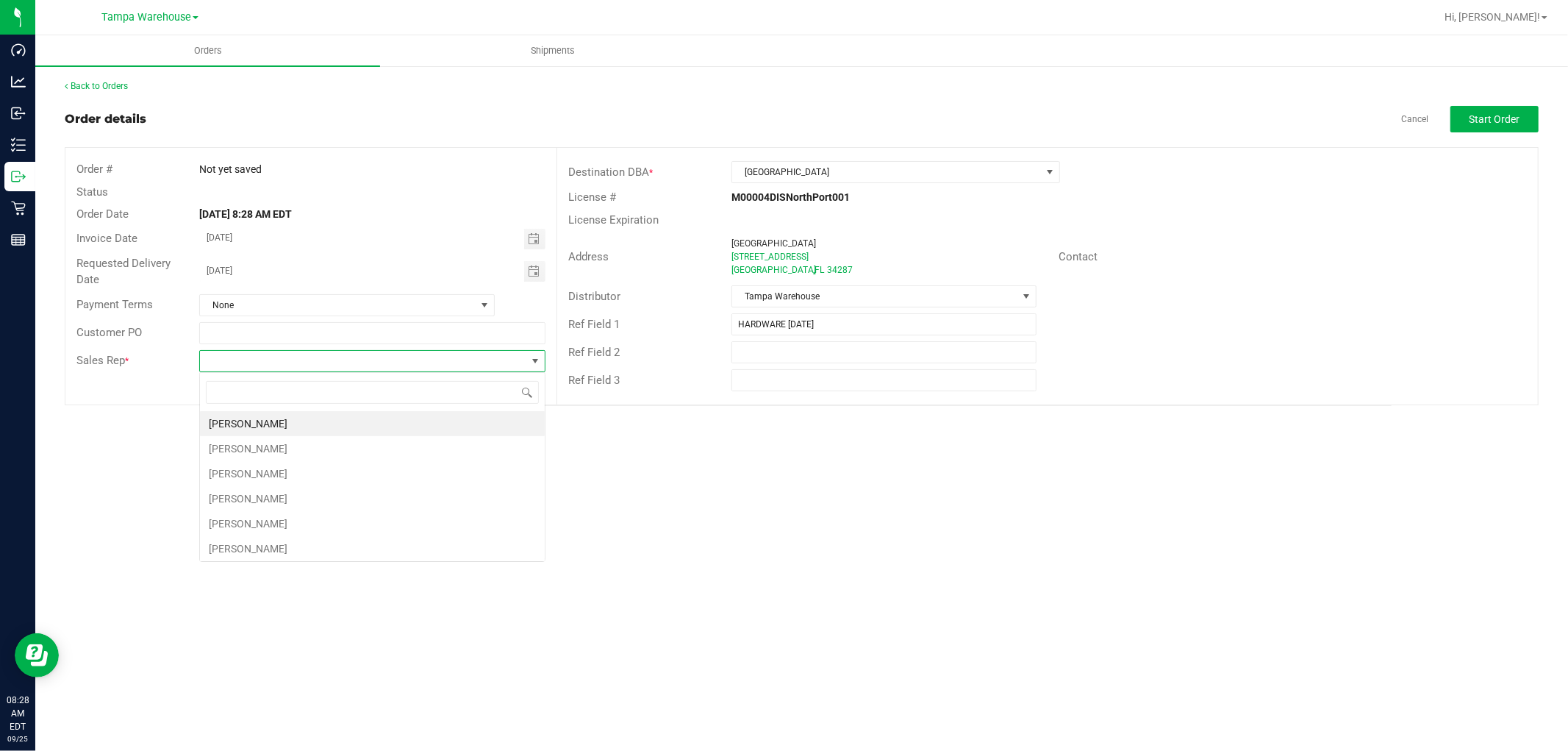
scroll to position [22, 346]
type input "ISAIA"
click at [284, 421] on li "Isaiah Mercado" at bounding box center [373, 423] width 345 height 25
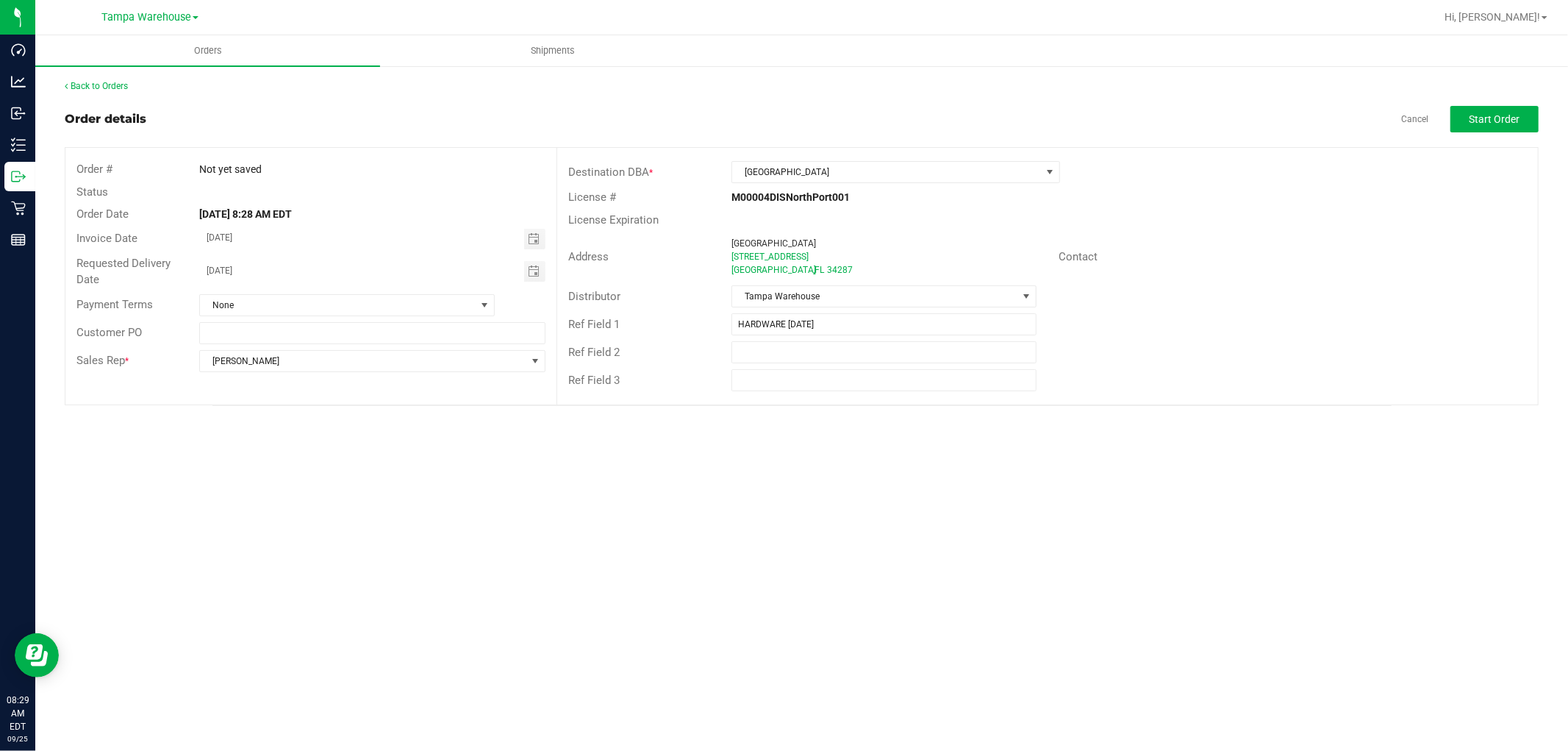
click at [1339, 344] on div "Ref Field 2" at bounding box center [1048, 352] width 981 height 28
click at [1492, 115] on span "Start Order" at bounding box center [1494, 119] width 51 height 11
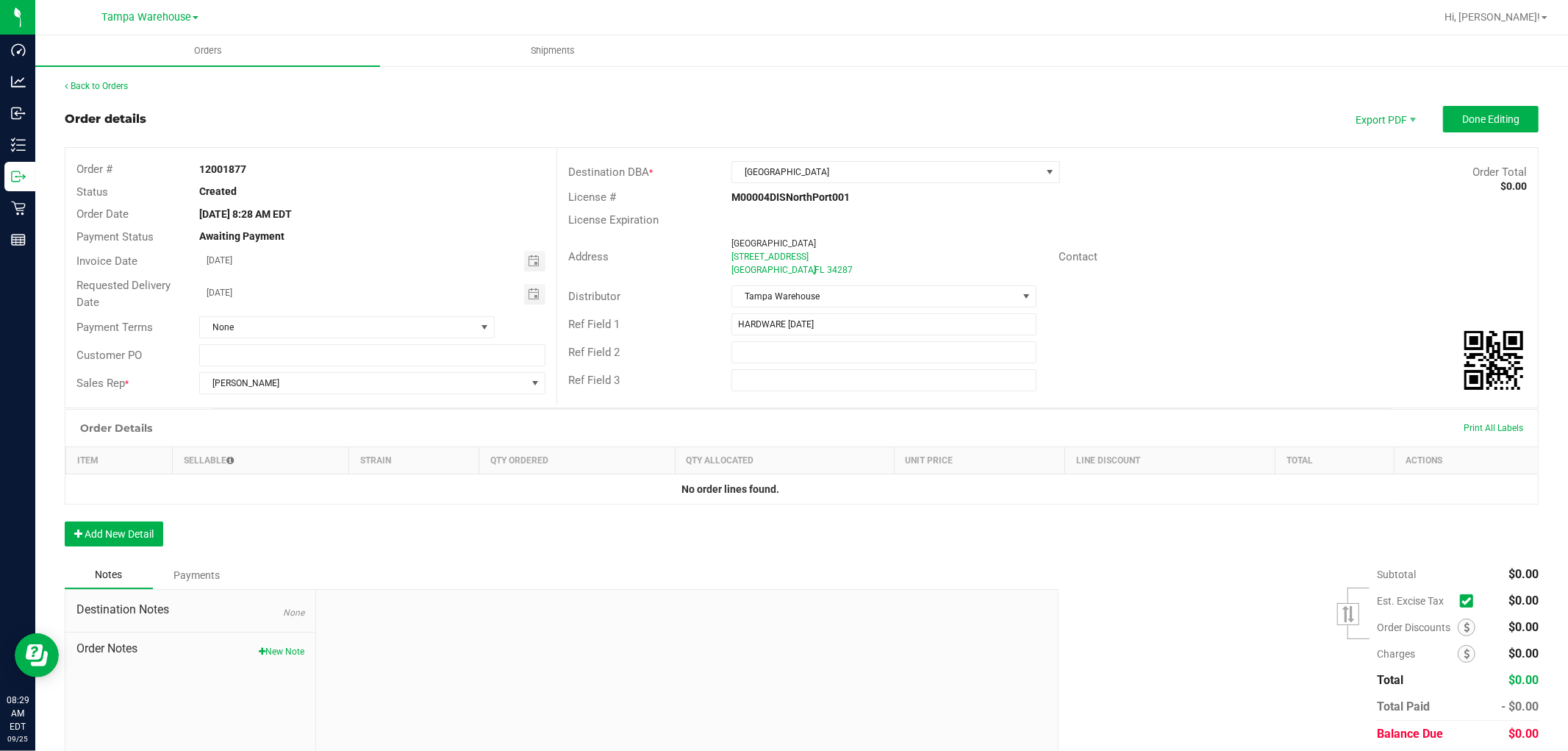
click at [167, 530] on div "Order Details Print All Labels Item Sellable Strain Qty Ordered Qty Allocated U…" at bounding box center [802, 485] width 1474 height 152
click at [150, 530] on button "Add New Detail" at bounding box center [114, 534] width 99 height 25
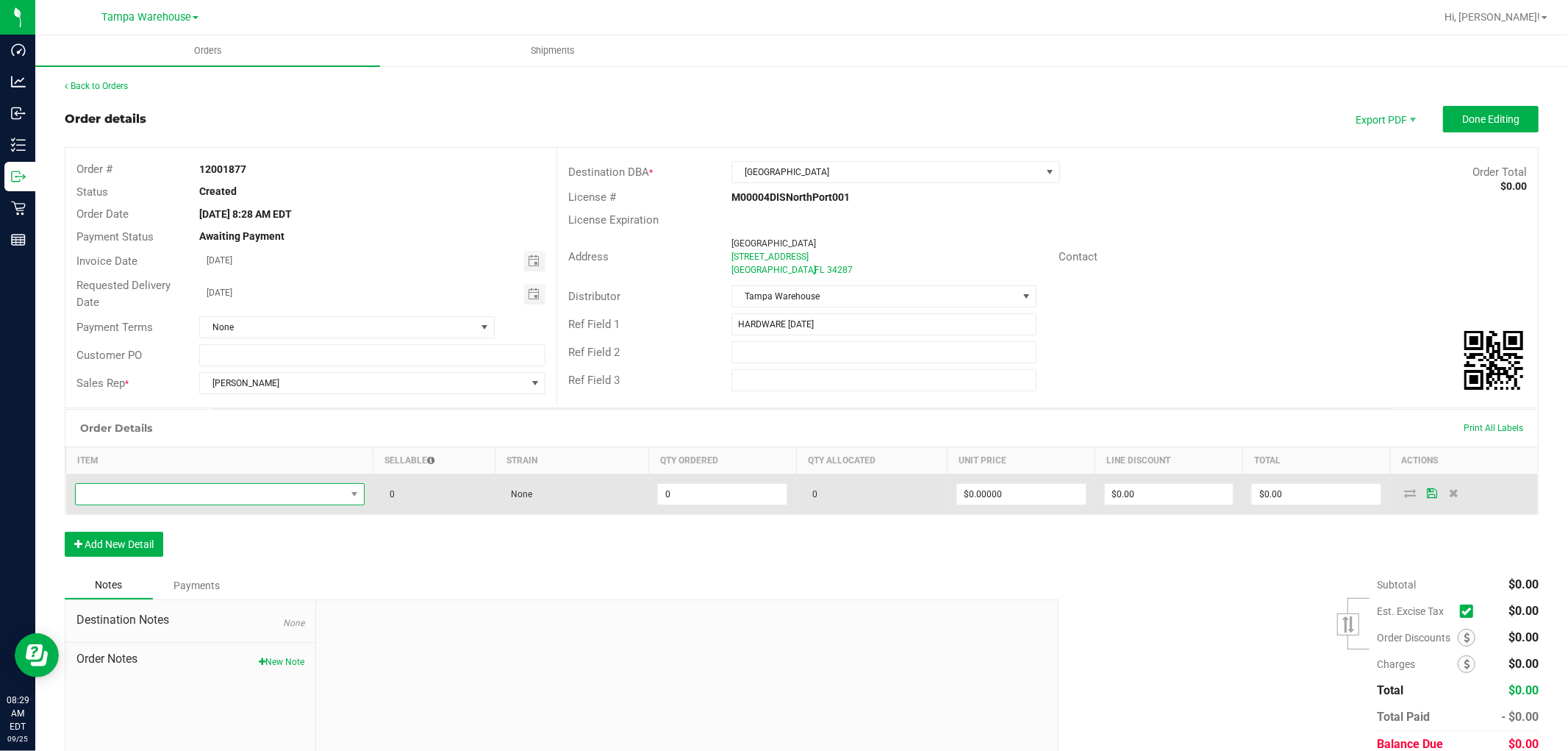
click at [167, 494] on span "NO DATA FOUND" at bounding box center [211, 493] width 270 height 20
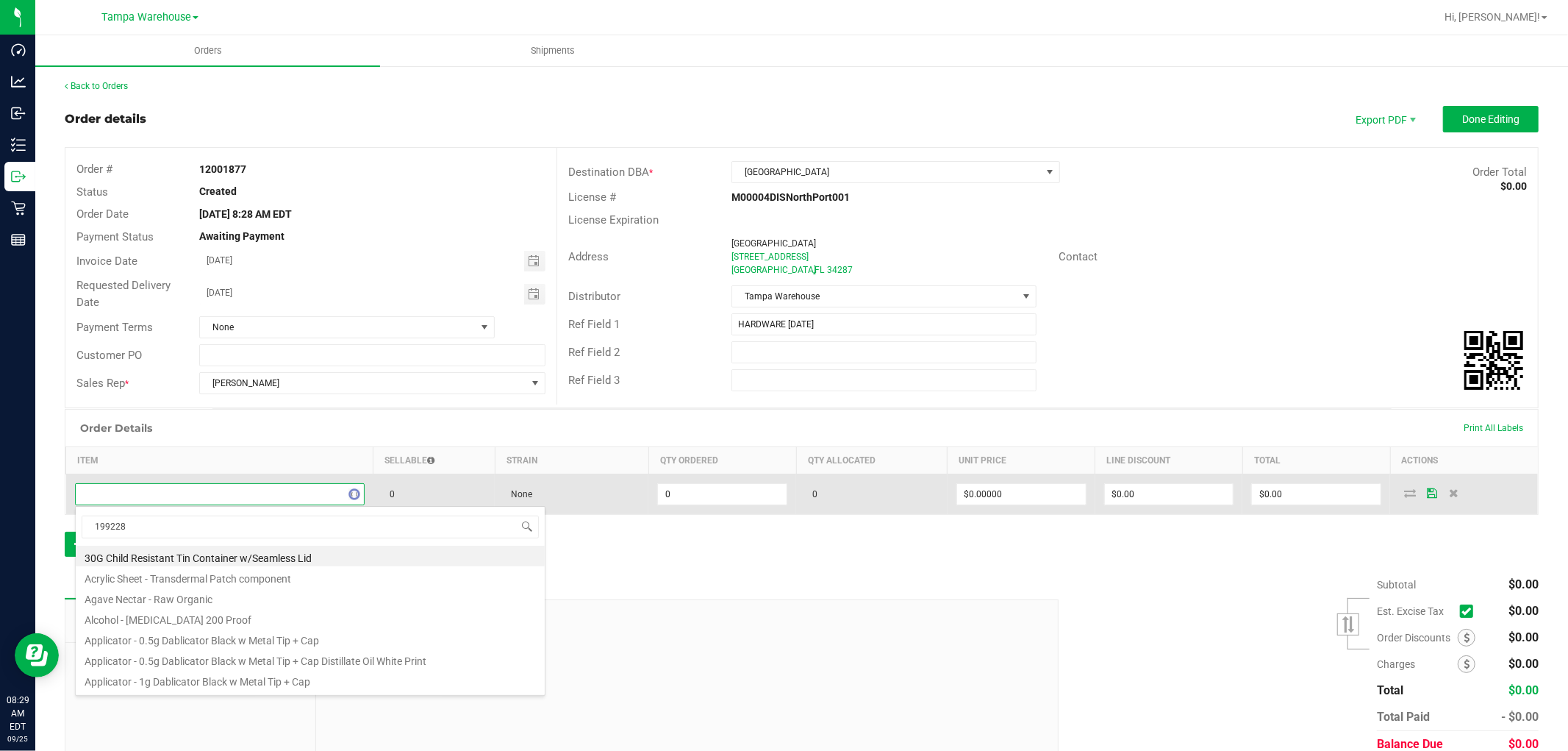
type input "1992285"
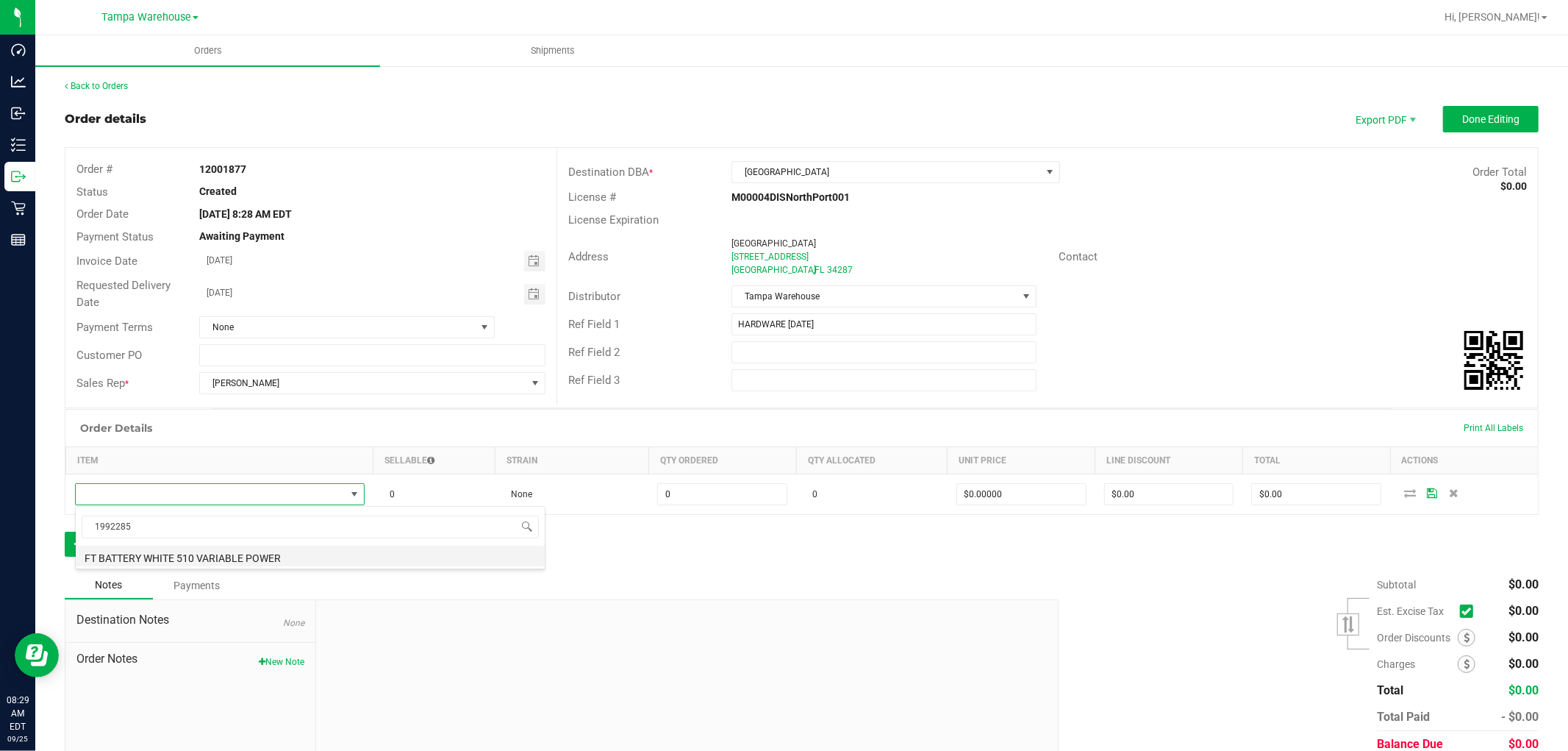
click at [269, 554] on li "FT BATTERY WHITE 510 VARIABLE POWER" at bounding box center [310, 556] width 469 height 20
type input "0 ea"
type input "$10.00000"
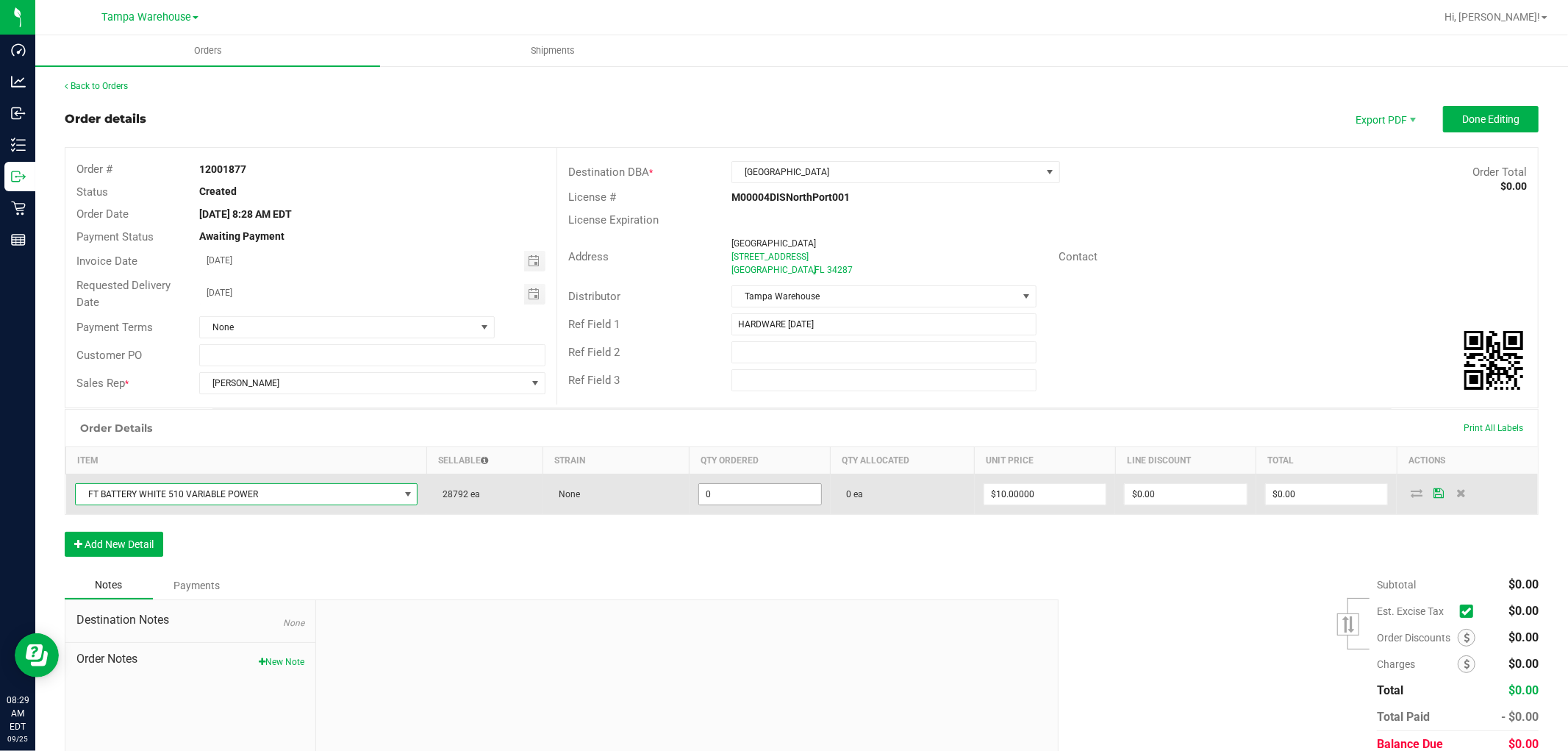
click at [744, 494] on input "0" at bounding box center [760, 493] width 122 height 20
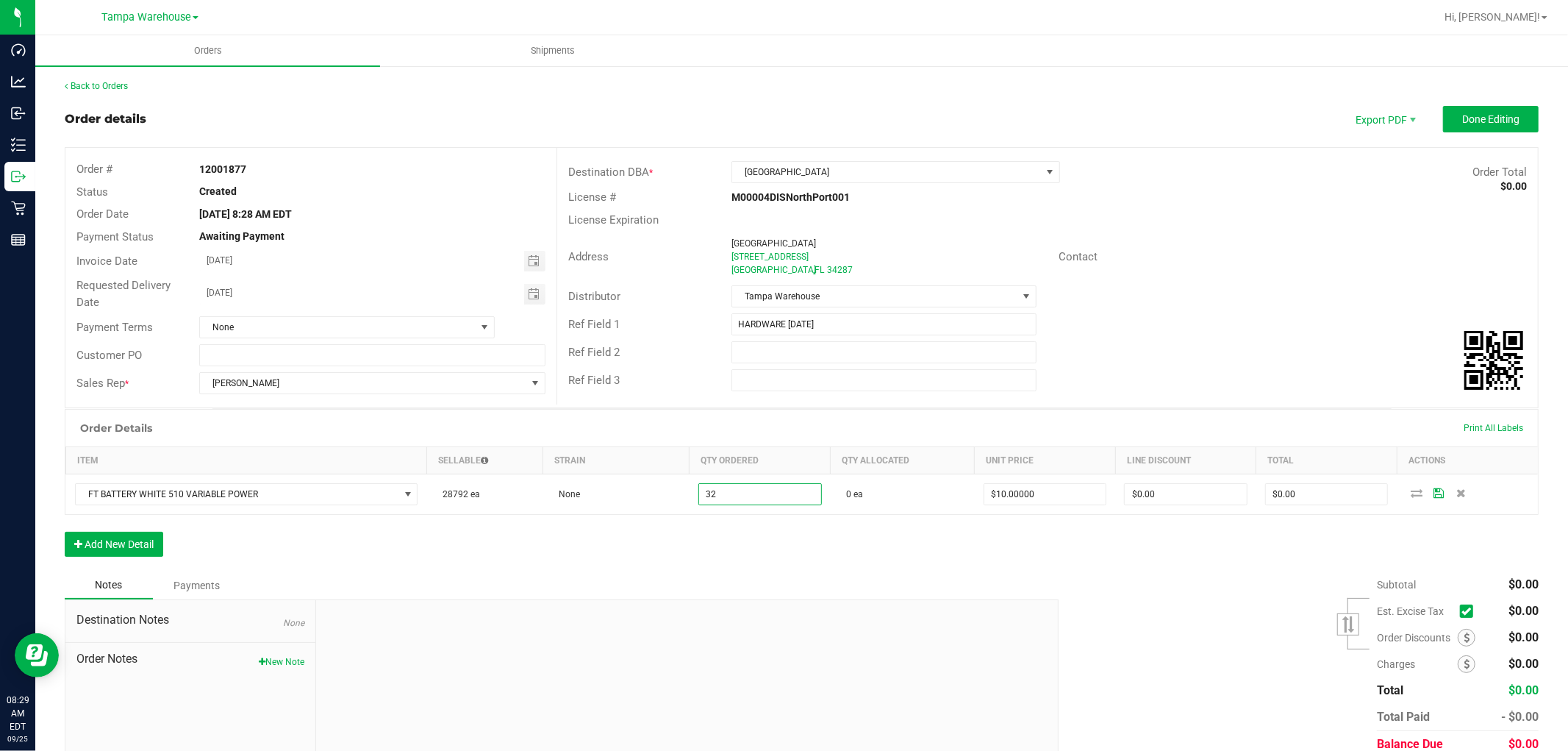
type input "32 ea"
type input "$320.00"
click at [841, 574] on div "Notes Payments" at bounding box center [557, 584] width 983 height 28
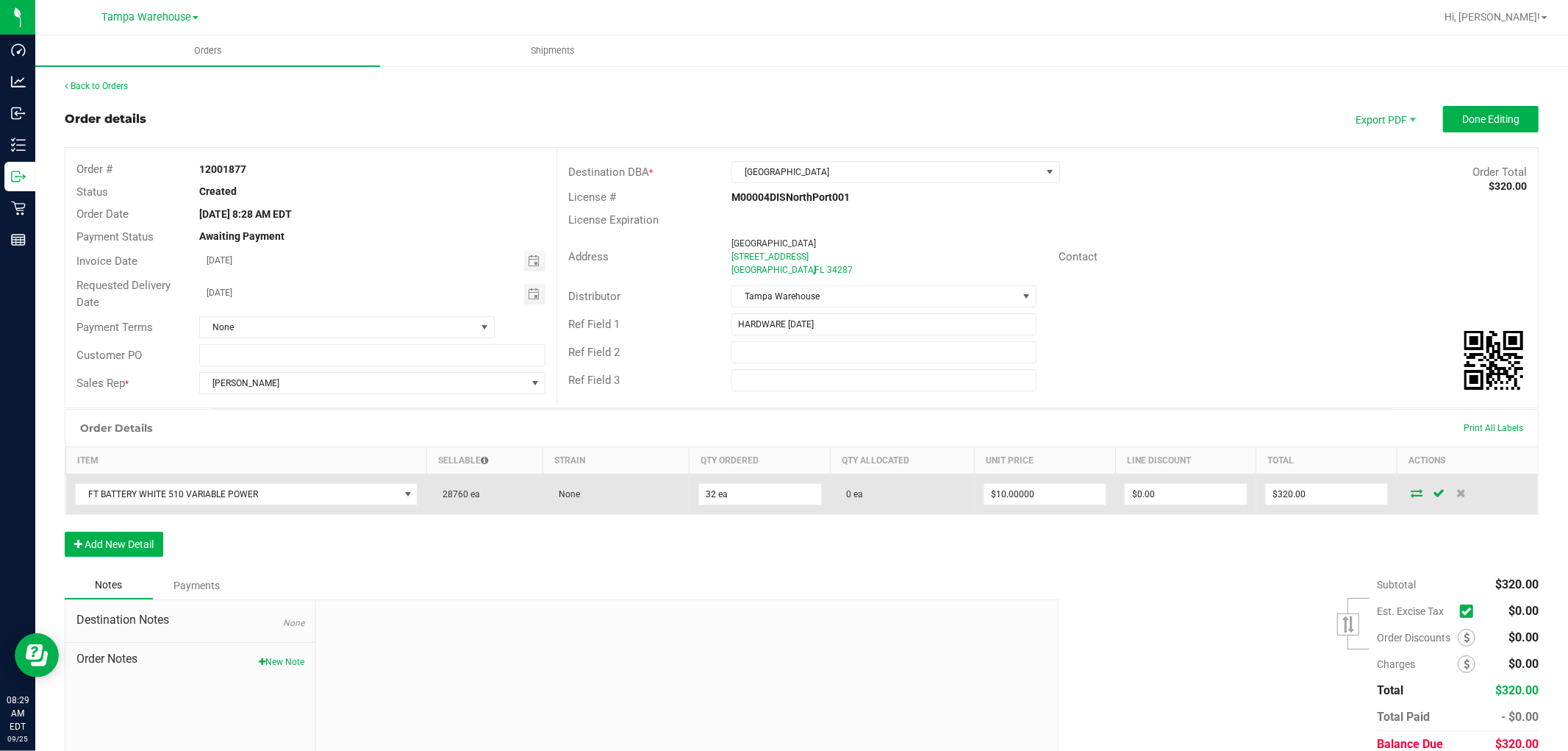
click at [1411, 495] on icon at bounding box center [1417, 492] width 11 height 9
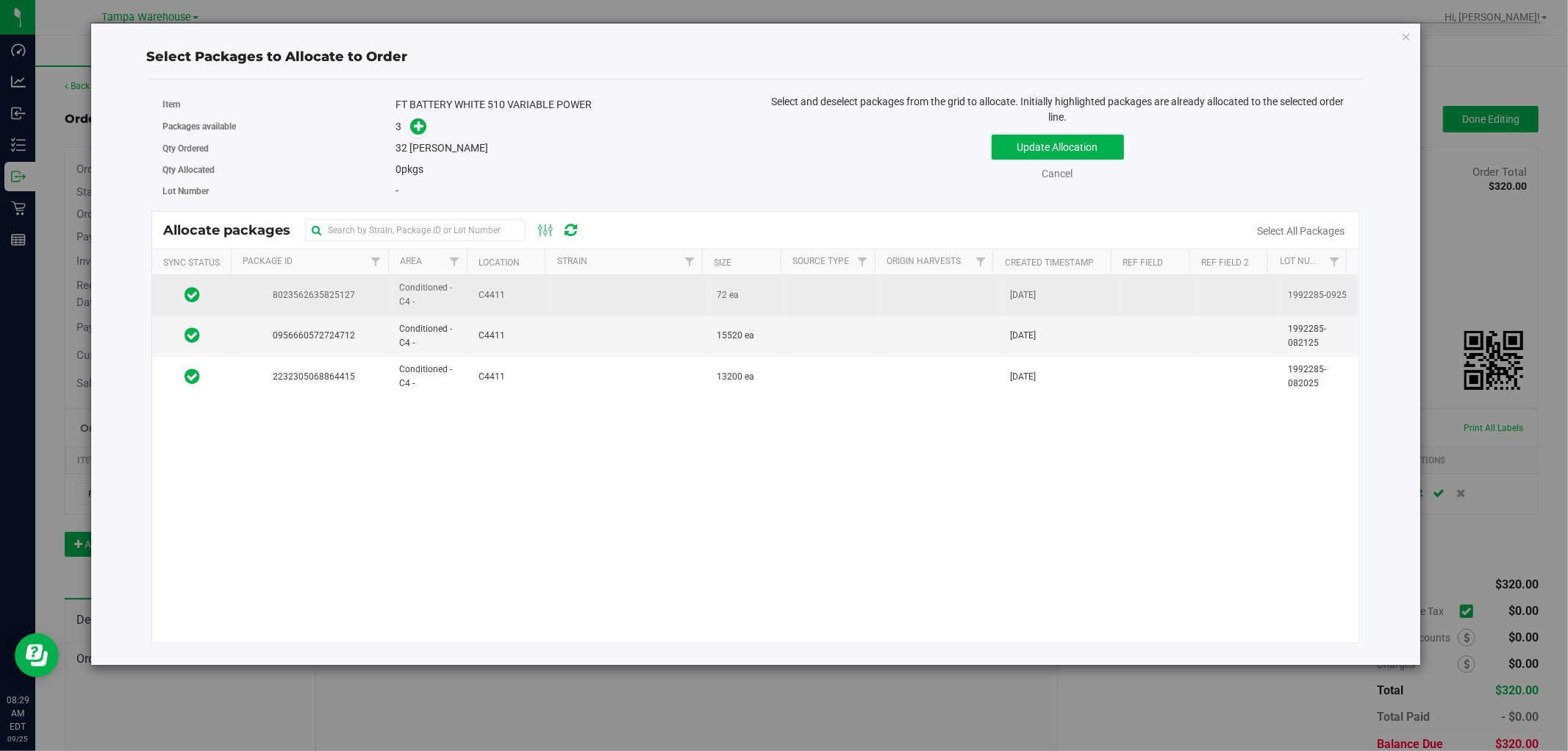
click at [593, 296] on td at bounding box center [628, 295] width 159 height 40
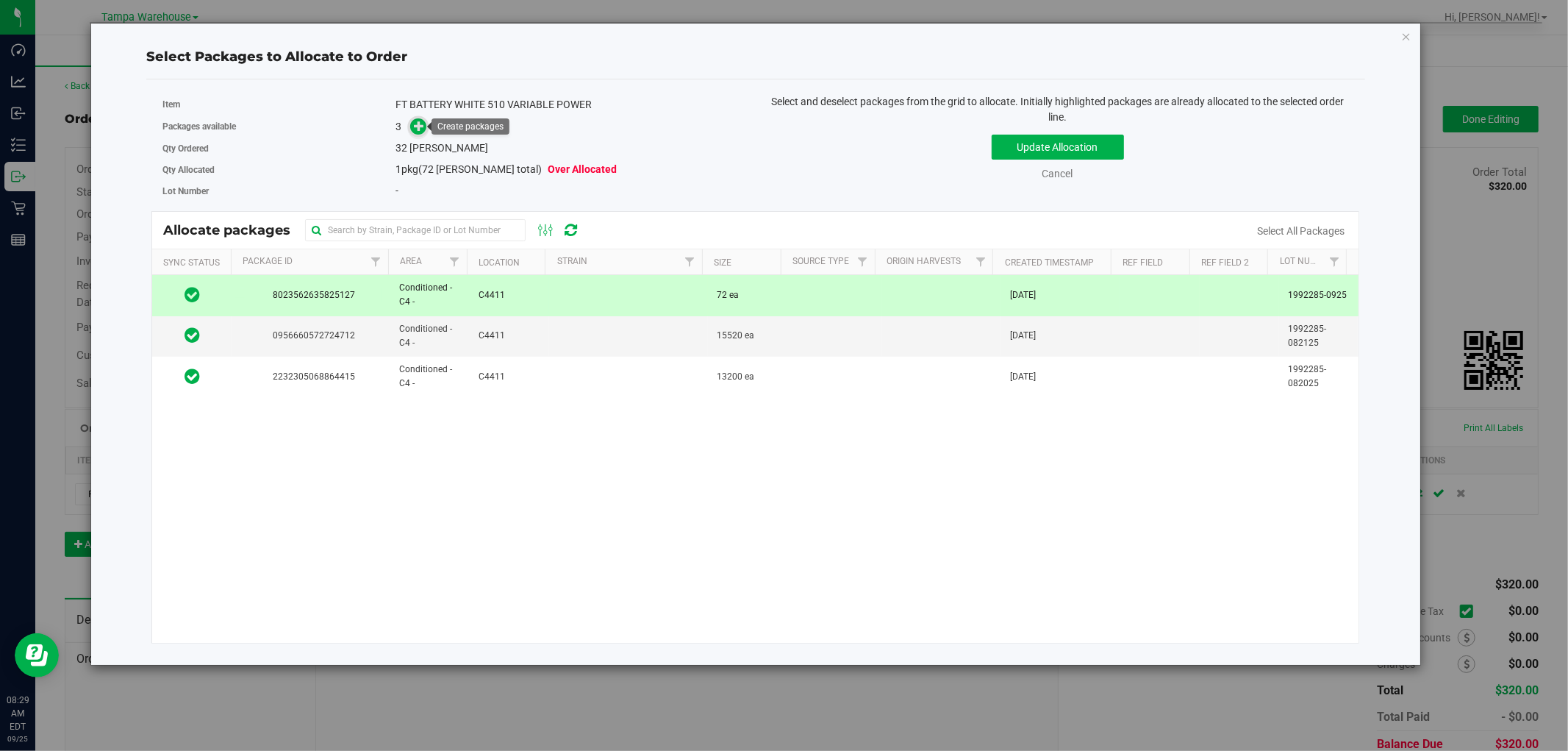
click at [417, 125] on icon at bounding box center [419, 125] width 11 height 11
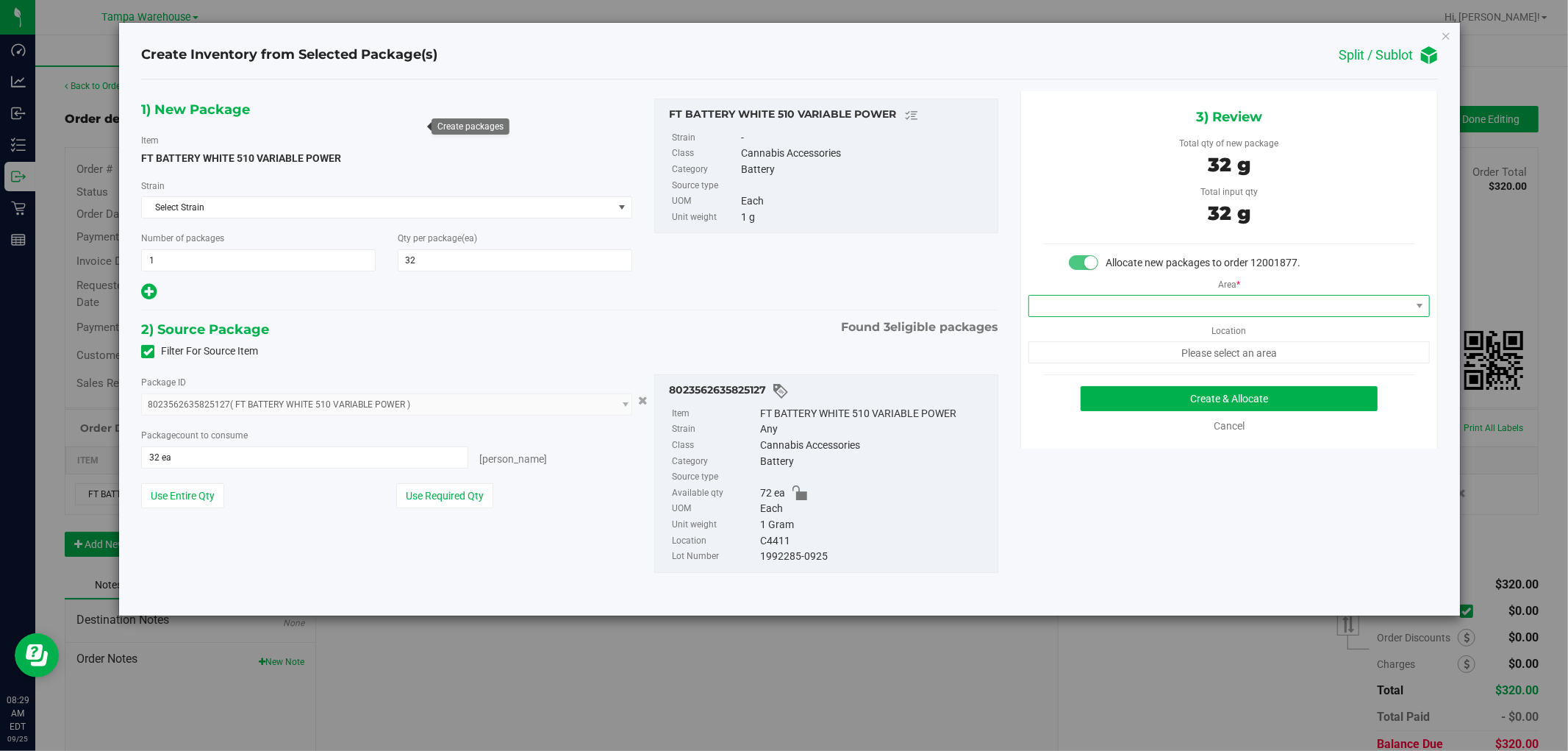
click at [1299, 304] on span at bounding box center [1220, 306] width 381 height 20
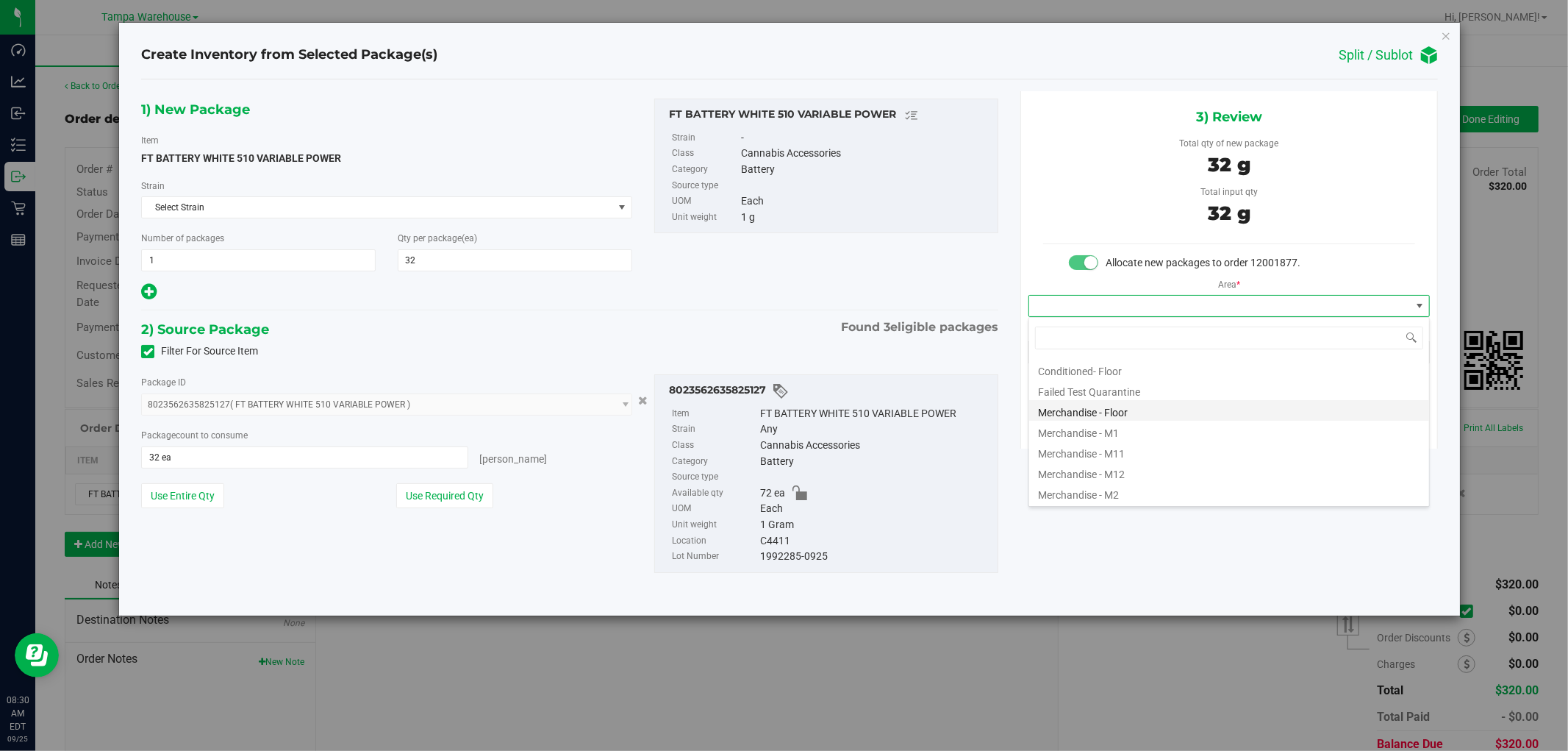
scroll to position [163, 0]
click at [1110, 426] on li "Conditioned - C4 -" at bounding box center [1230, 429] width 400 height 20
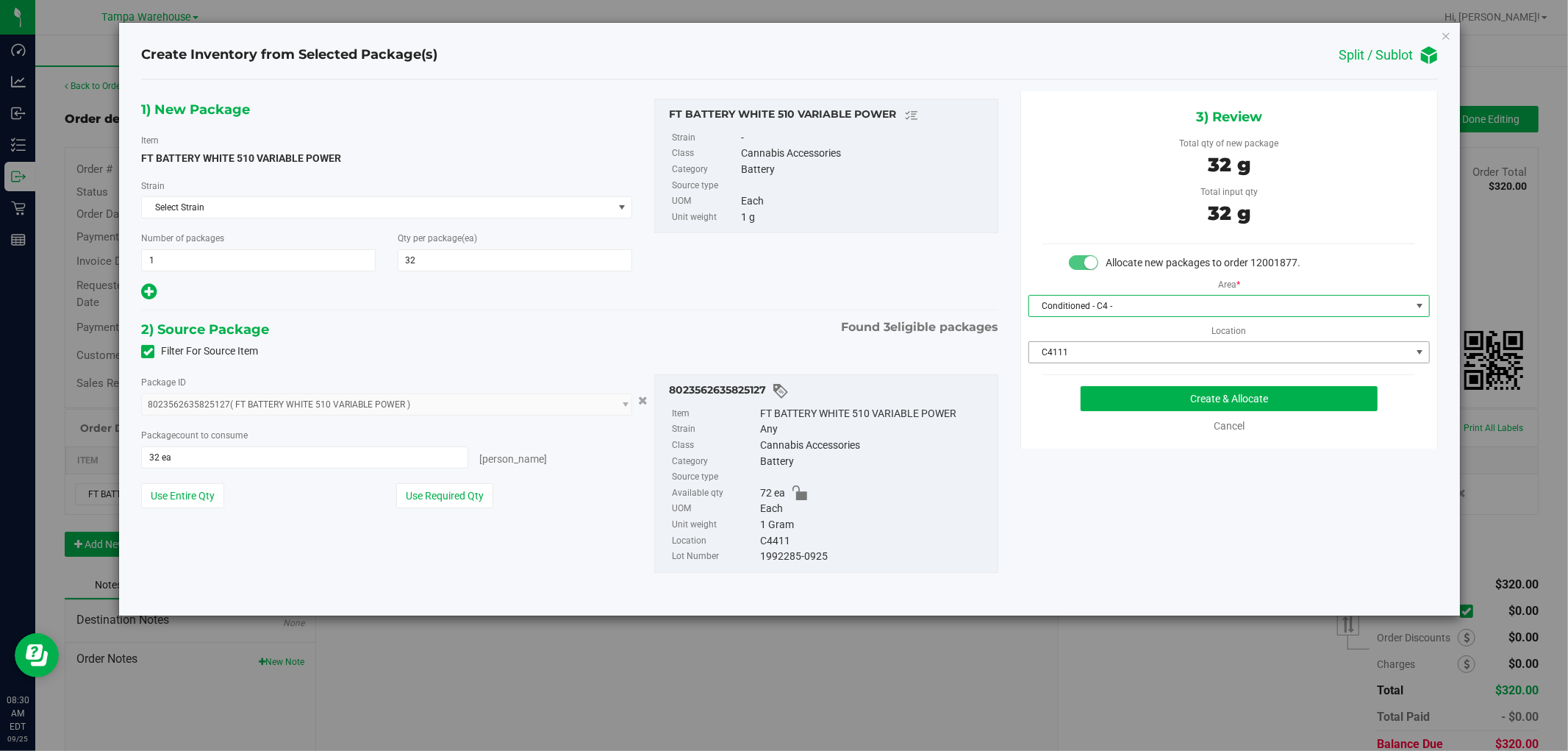
click at [1238, 350] on span "C4111" at bounding box center [1220, 352] width 381 height 20
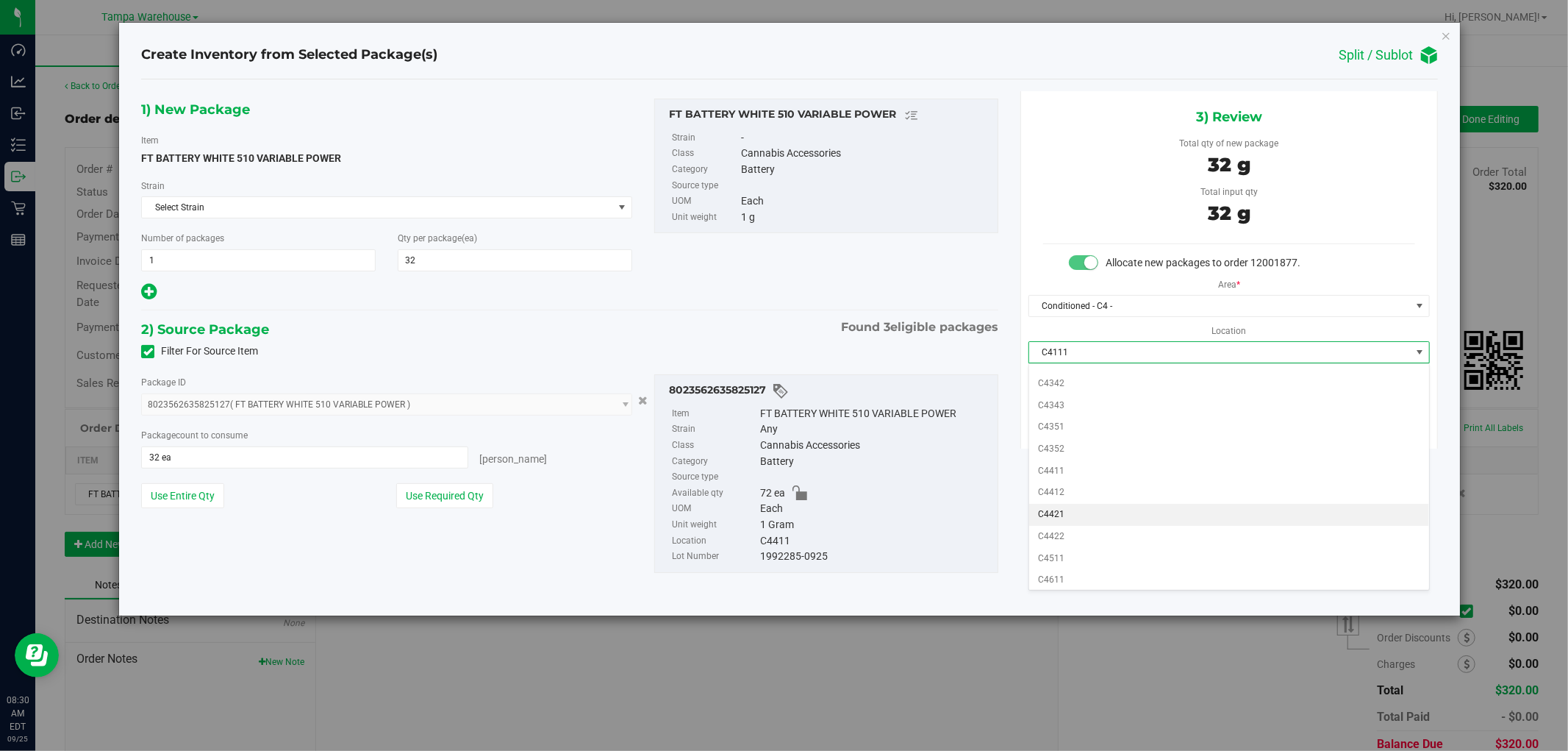
scroll to position [615, 0]
click at [1091, 471] on li "C4411" at bounding box center [1230, 467] width 400 height 22
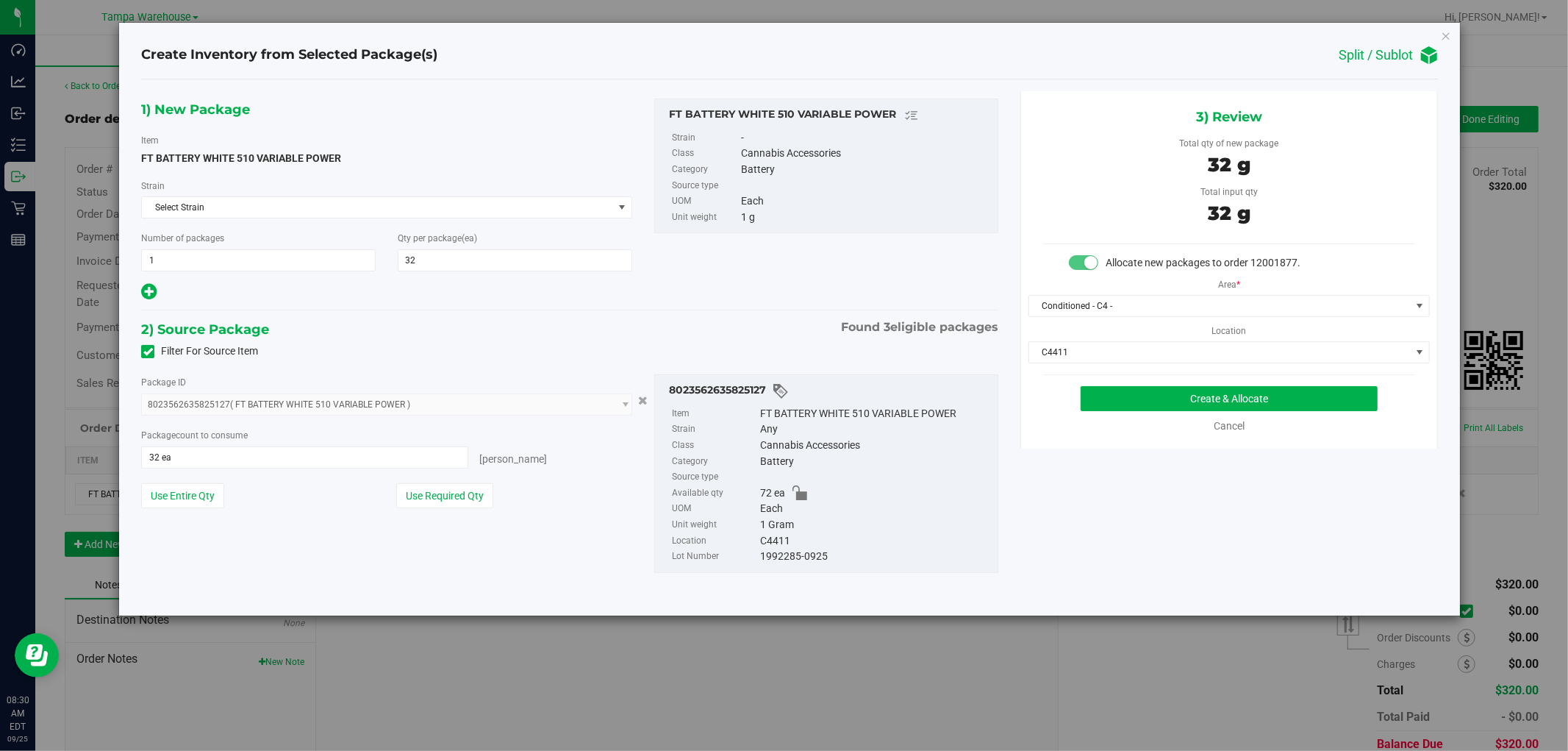
click at [1264, 546] on div "1) New Package Item FT BATTERY WHITE 510 VARIABLE POWER Strain Select Strain Se…" at bounding box center [789, 347] width 1319 height 512
click at [1302, 398] on button "Create & Allocate" at bounding box center [1229, 398] width 298 height 25
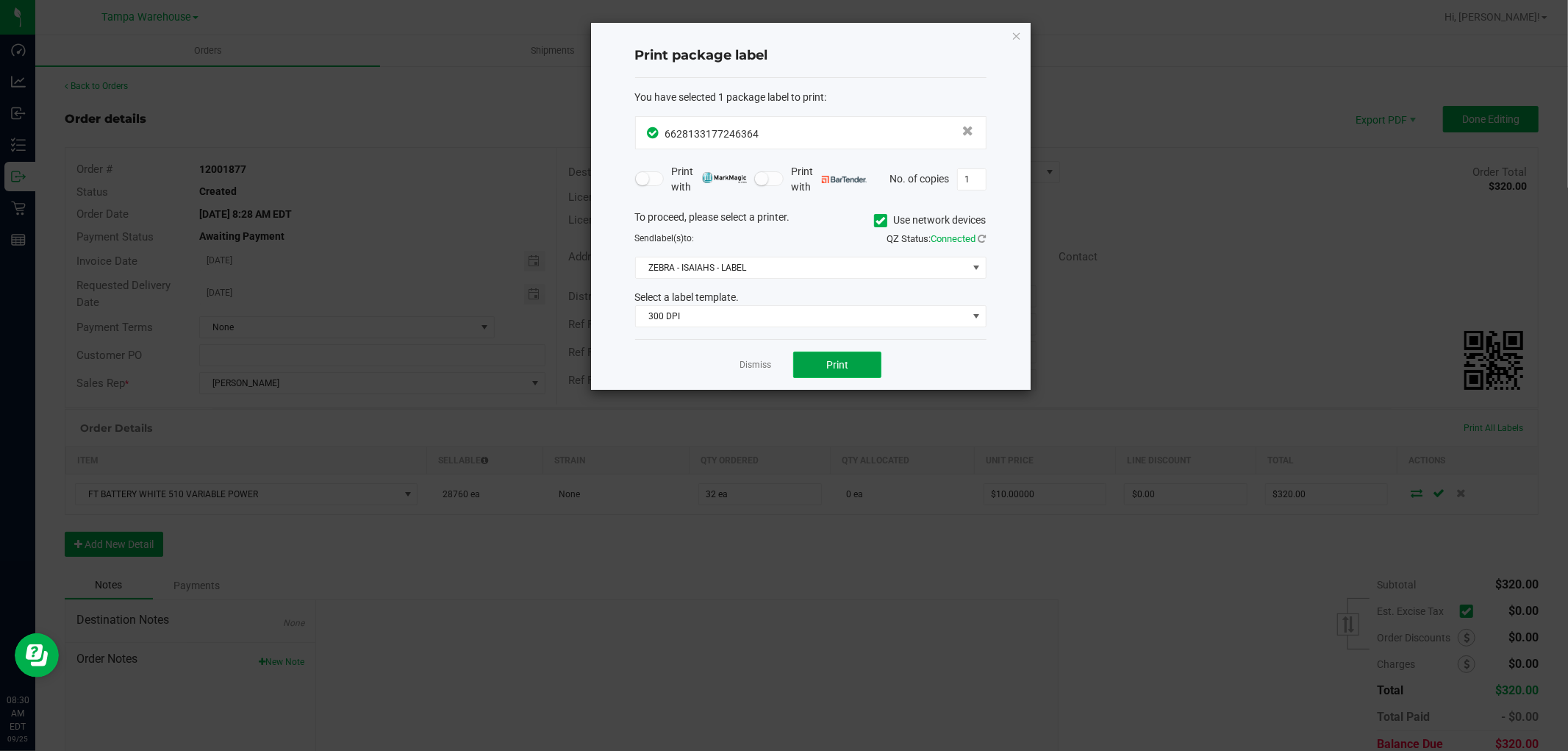
click at [857, 368] on button "Print" at bounding box center [837, 365] width 88 height 27
click at [1018, 33] on icon "button" at bounding box center [1016, 35] width 11 height 17
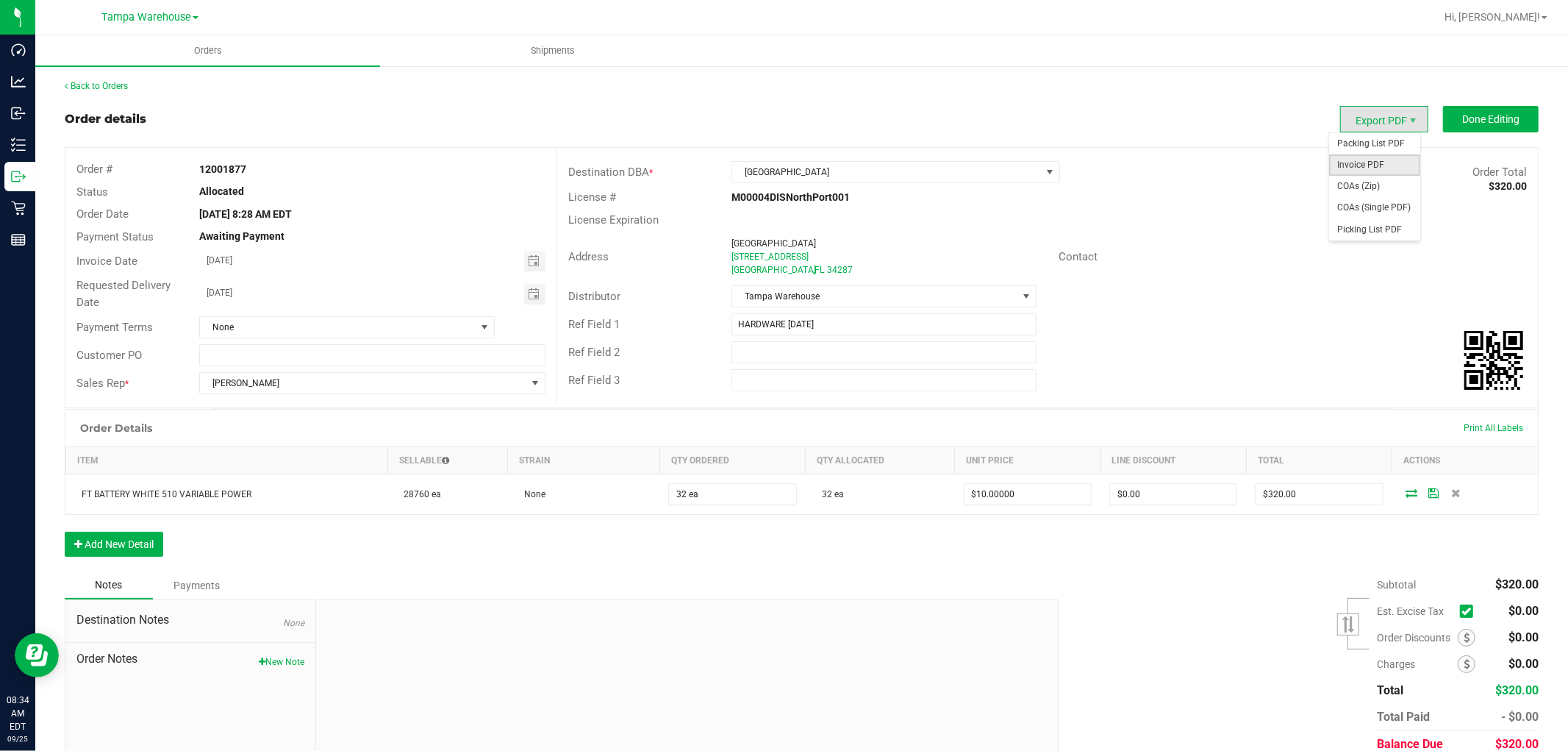
click at [1372, 166] on span "Invoice PDF" at bounding box center [1375, 165] width 91 height 21
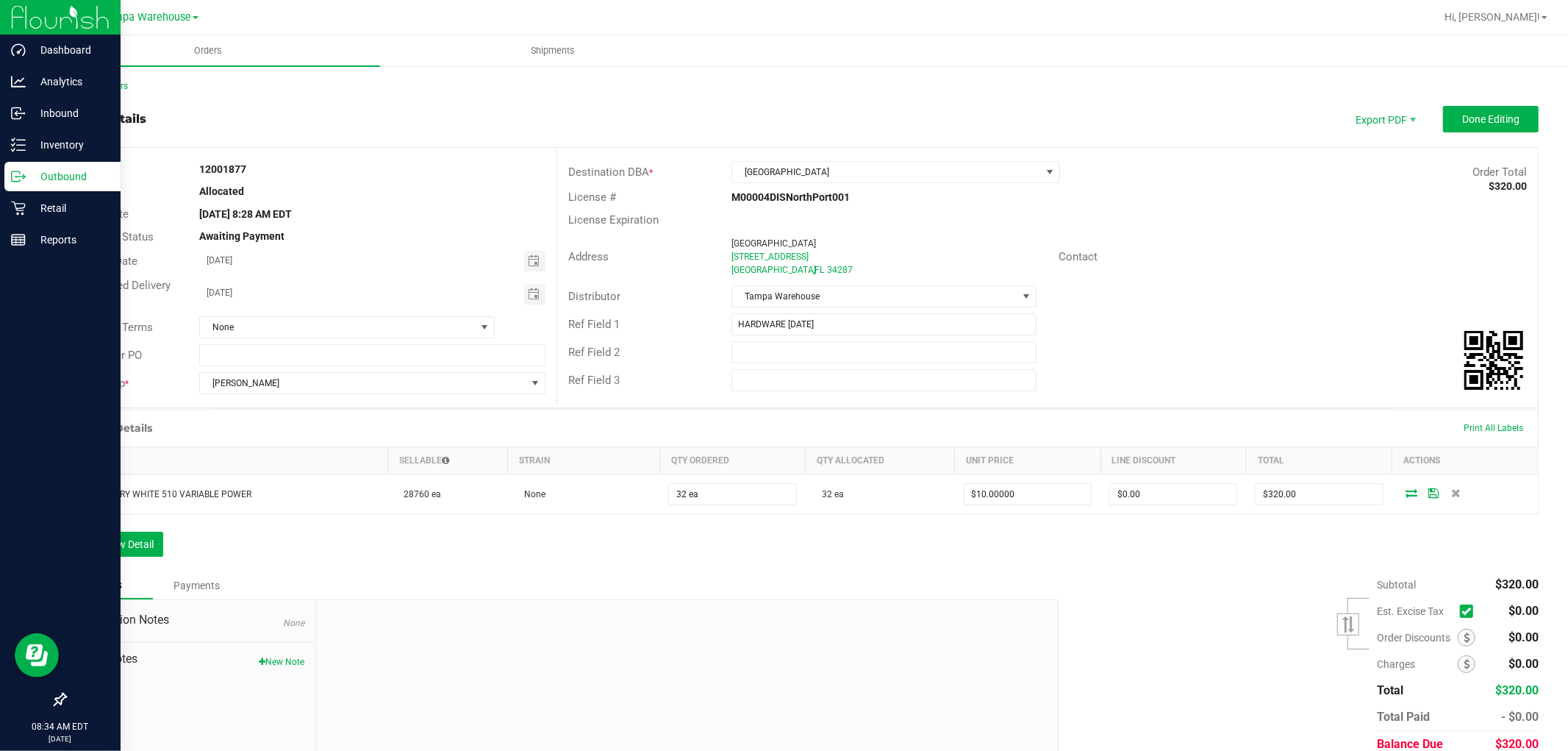
click at [66, 172] on p "Outbound" at bounding box center [70, 176] width 88 height 17
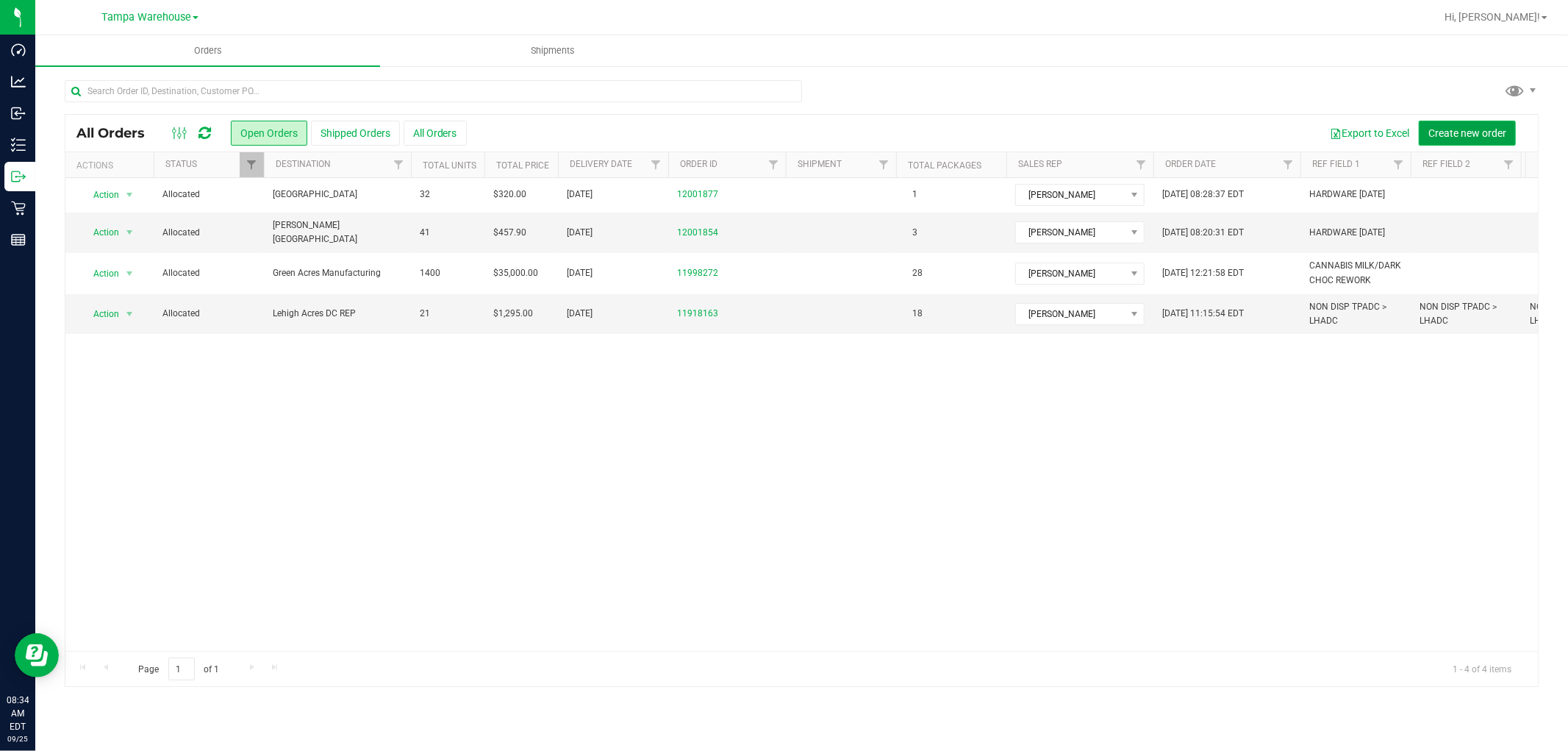
click at [1488, 121] on button "Create new order" at bounding box center [1466, 133] width 97 height 25
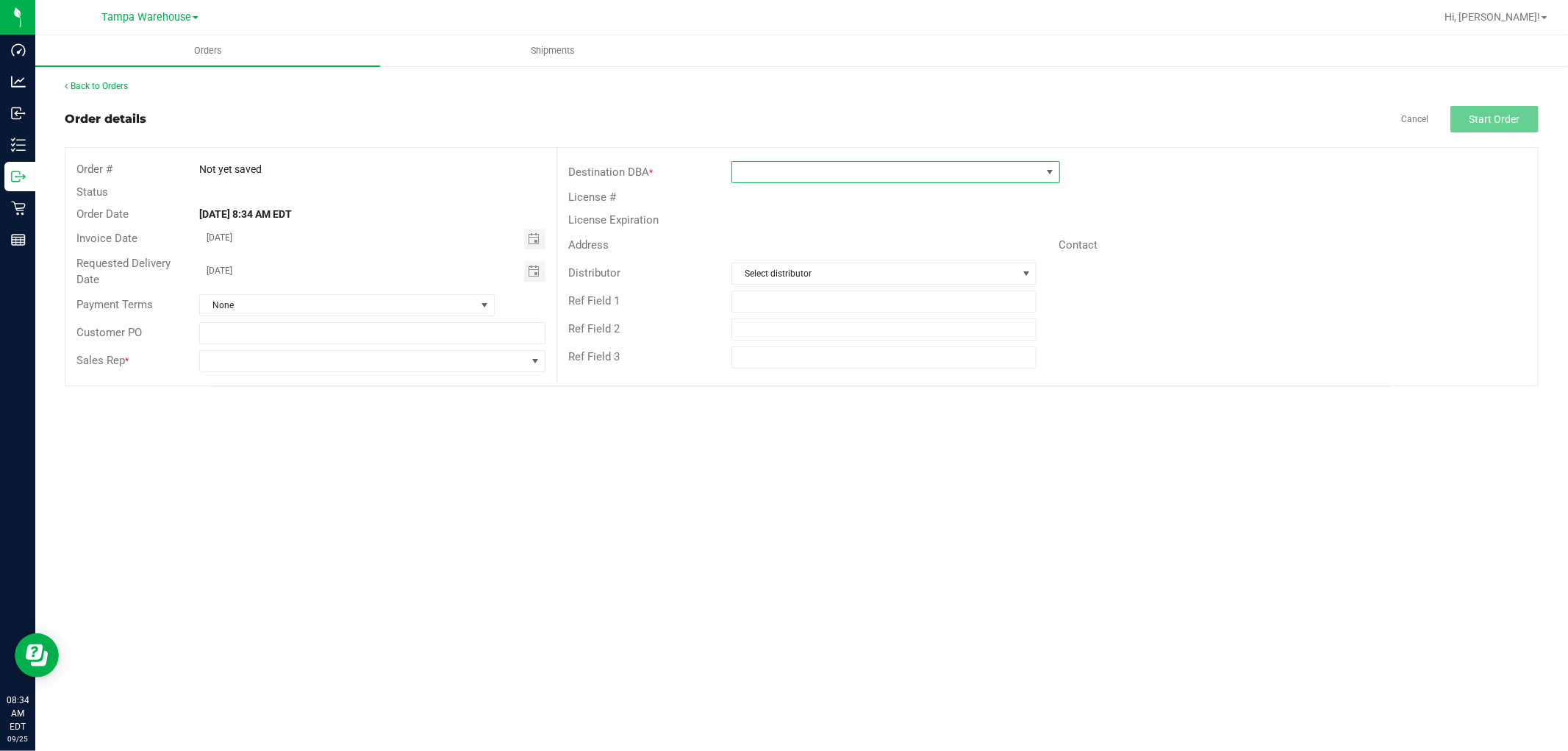
click at [887, 181] on span at bounding box center [886, 171] width 308 height 20
type input "WPB"
click at [782, 230] on li "WPB DC" at bounding box center [896, 236] width 328 height 25
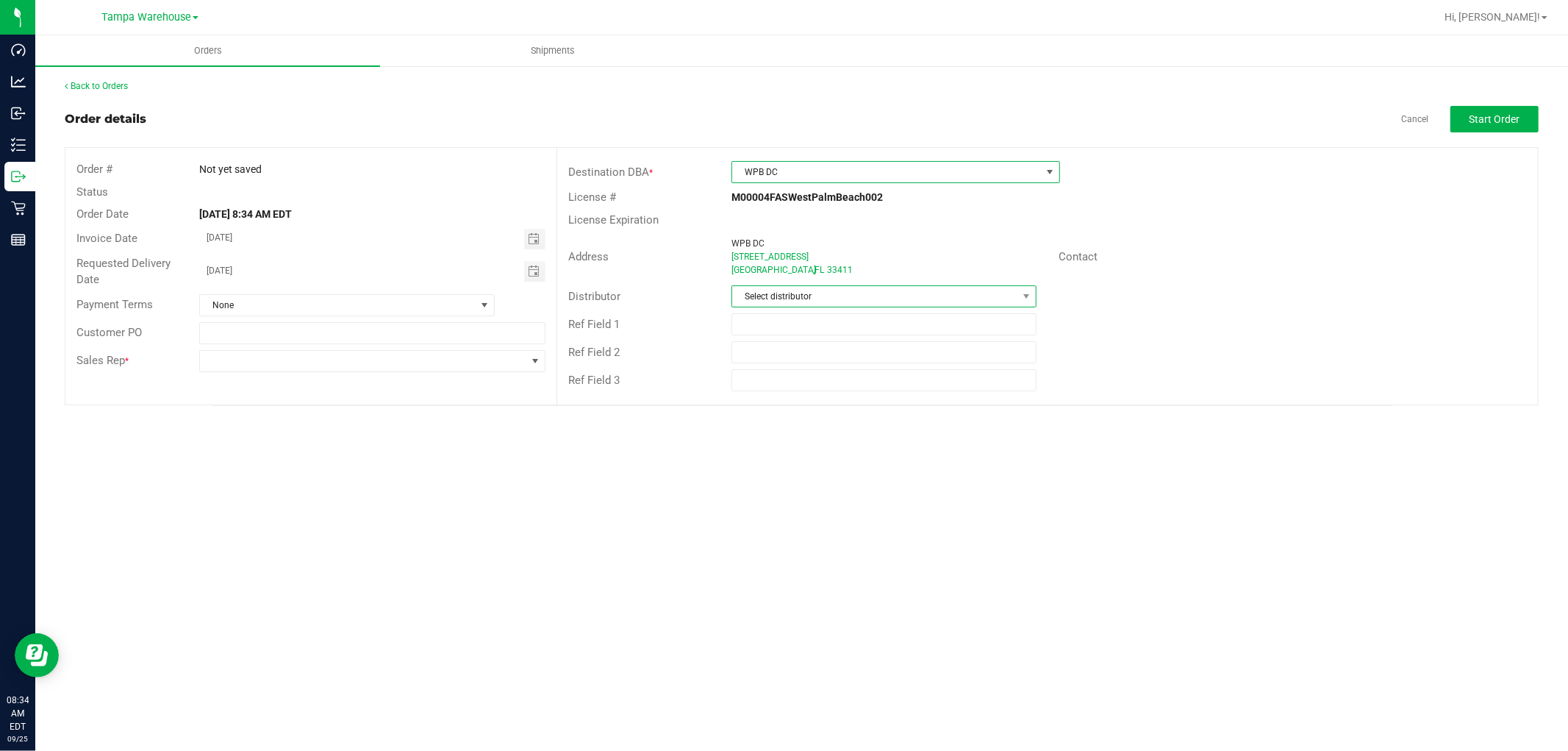
click at [792, 296] on span "Select distributor" at bounding box center [875, 296] width 285 height 20
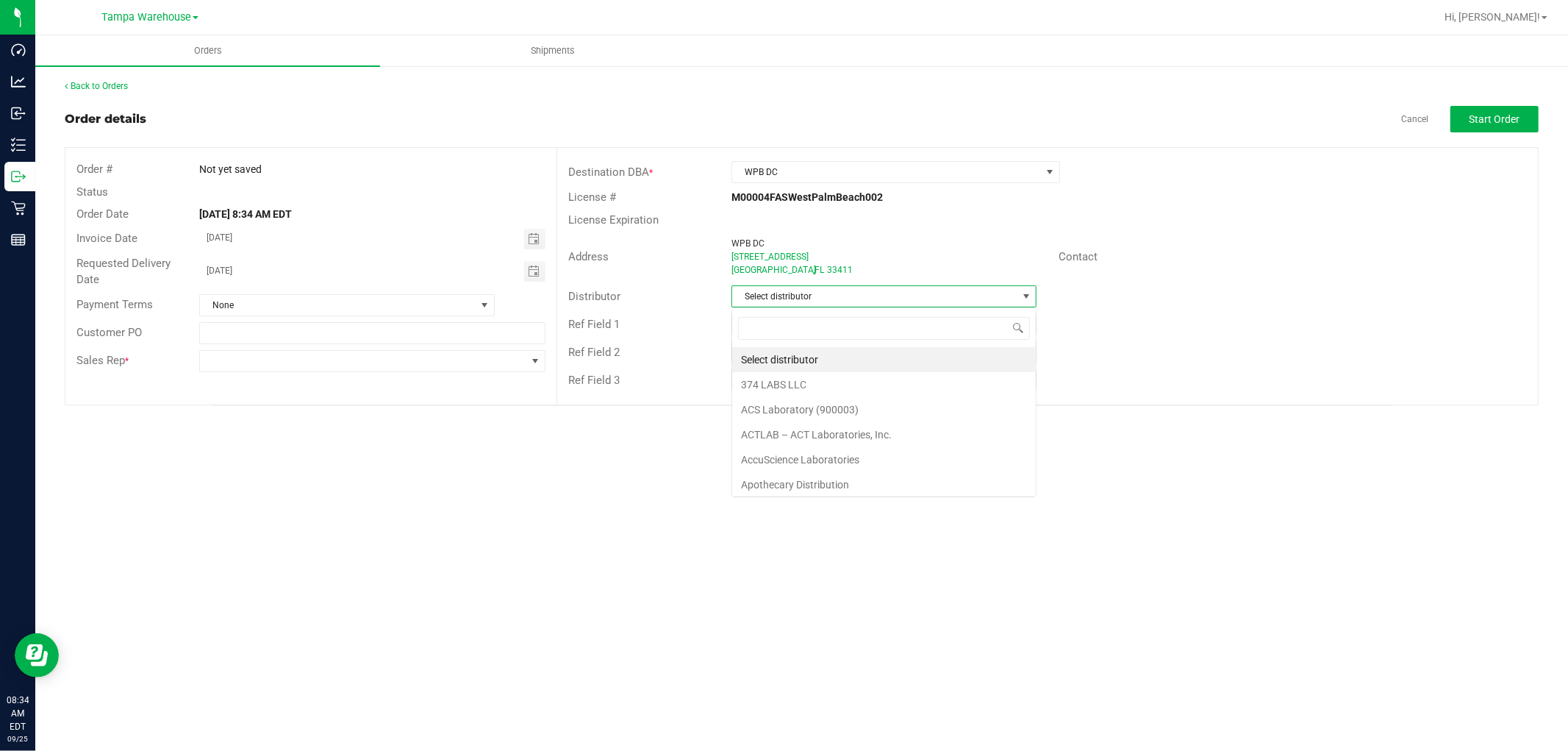
scroll to position [22, 306]
type input "TAM"
click at [795, 391] on li "Tampa Warehouse" at bounding box center [883, 384] width 304 height 25
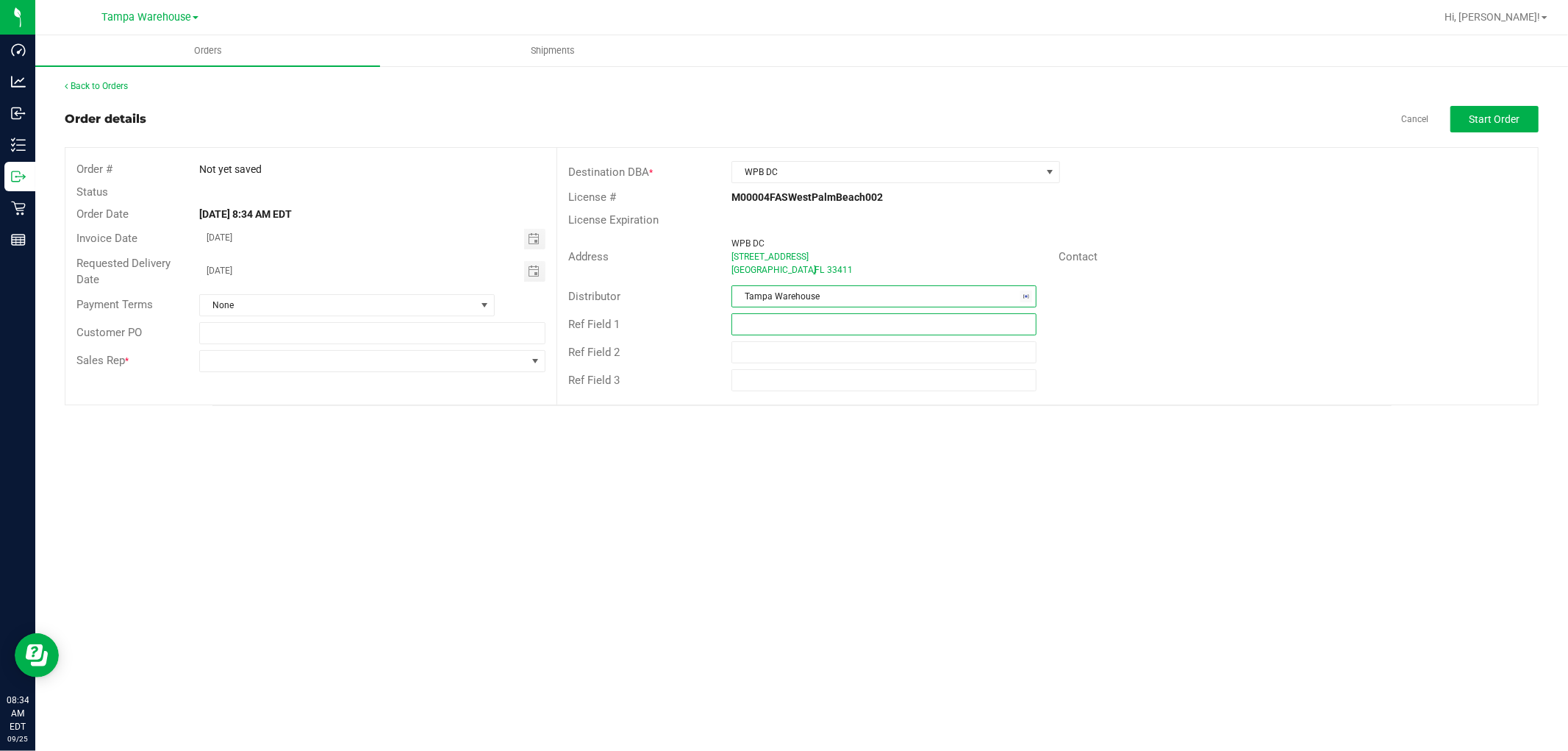
click at [795, 315] on input "text" at bounding box center [884, 324] width 306 height 22
paste input "HARDWARE 09.25.25"
type input "HARDWARE 09.25.25"
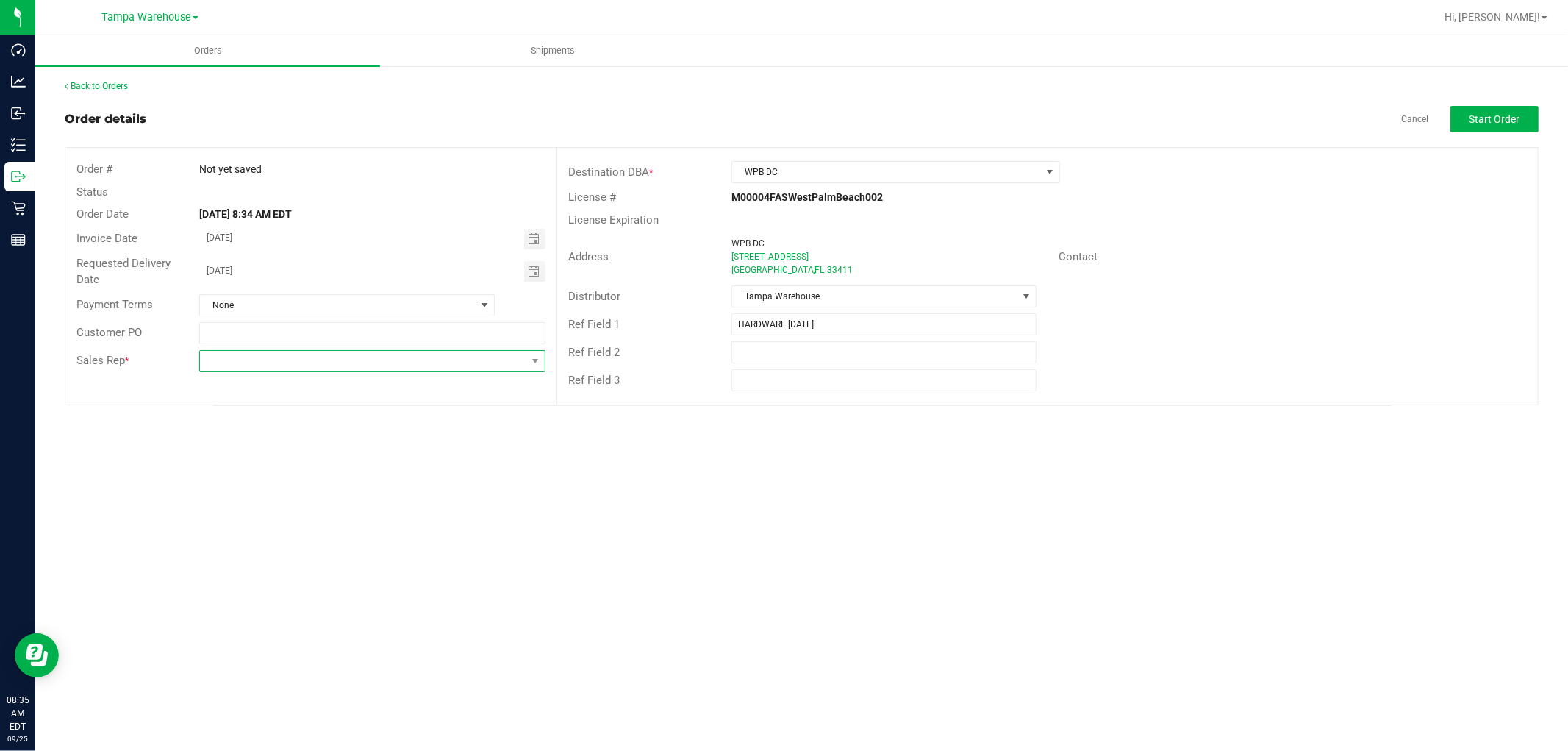
click at [461, 362] on span at bounding box center [363, 360] width 327 height 20
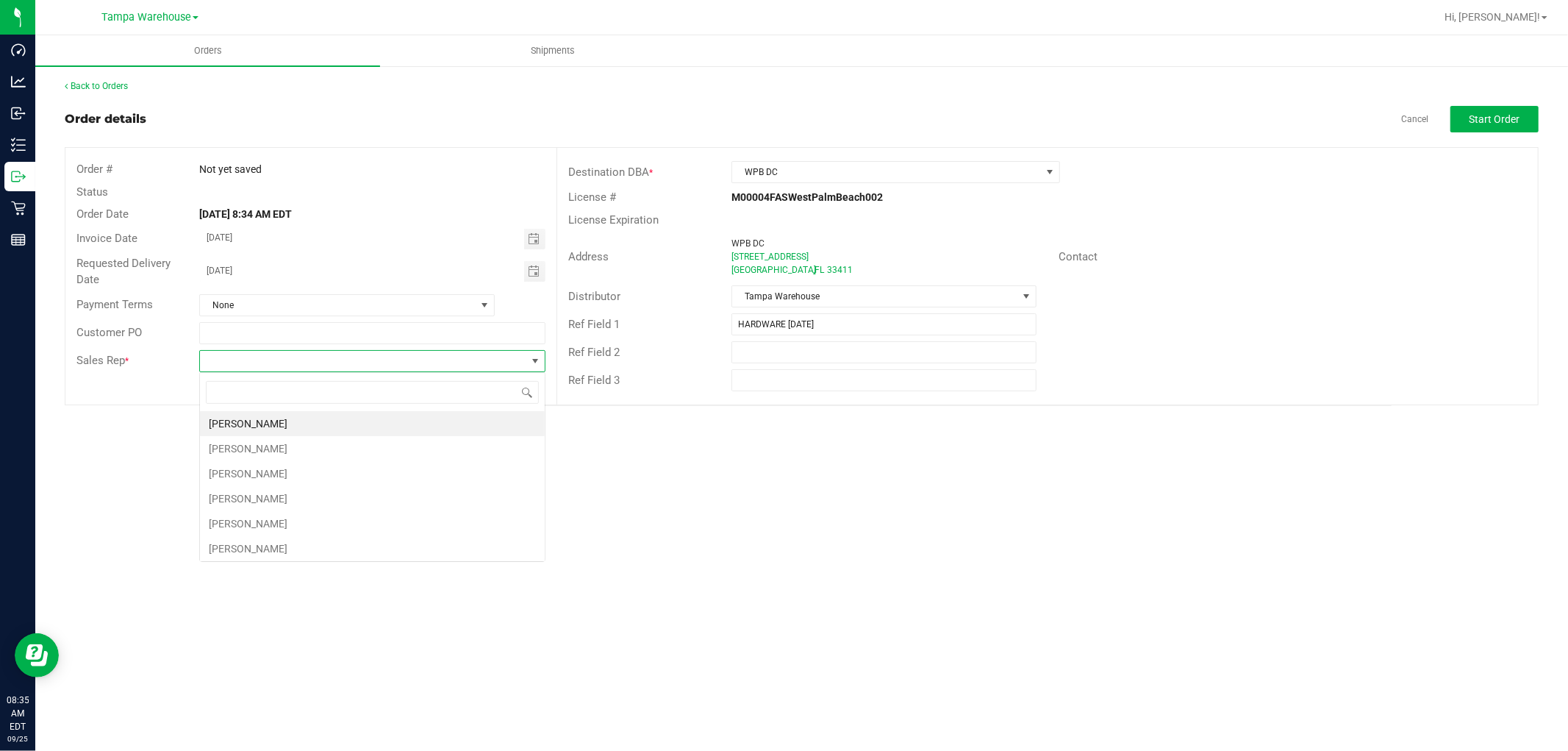
scroll to position [22, 346]
type input "ISAIA"
click at [310, 428] on li "Isaiah Mercado" at bounding box center [373, 423] width 345 height 25
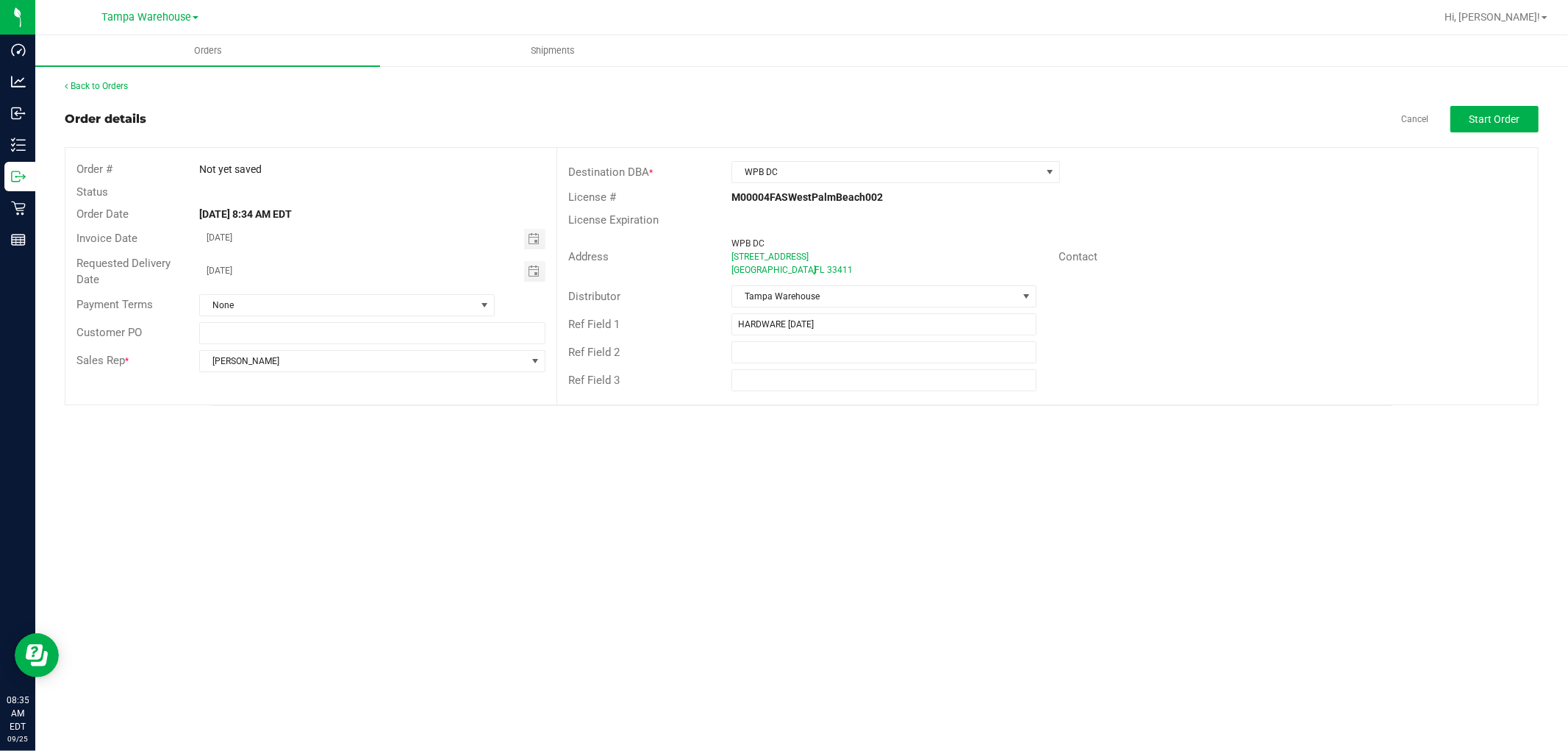
click at [1166, 511] on div "Orders Shipments Back to Orders Order details Cancel Start Order Order # Not ye…" at bounding box center [802, 393] width 1533 height 716
click at [1484, 116] on span "Start Order" at bounding box center [1494, 119] width 51 height 11
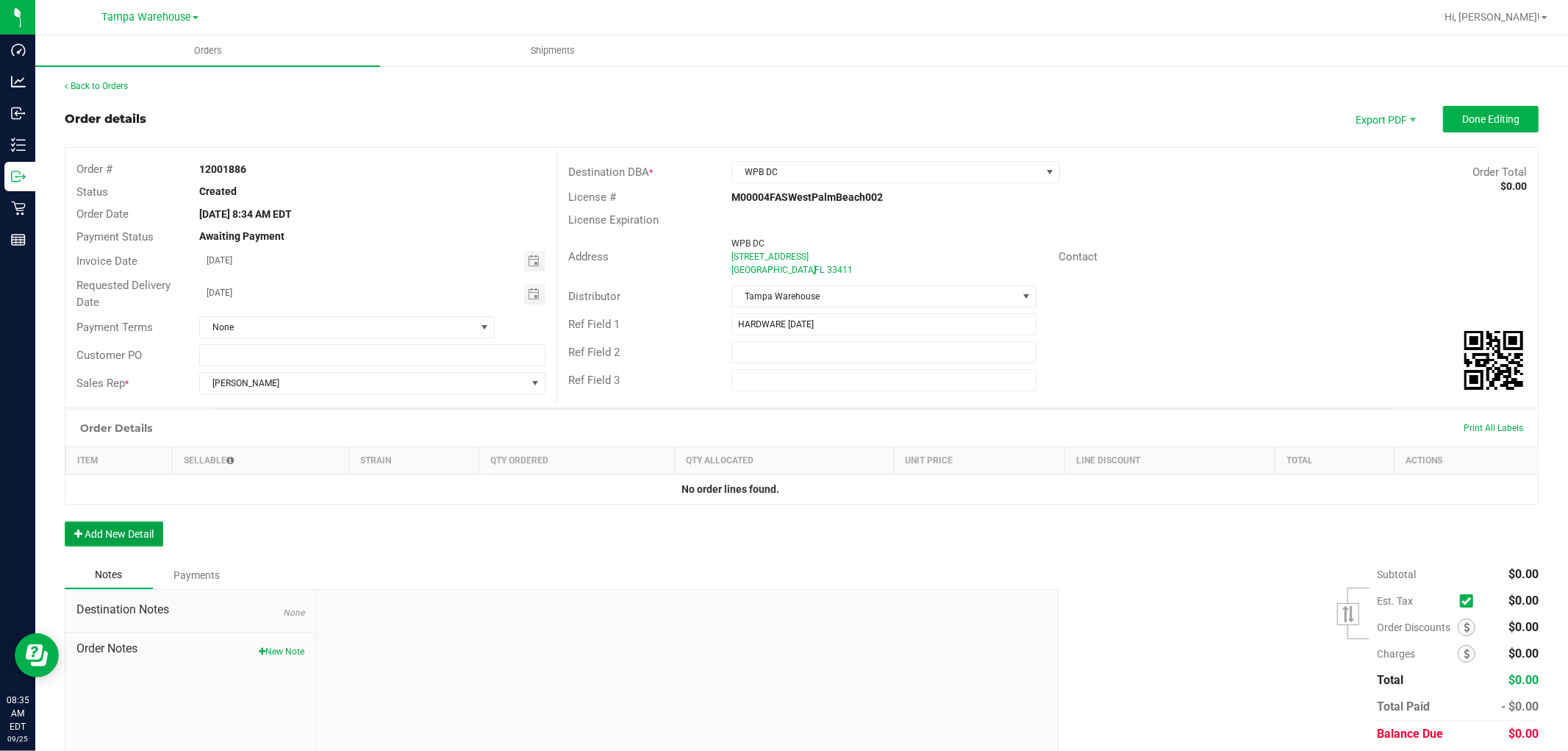
click at [138, 539] on button "Add New Detail" at bounding box center [114, 534] width 99 height 25
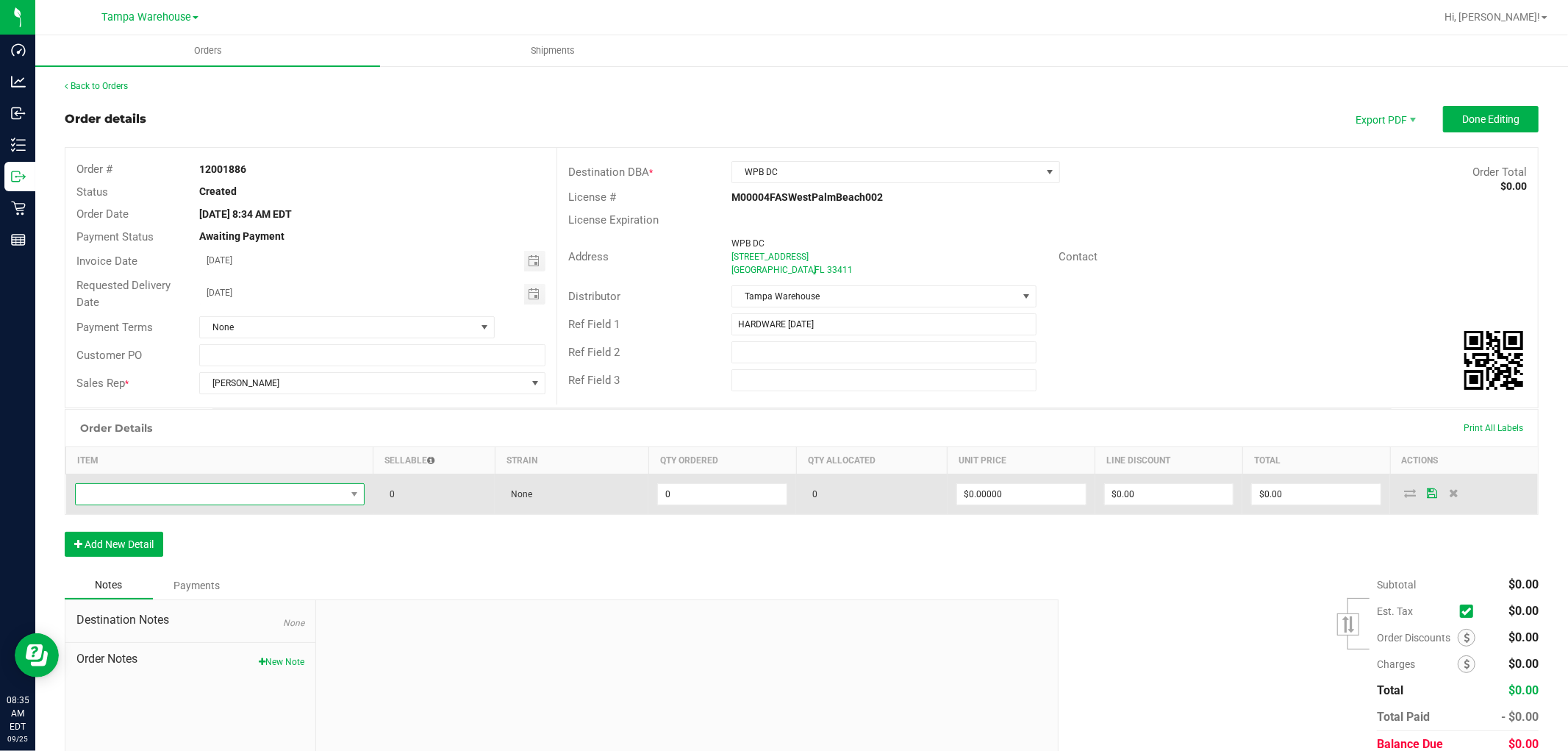
click at [162, 502] on span "NO DATA FOUND" at bounding box center [211, 493] width 270 height 20
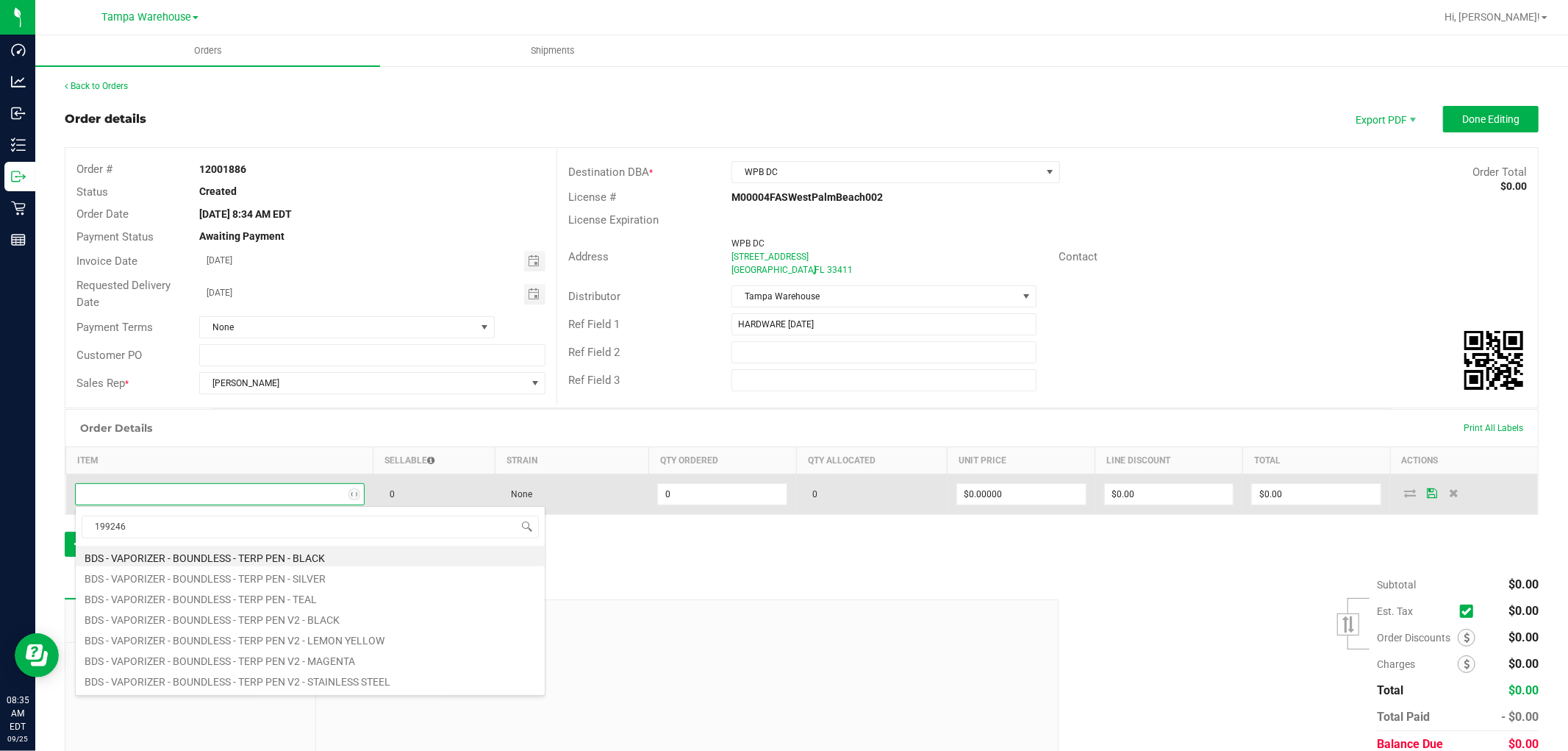
type input "1992469"
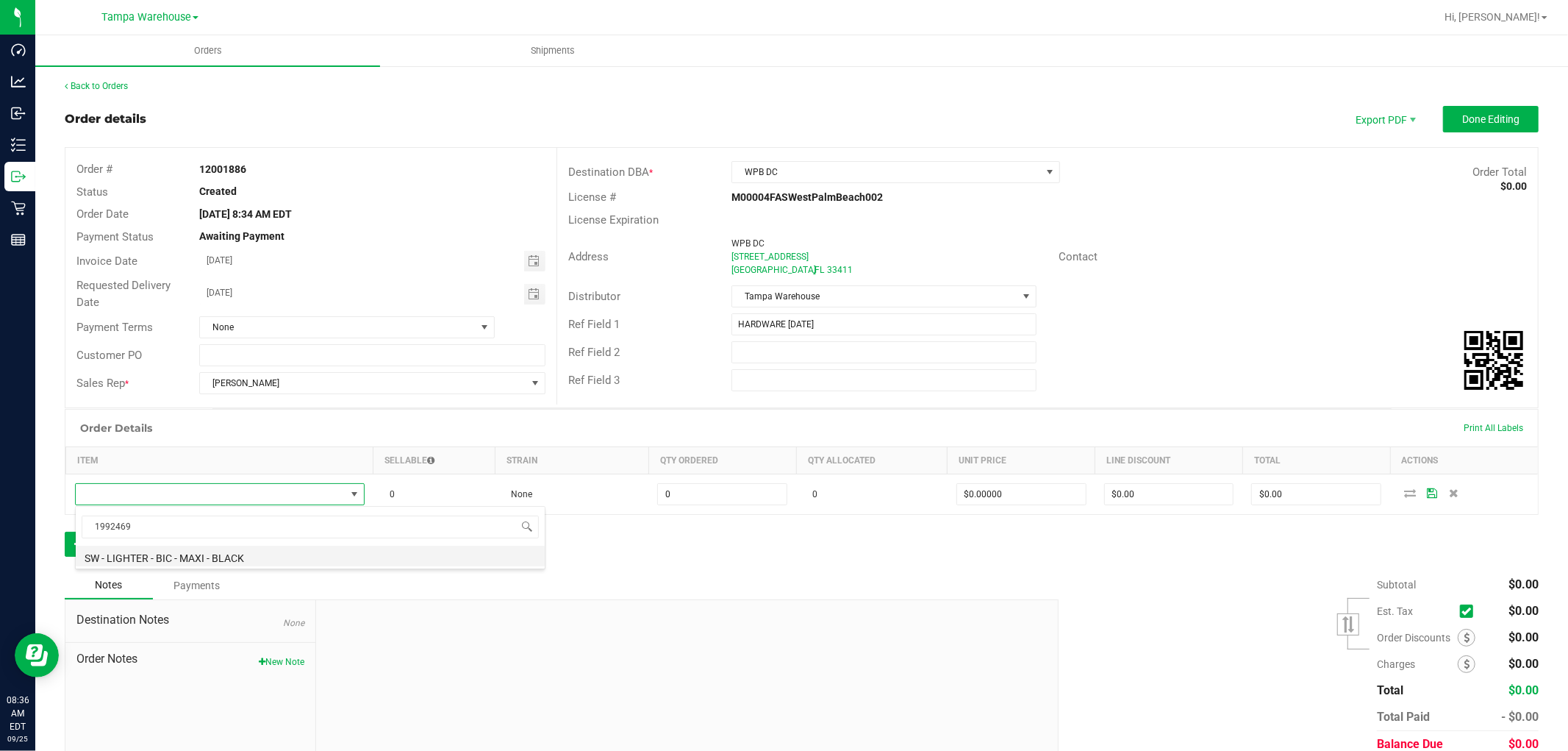
click at [254, 554] on li "SW - LIGHTER - BIC - MAXI - BLACK" at bounding box center [310, 556] width 469 height 20
type input "0 ea"
type input "$3.00000"
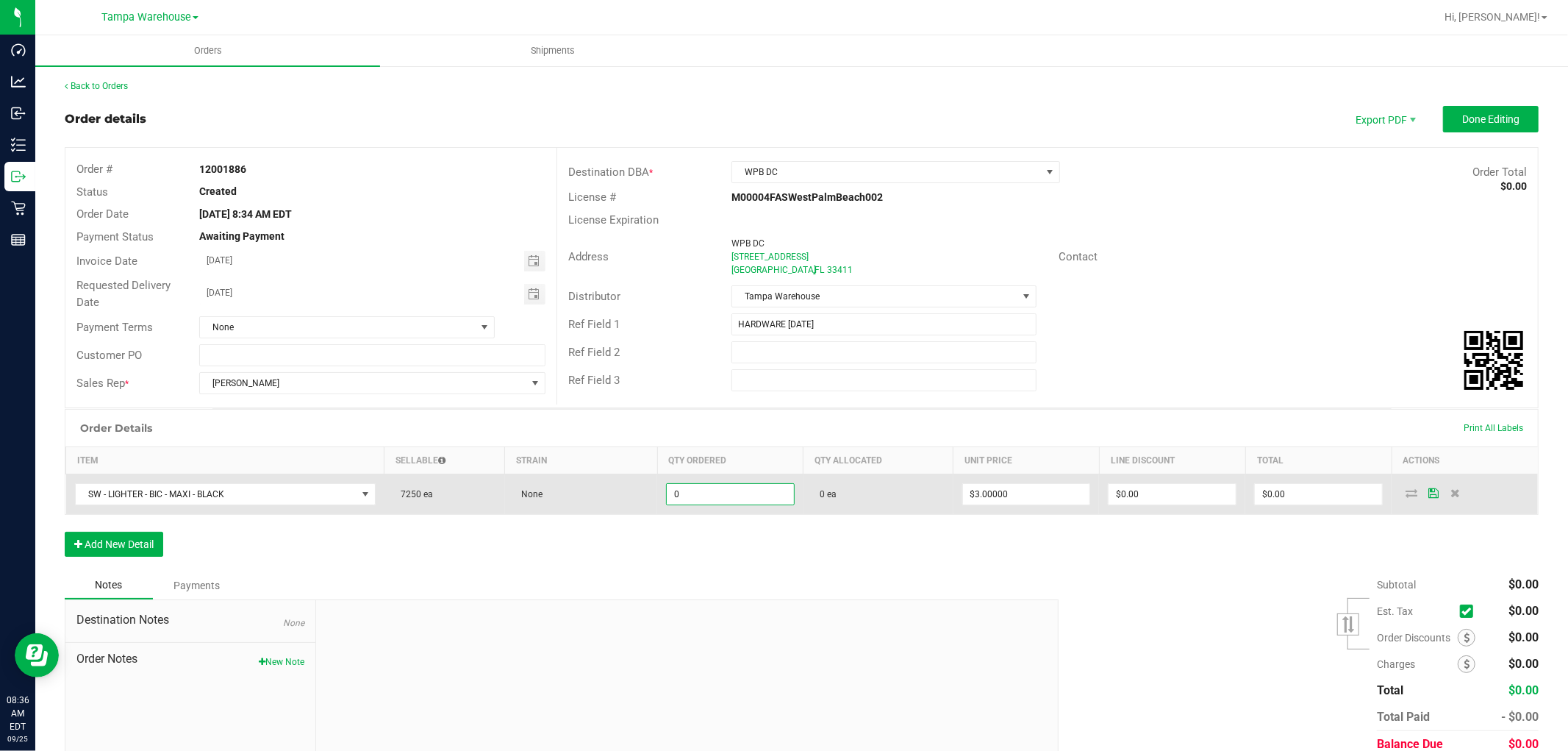
click at [693, 497] on input "0" at bounding box center [730, 493] width 127 height 20
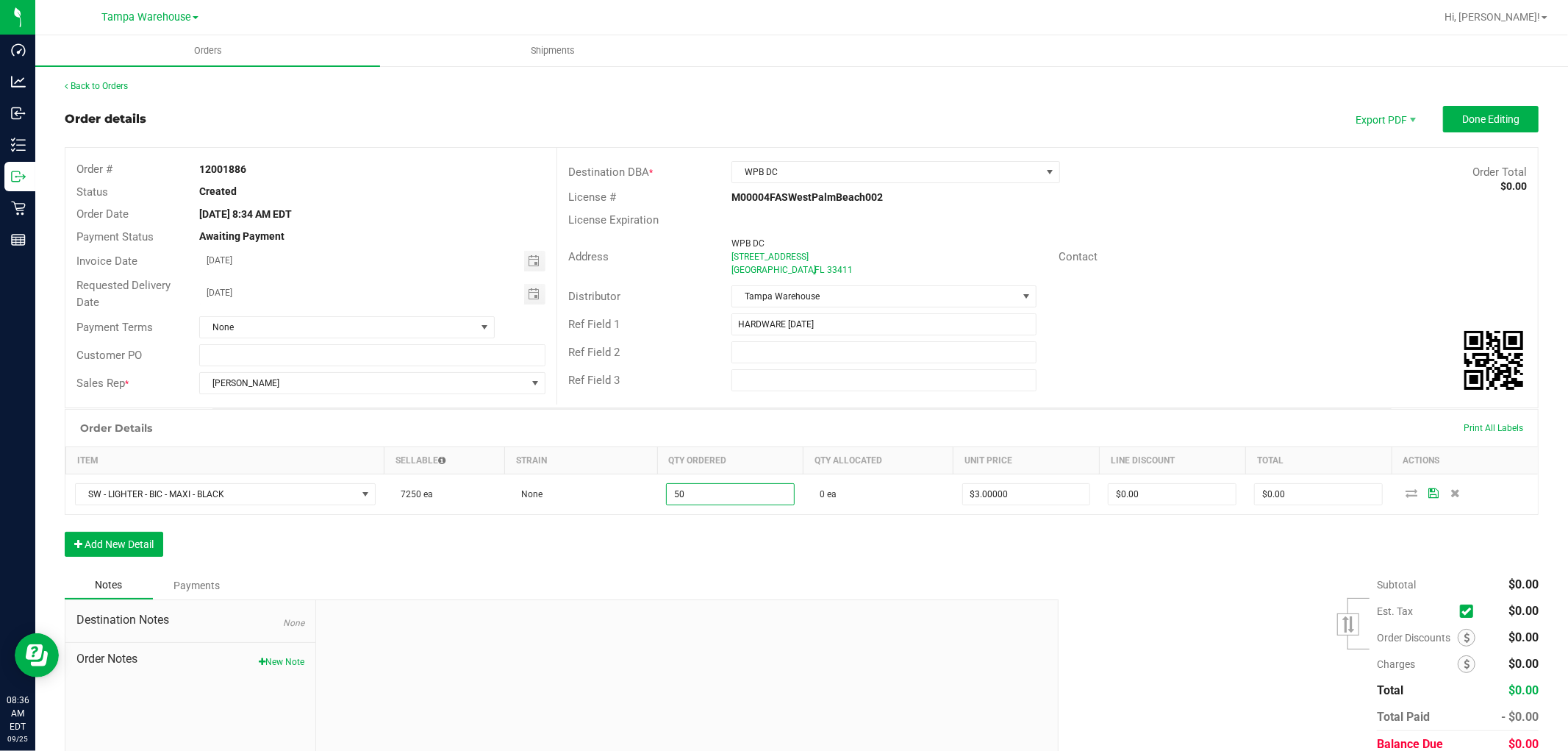
type input "50 ea"
type input "$150.00"
click at [780, 537] on div "Order Details Print All Labels Item Sellable Strain Qty Ordered Qty Allocated U…" at bounding box center [802, 490] width 1474 height 163
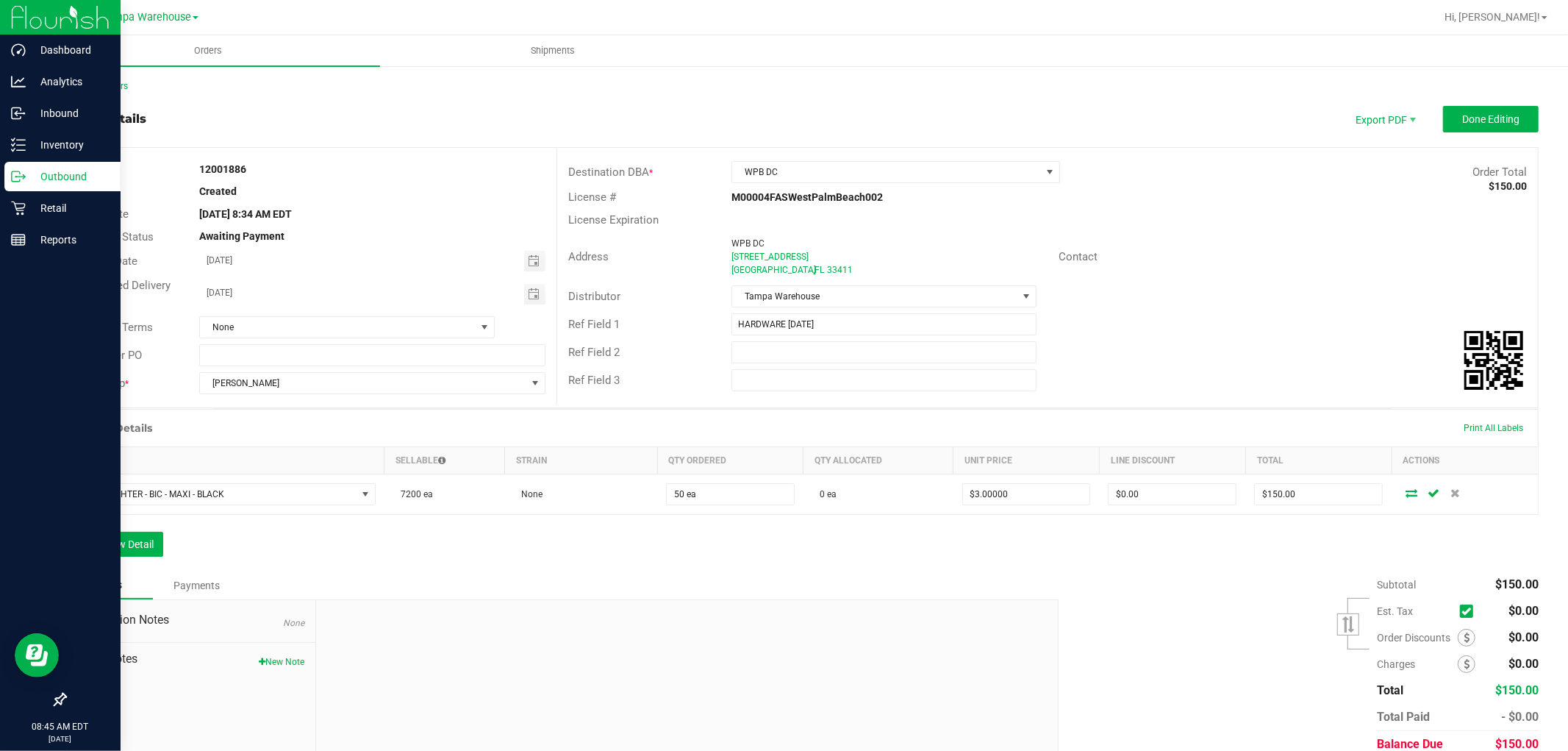
click at [71, 180] on p "Outbound" at bounding box center [70, 176] width 88 height 17
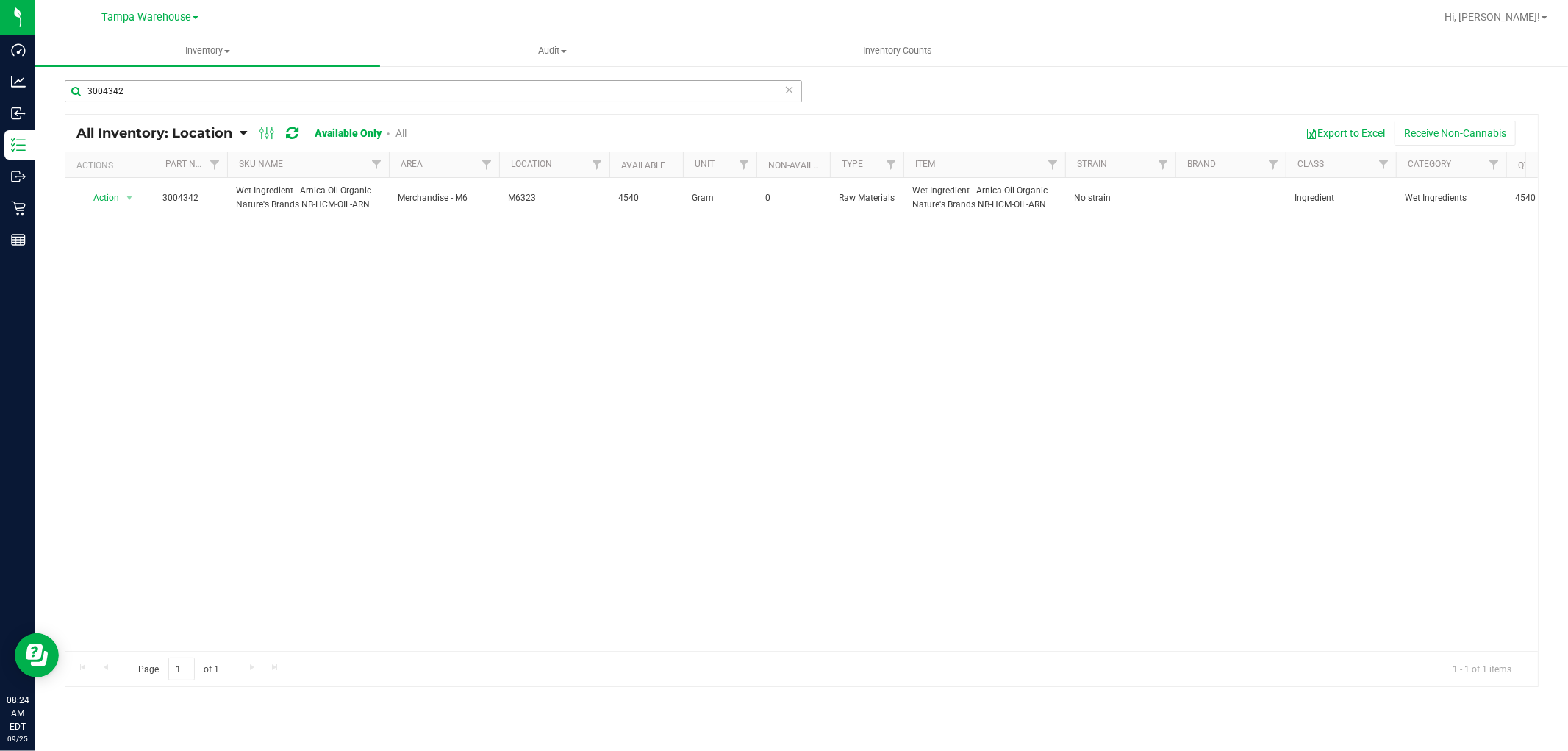
click at [182, 82] on input "3004342" at bounding box center [434, 91] width 738 height 22
type input "3"
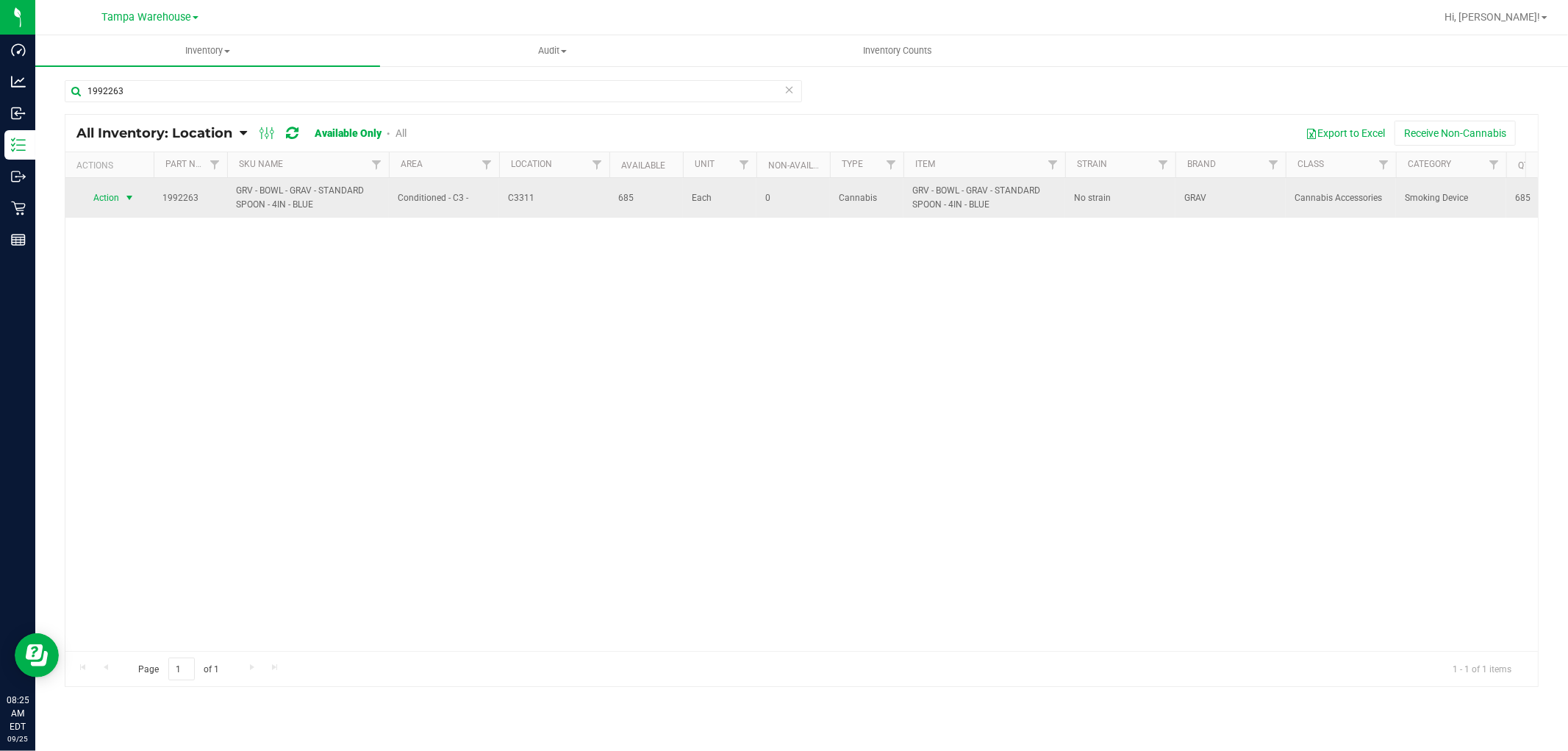
type input "1992263"
click at [126, 195] on span "select" at bounding box center [129, 197] width 11 height 11
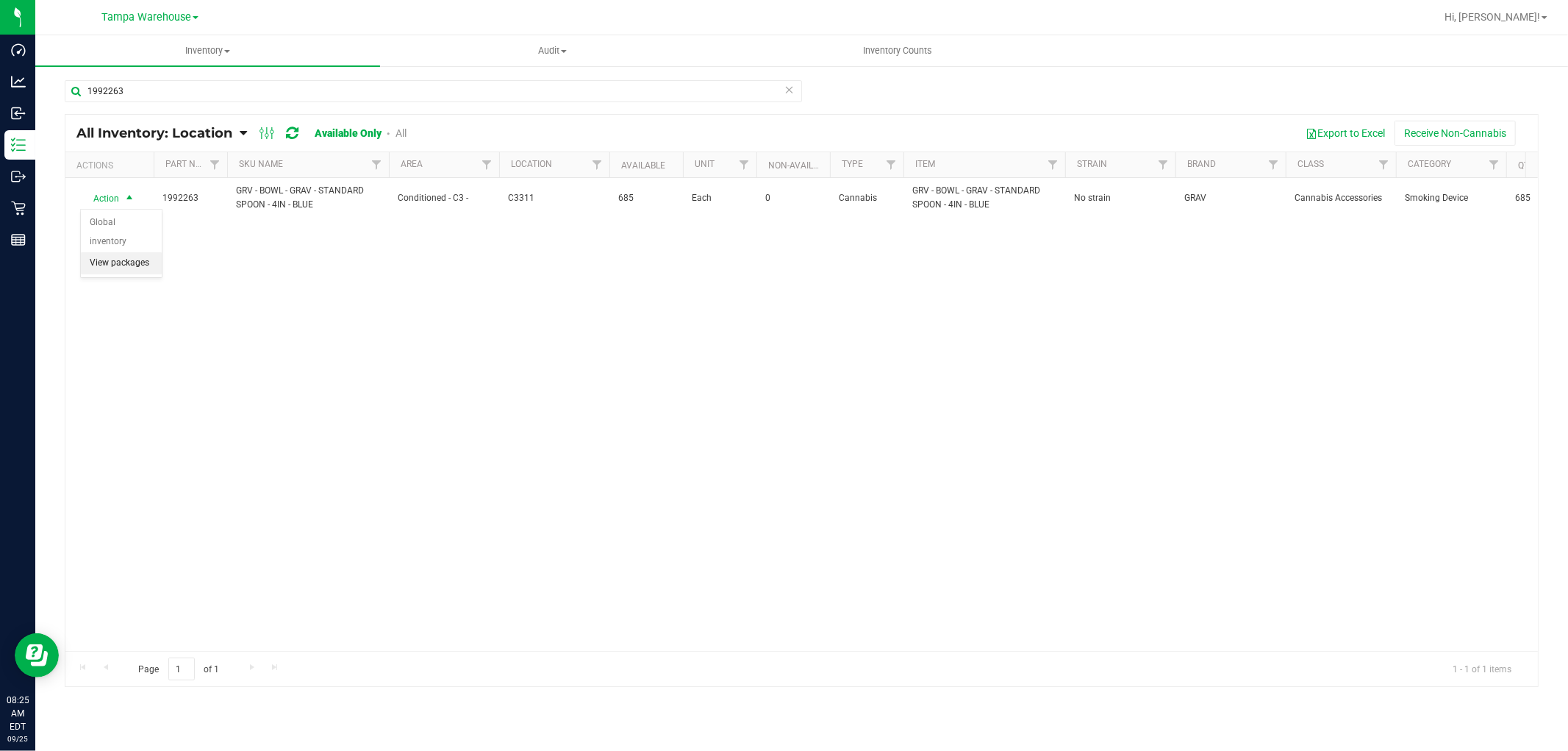
click at [124, 261] on li "View packages" at bounding box center [121, 262] width 80 height 22
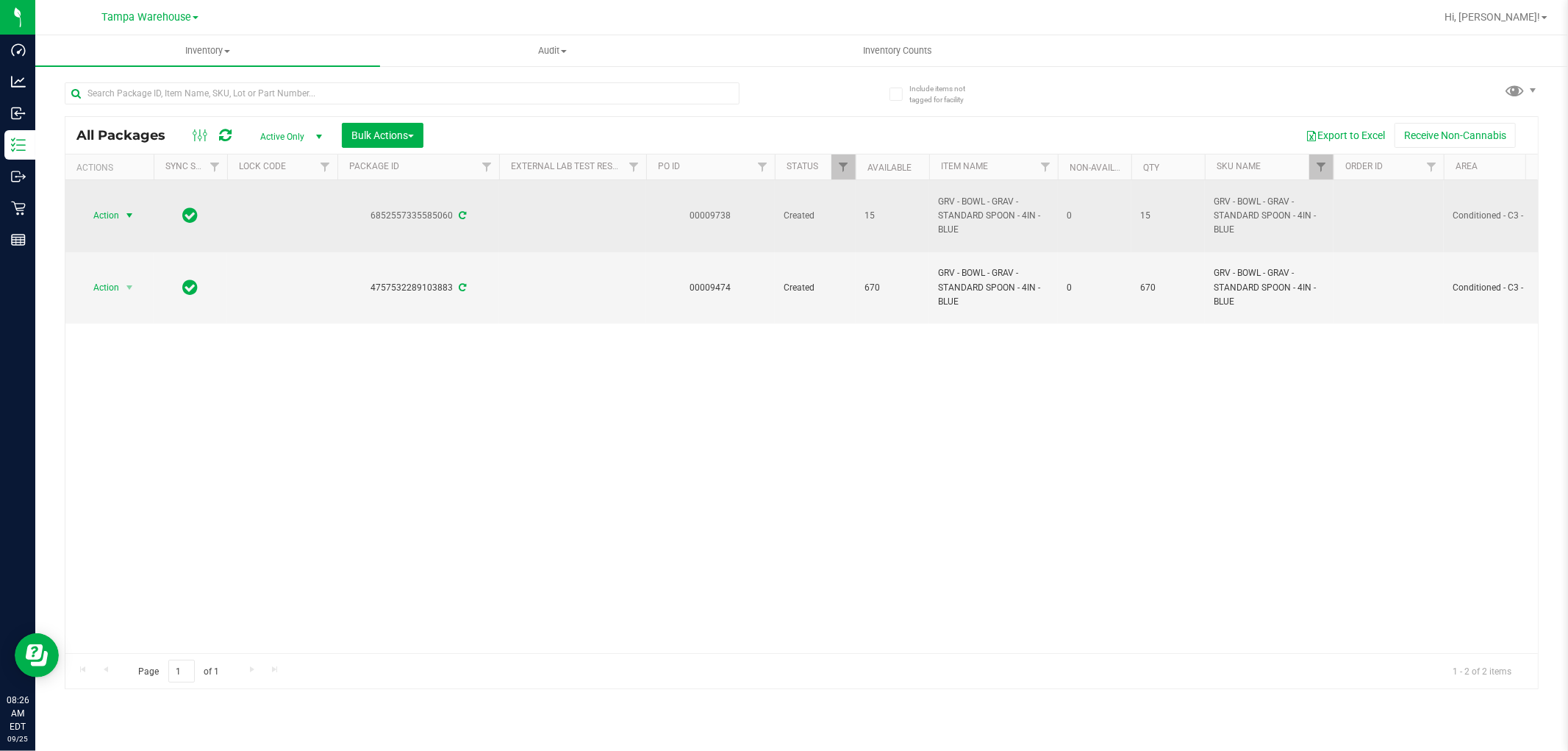
click at [121, 216] on span "select" at bounding box center [129, 215] width 18 height 20
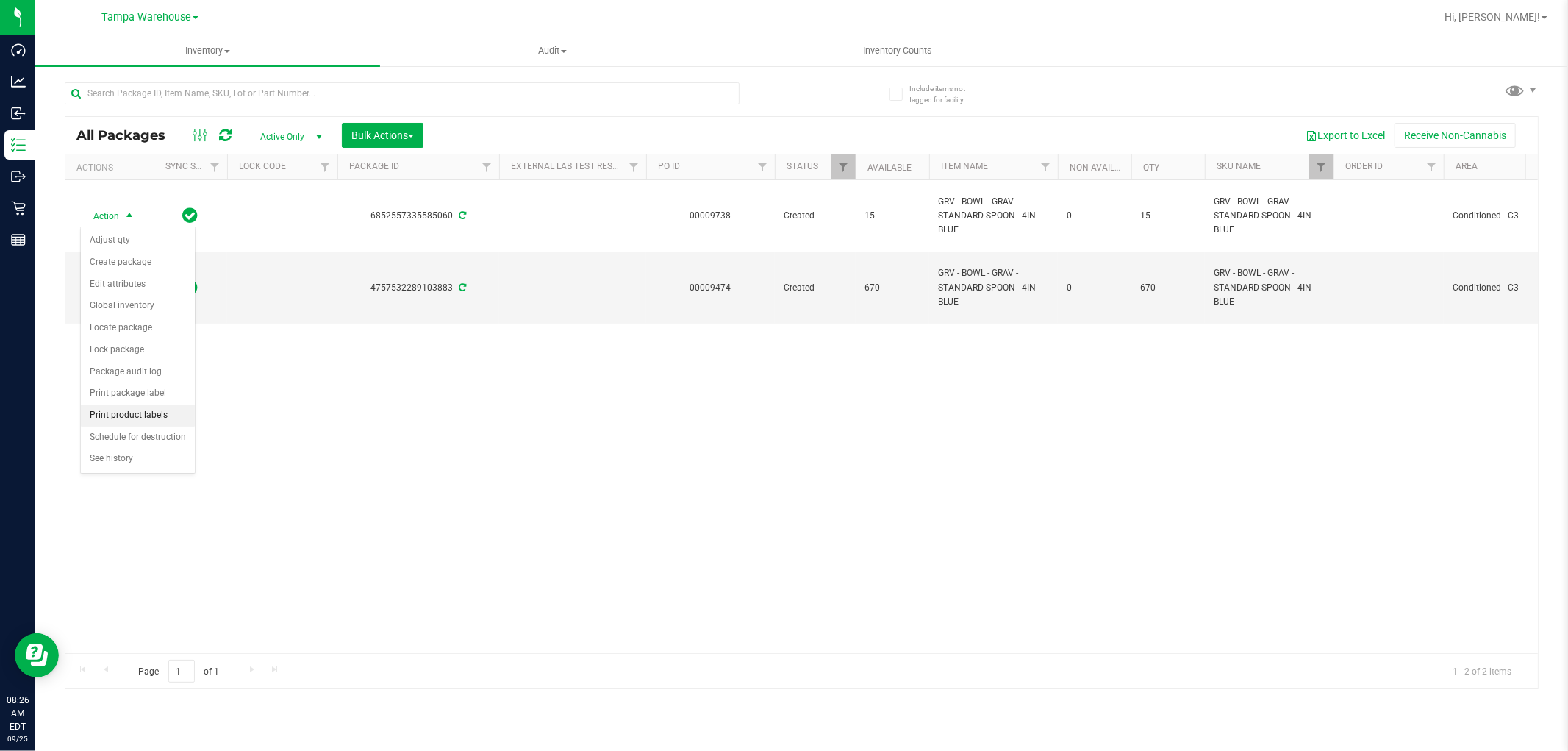
click at [156, 413] on li "Print product labels" at bounding box center [137, 415] width 114 height 22
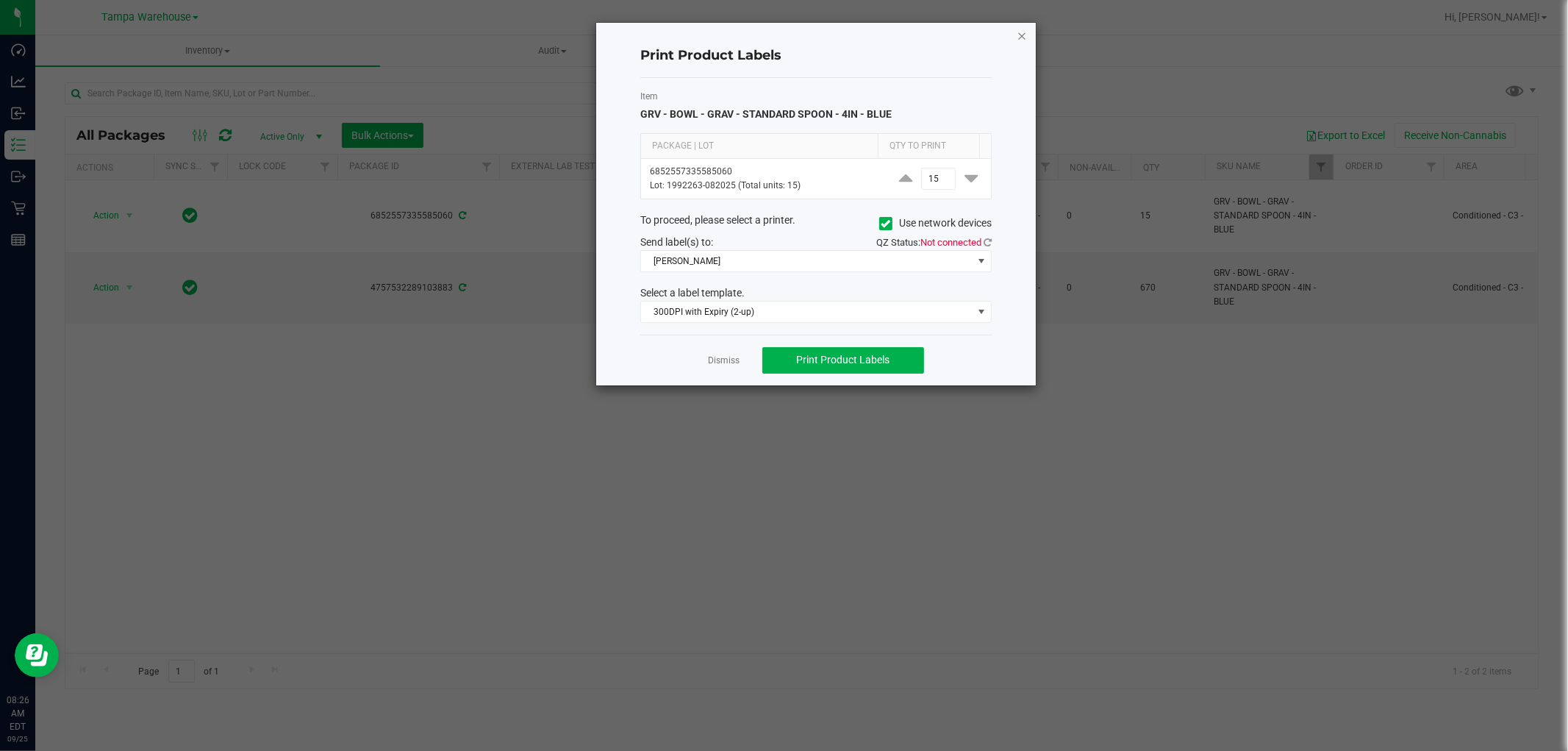
click at [1019, 34] on icon "button" at bounding box center [1022, 35] width 11 height 17
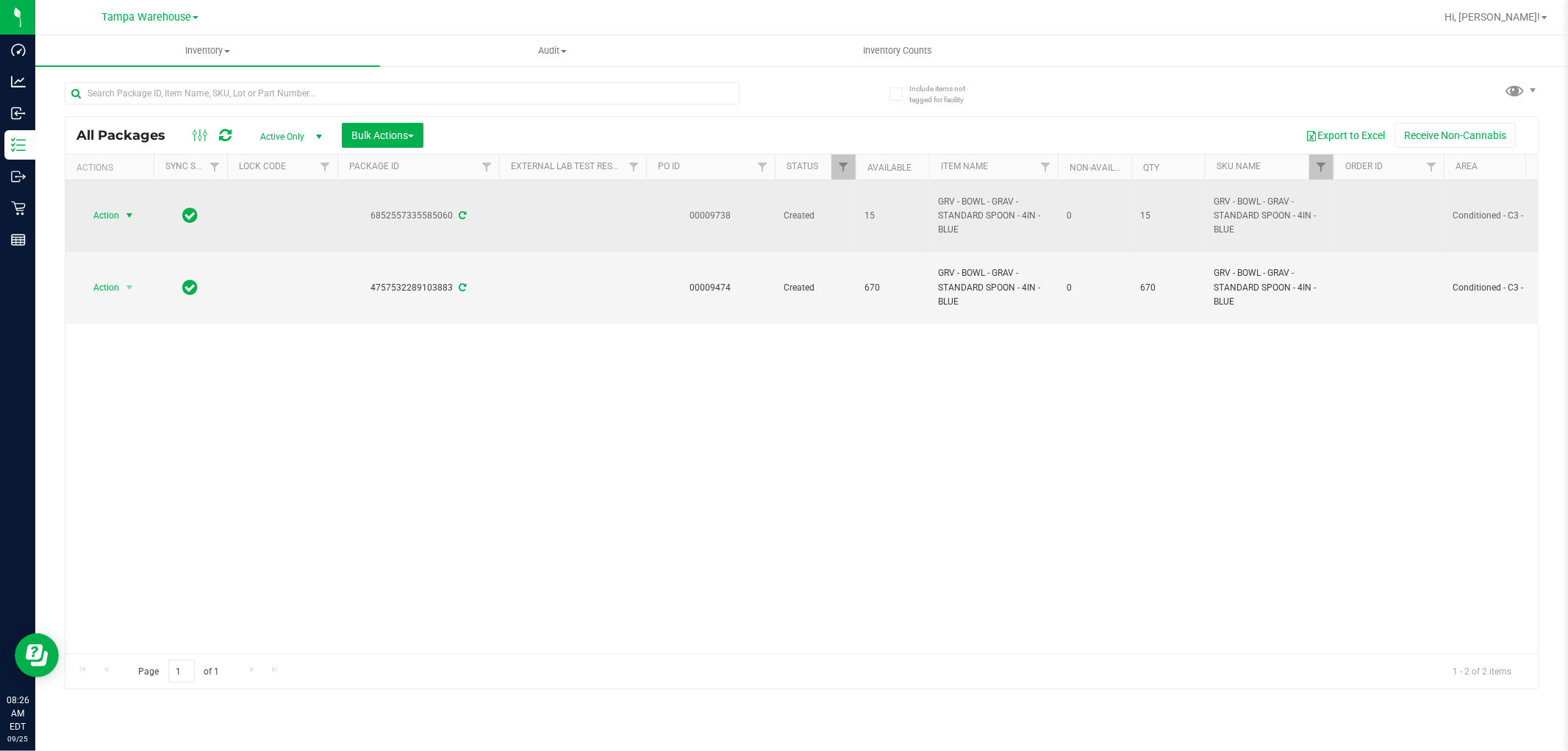
click at [122, 216] on span "select" at bounding box center [129, 215] width 18 height 20
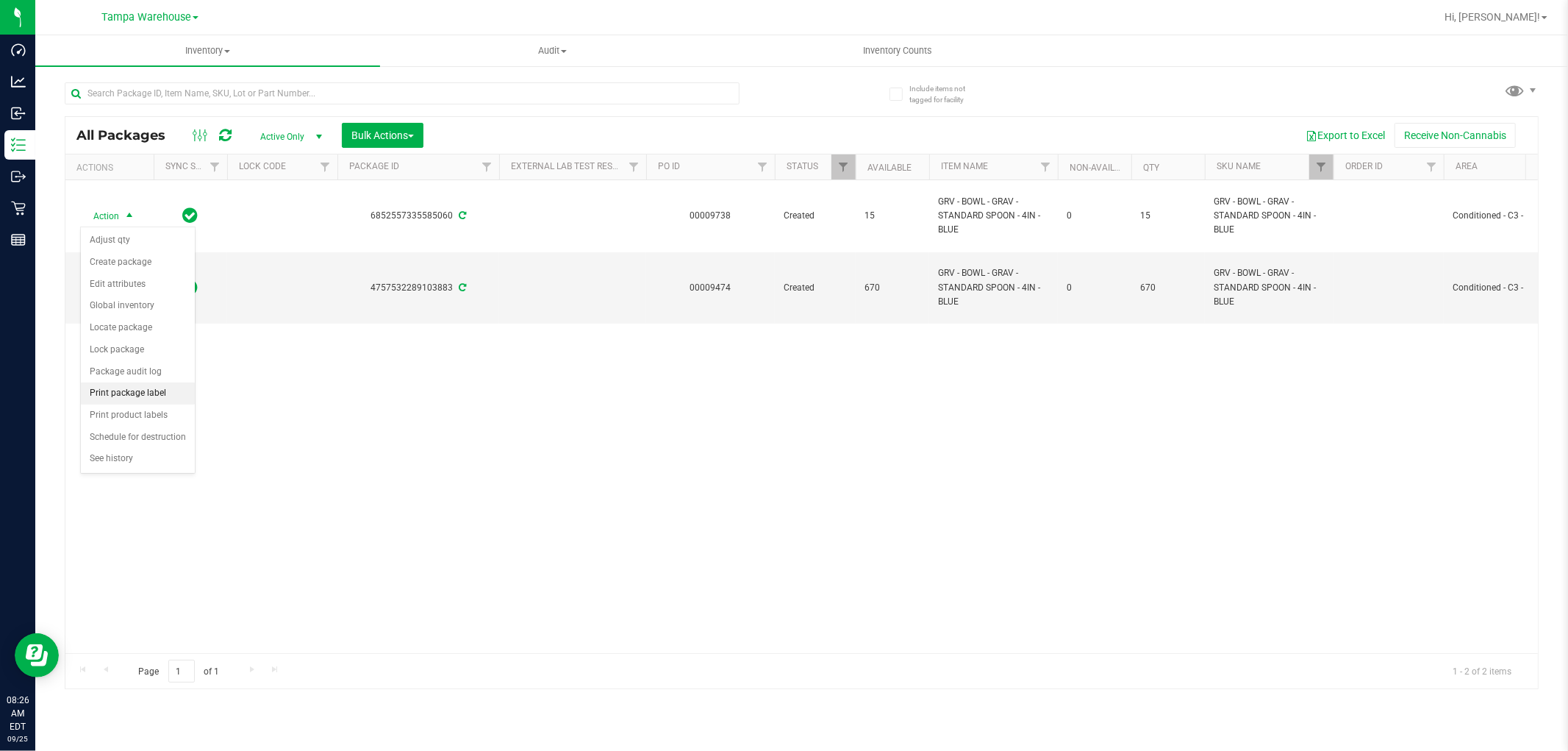
click at [150, 398] on li "Print package label" at bounding box center [137, 393] width 114 height 22
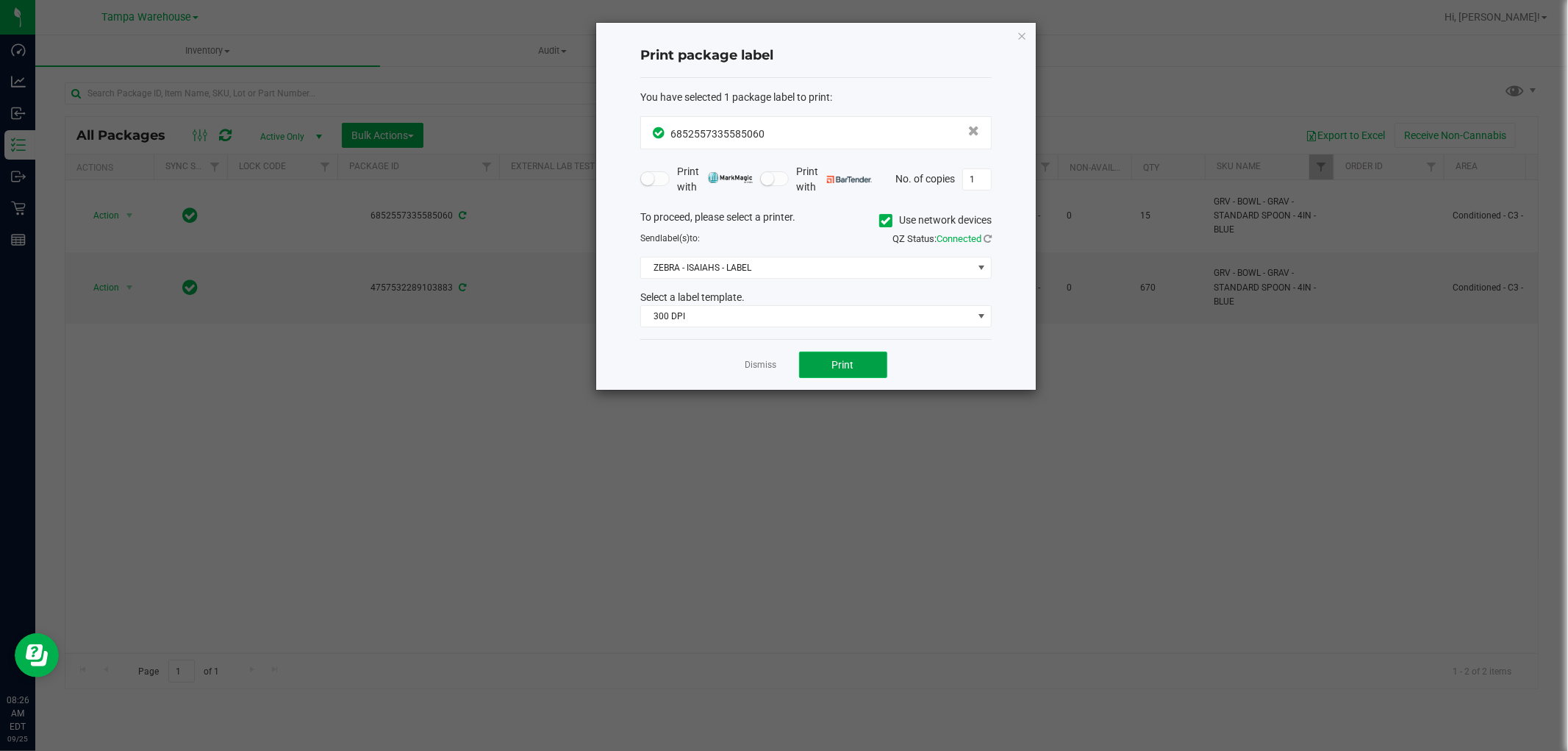
click at [839, 374] on button "Print" at bounding box center [843, 365] width 88 height 27
click at [1025, 34] on icon "button" at bounding box center [1022, 35] width 11 height 17
